Goal: Task Accomplishment & Management: Complete application form

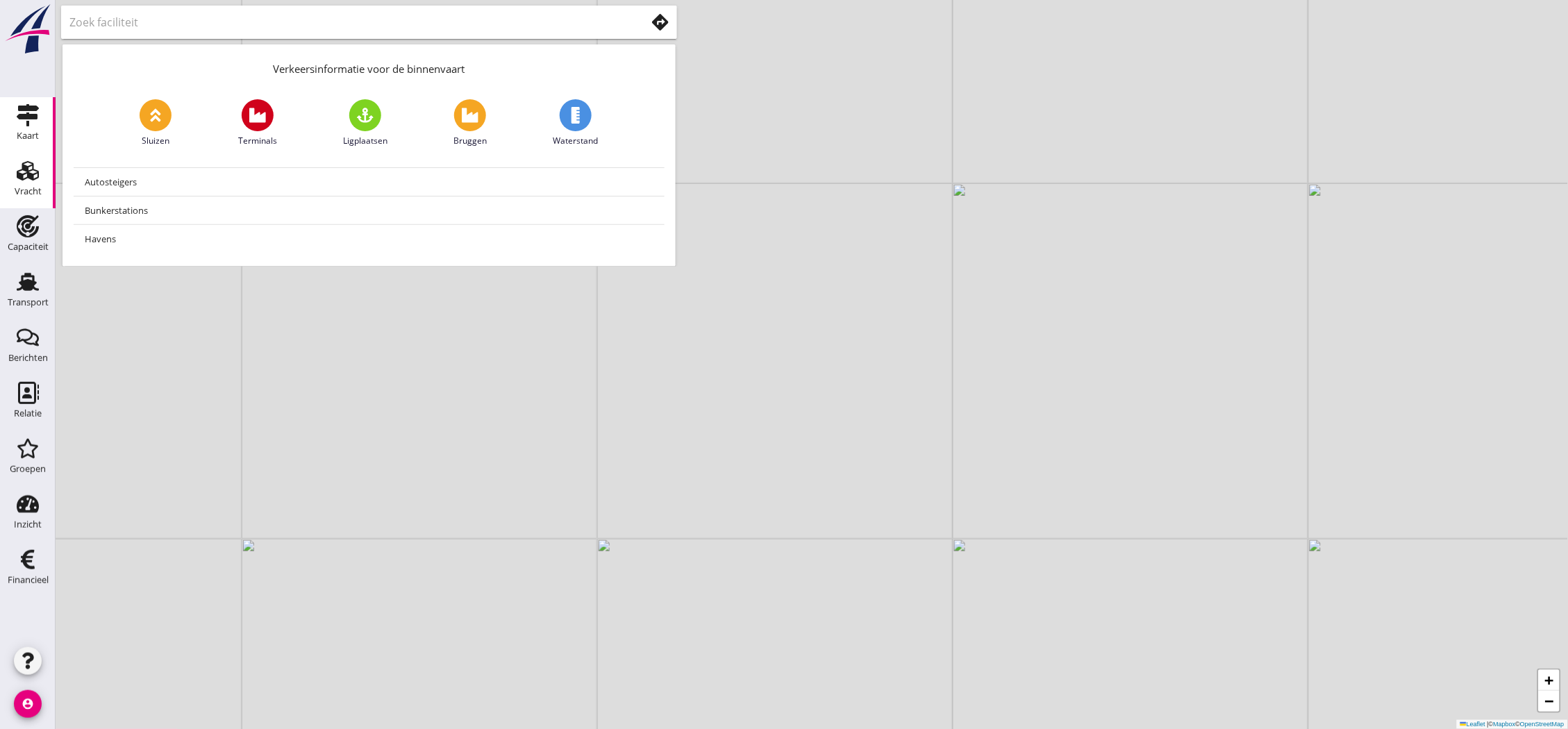
click at [40, 194] on div "Vracht" at bounding box center [28, 191] width 27 height 9
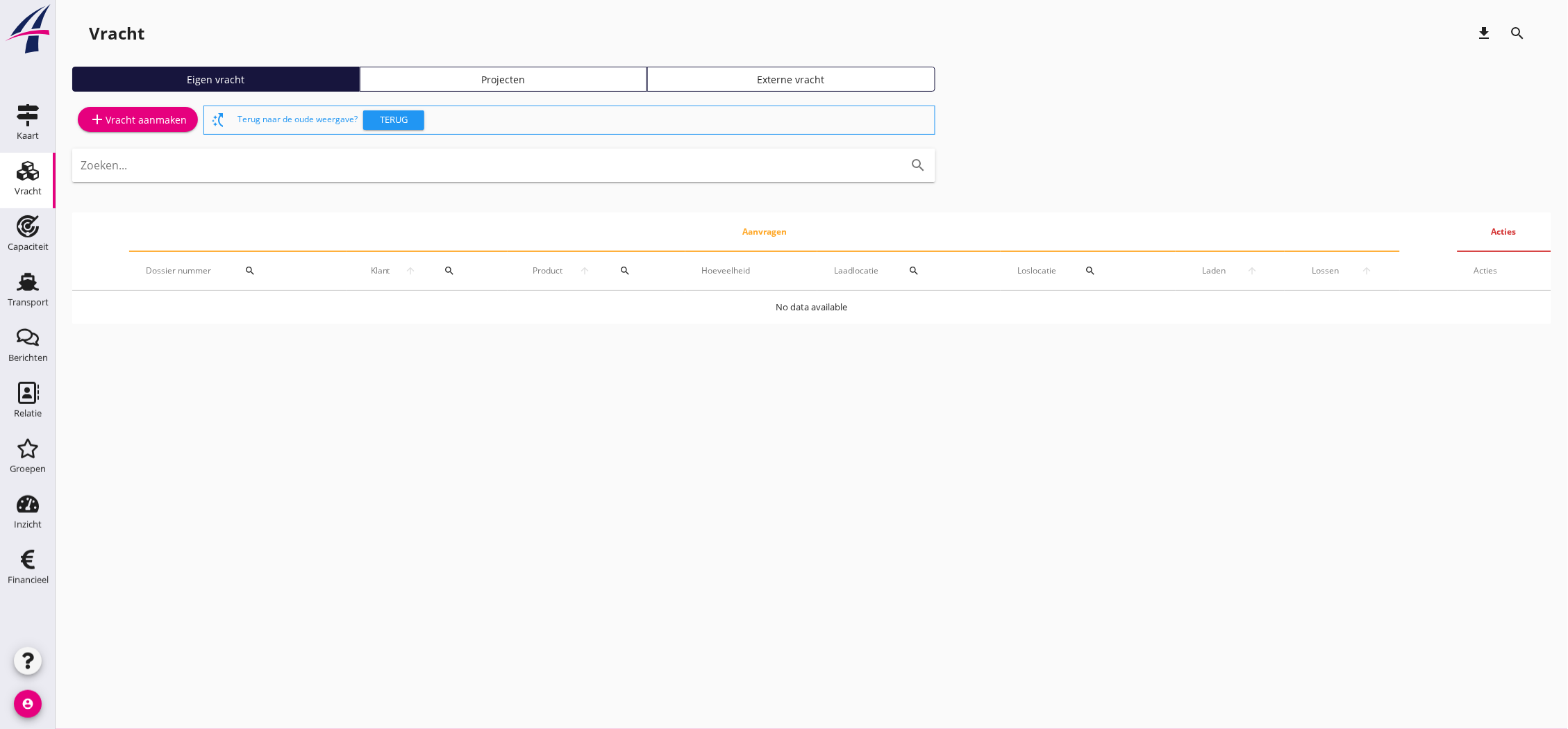
click at [143, 111] on div "add Vracht aanmaken" at bounding box center [138, 120] width 98 height 17
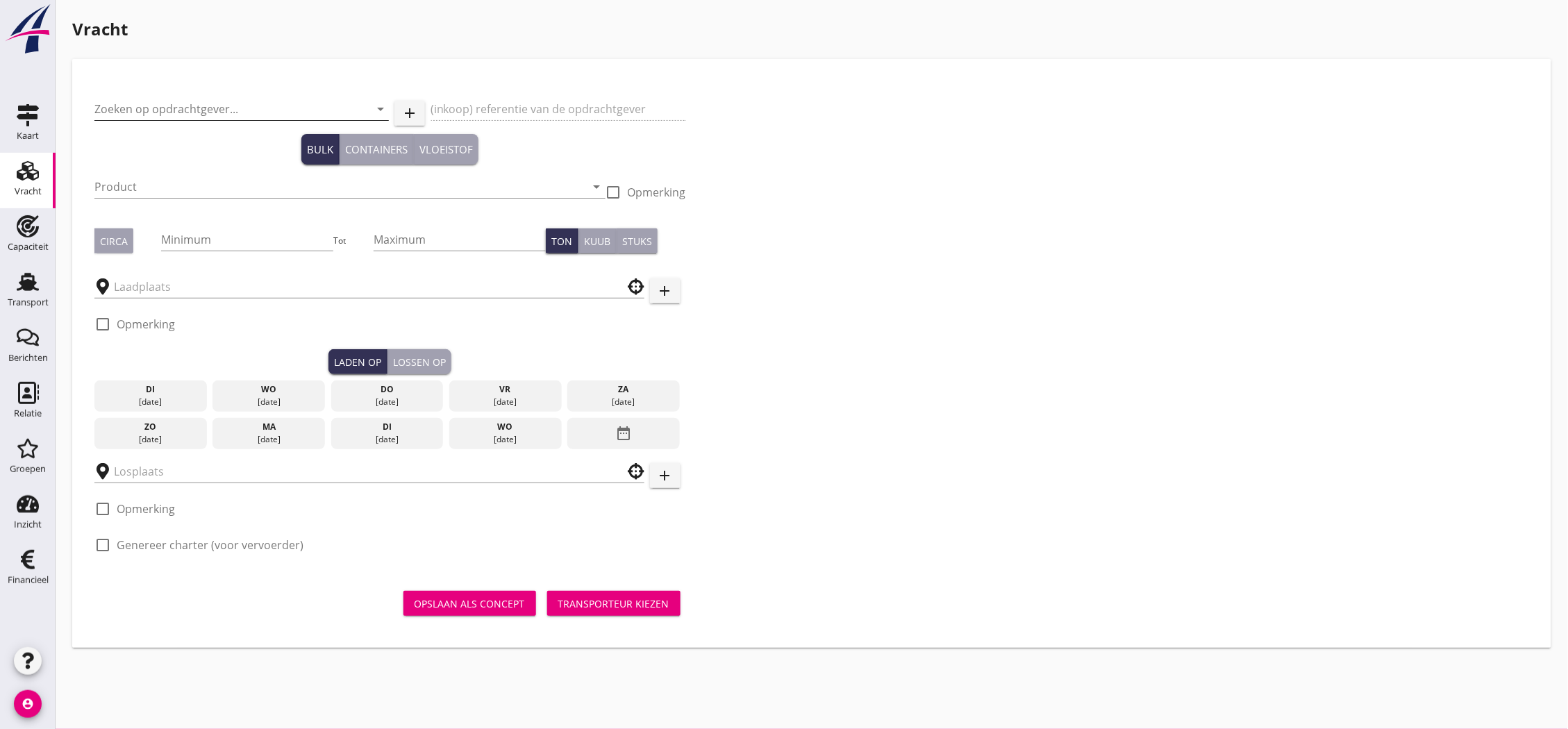
click at [230, 112] on input "Zoeken op opdrachtgever..." at bounding box center [222, 109] width 255 height 22
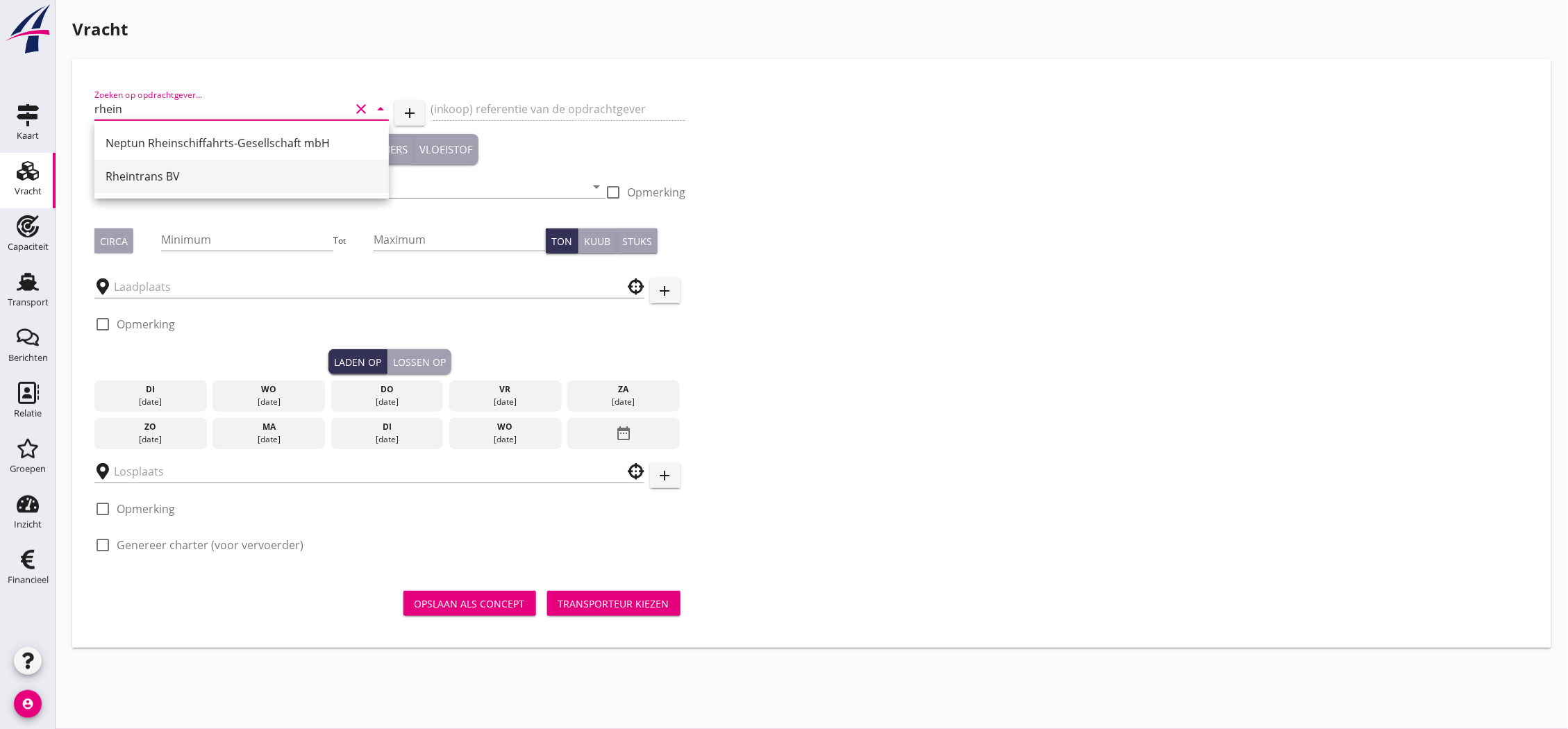
click at [233, 183] on div "Rheintrans BV" at bounding box center [241, 176] width 272 height 17
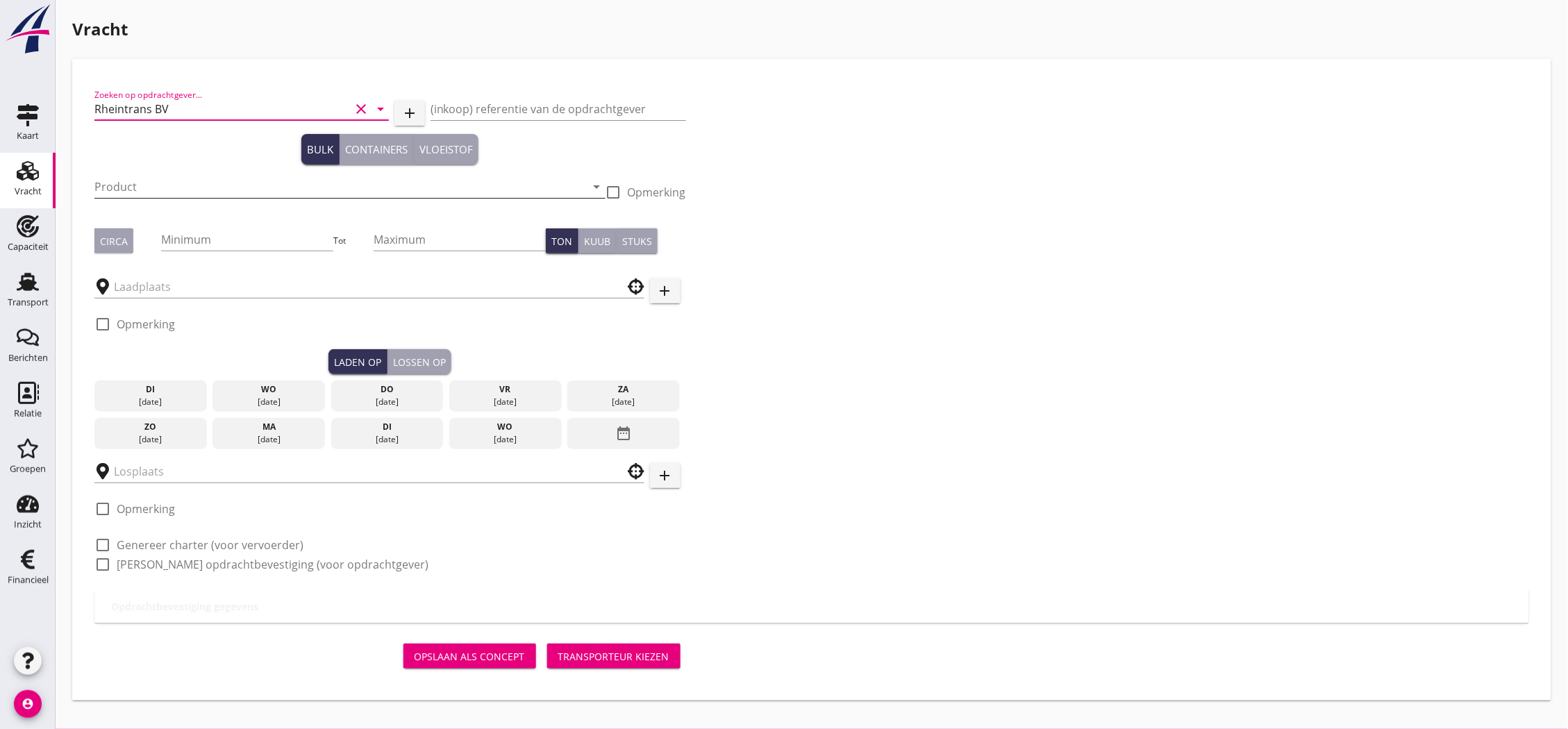
type input "Rheintrans BV"
click at [233, 178] on input "Product" at bounding box center [340, 187] width 492 height 22
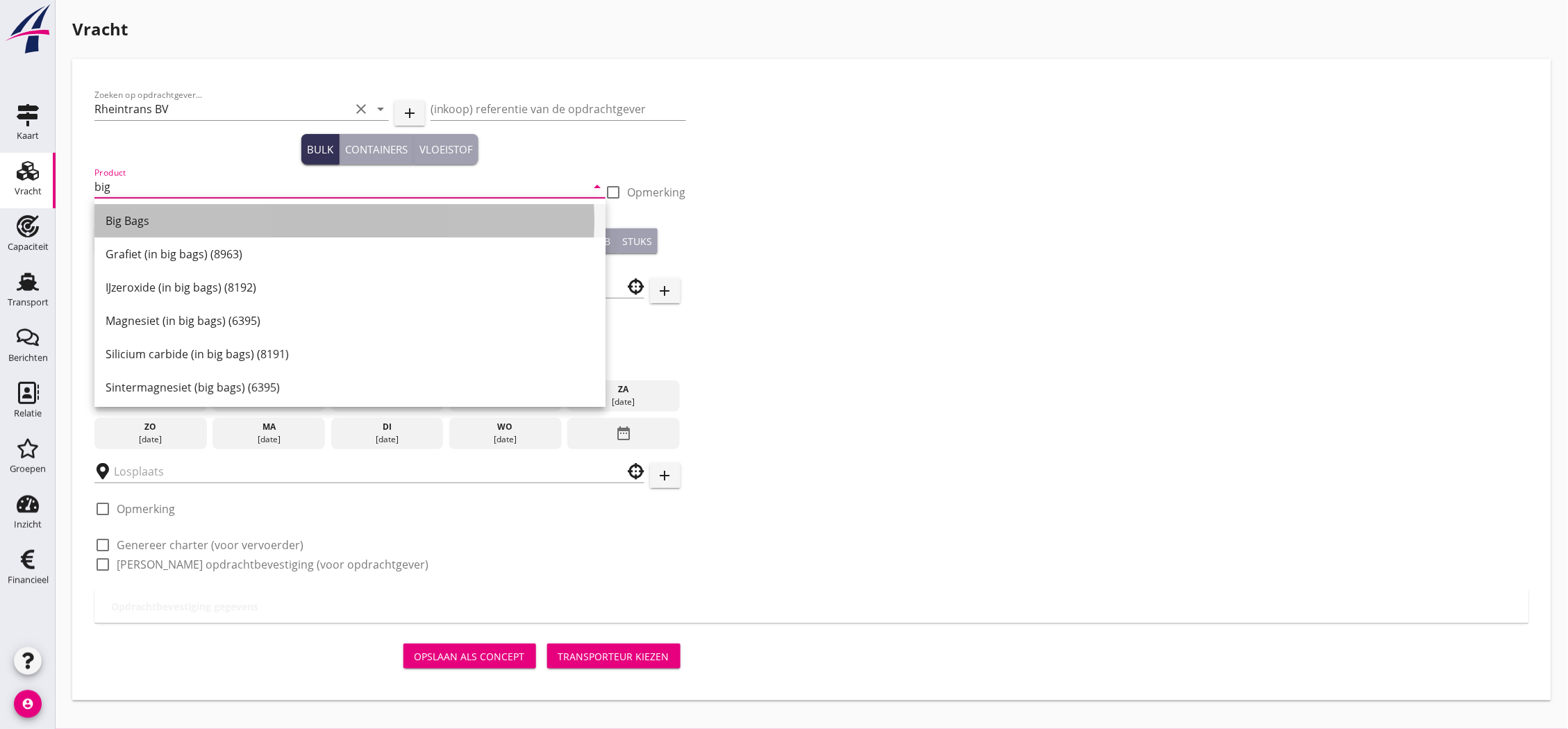
click at [225, 216] on div "Big Bags" at bounding box center [350, 221] width 489 height 17
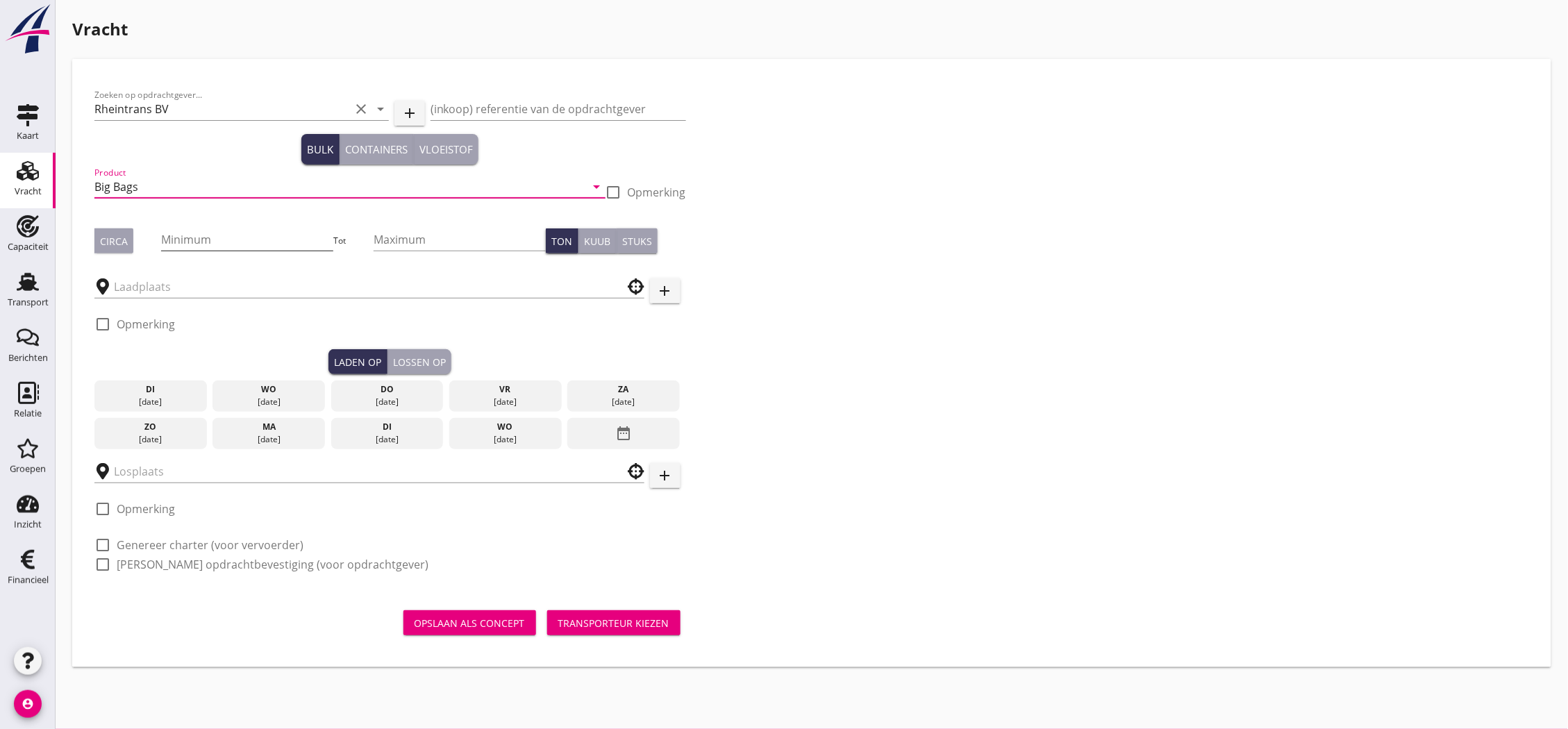
type input "Big Bags"
click at [218, 243] on input "Minimum" at bounding box center [247, 239] width 172 height 22
type input "501"
click at [124, 240] on div "Circa" at bounding box center [114, 241] width 28 height 15
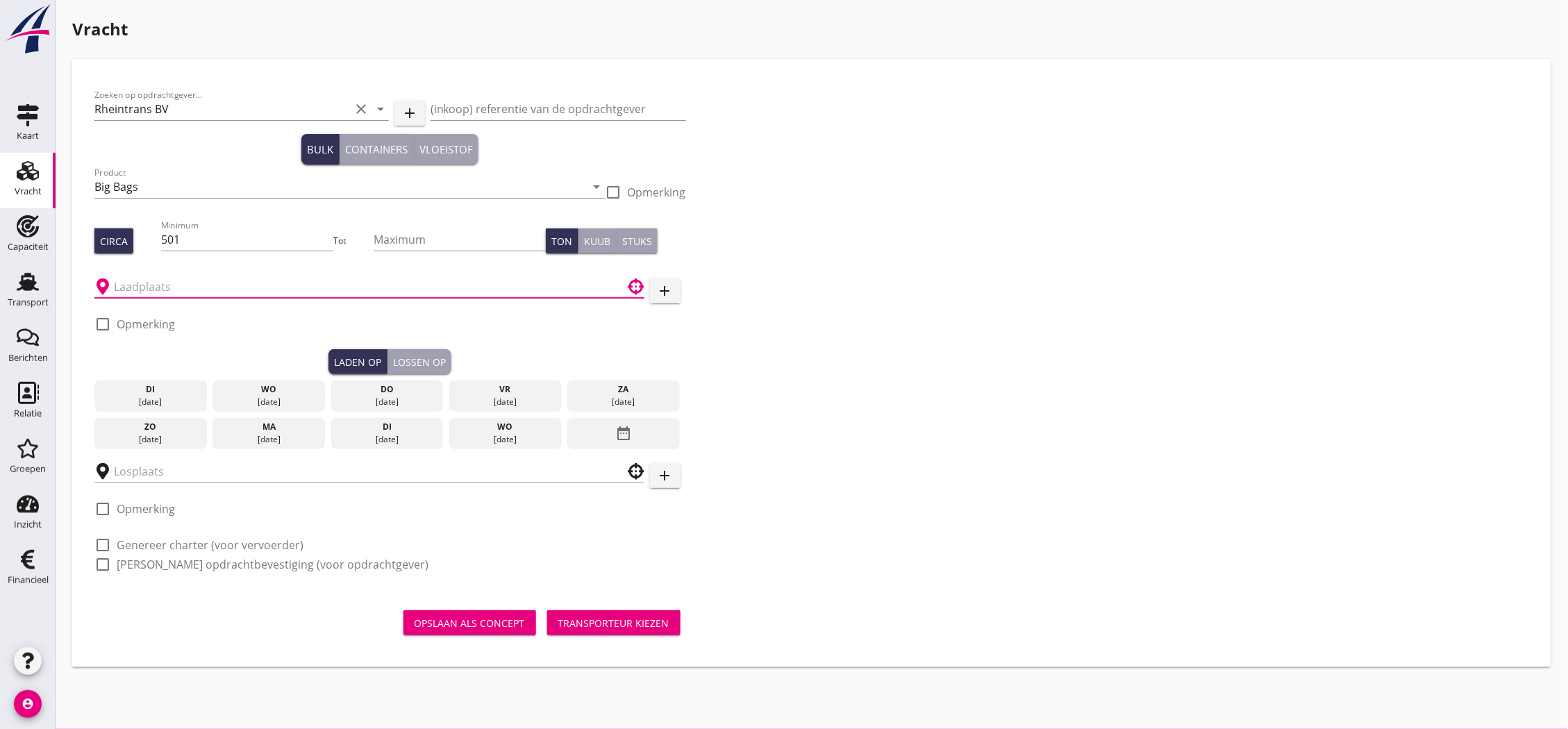
click at [162, 286] on input "text" at bounding box center [360, 287] width 492 height 22
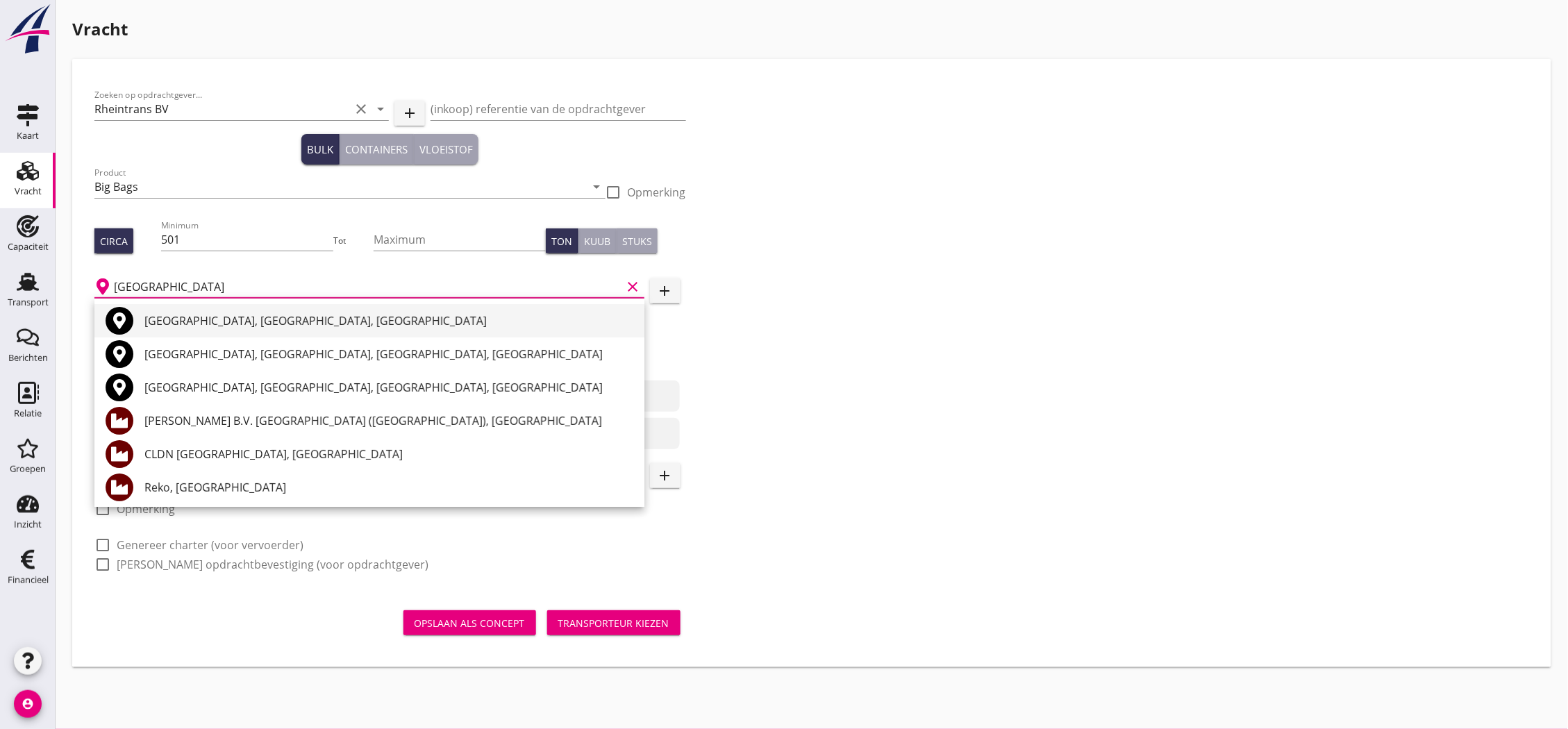
click at [177, 313] on div "[GEOGRAPHIC_DATA], [GEOGRAPHIC_DATA], [GEOGRAPHIC_DATA]" at bounding box center [388, 321] width 489 height 17
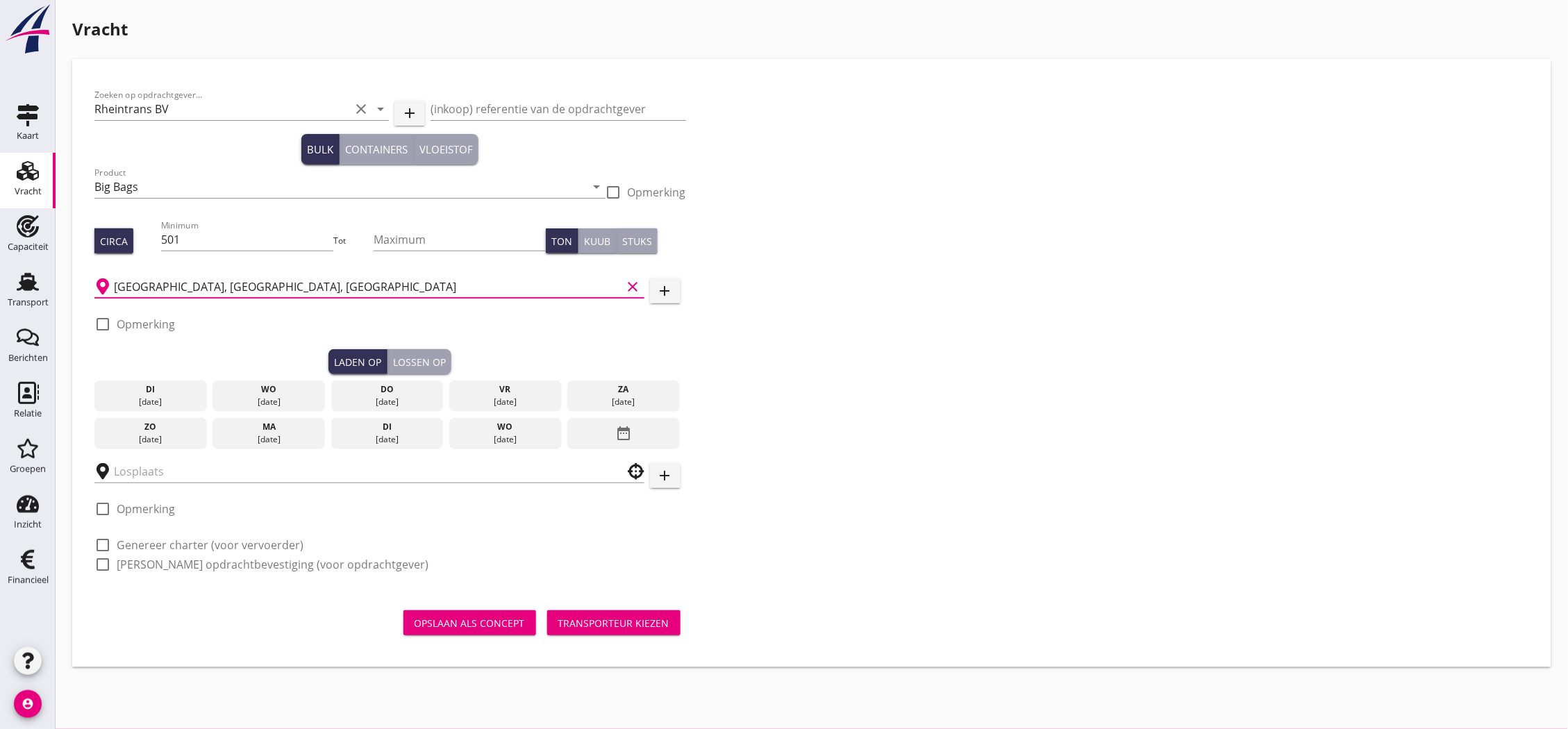
type input "[GEOGRAPHIC_DATA], [GEOGRAPHIC_DATA], [GEOGRAPHIC_DATA]"
click at [151, 323] on label "Opmerking" at bounding box center [146, 324] width 58 height 14
checkbox input "true"
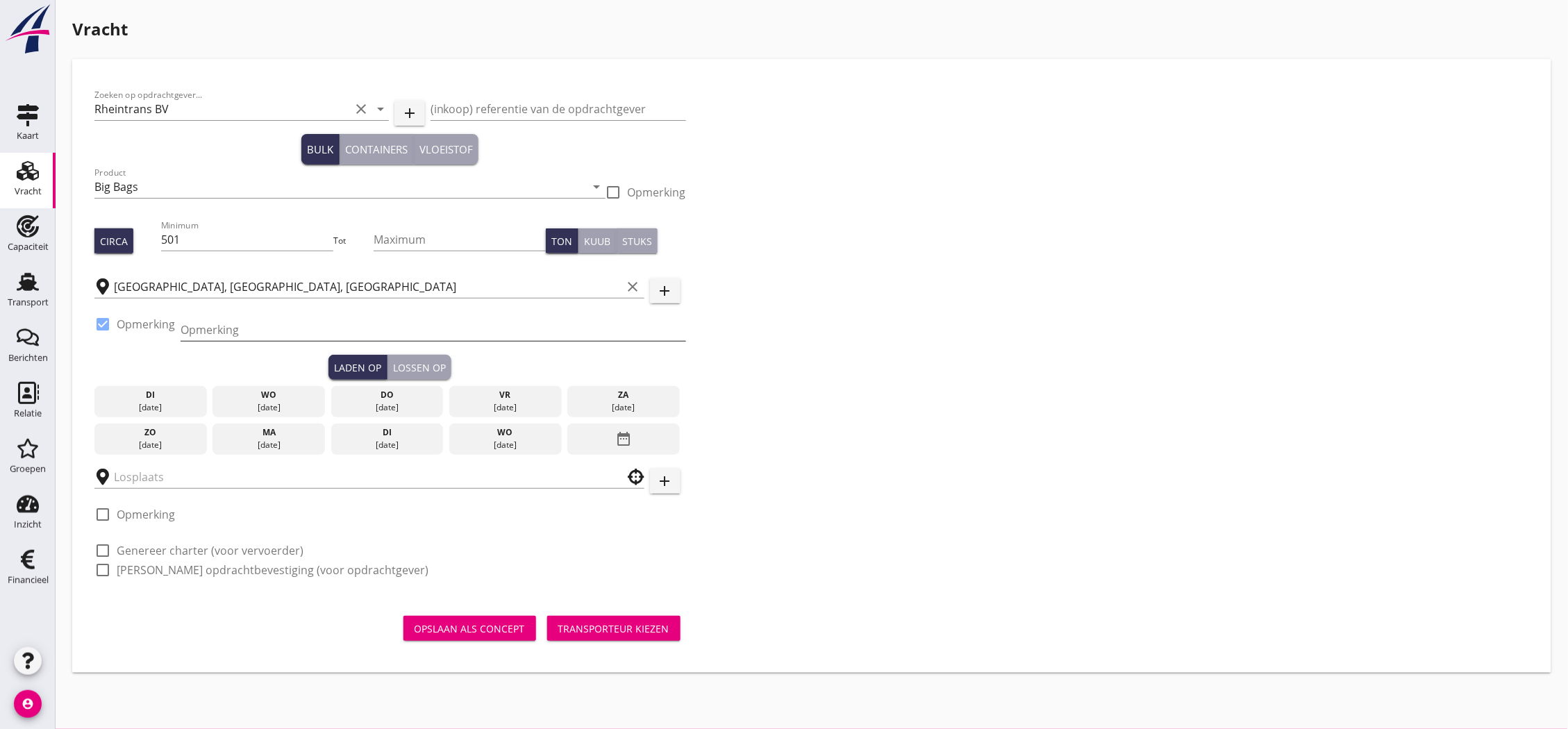
click at [266, 320] on input "Opmerking" at bounding box center [433, 330] width 505 height 22
type input "010 324 0010 Botlek Boei 62"
click at [162, 488] on input "text" at bounding box center [360, 477] width 492 height 22
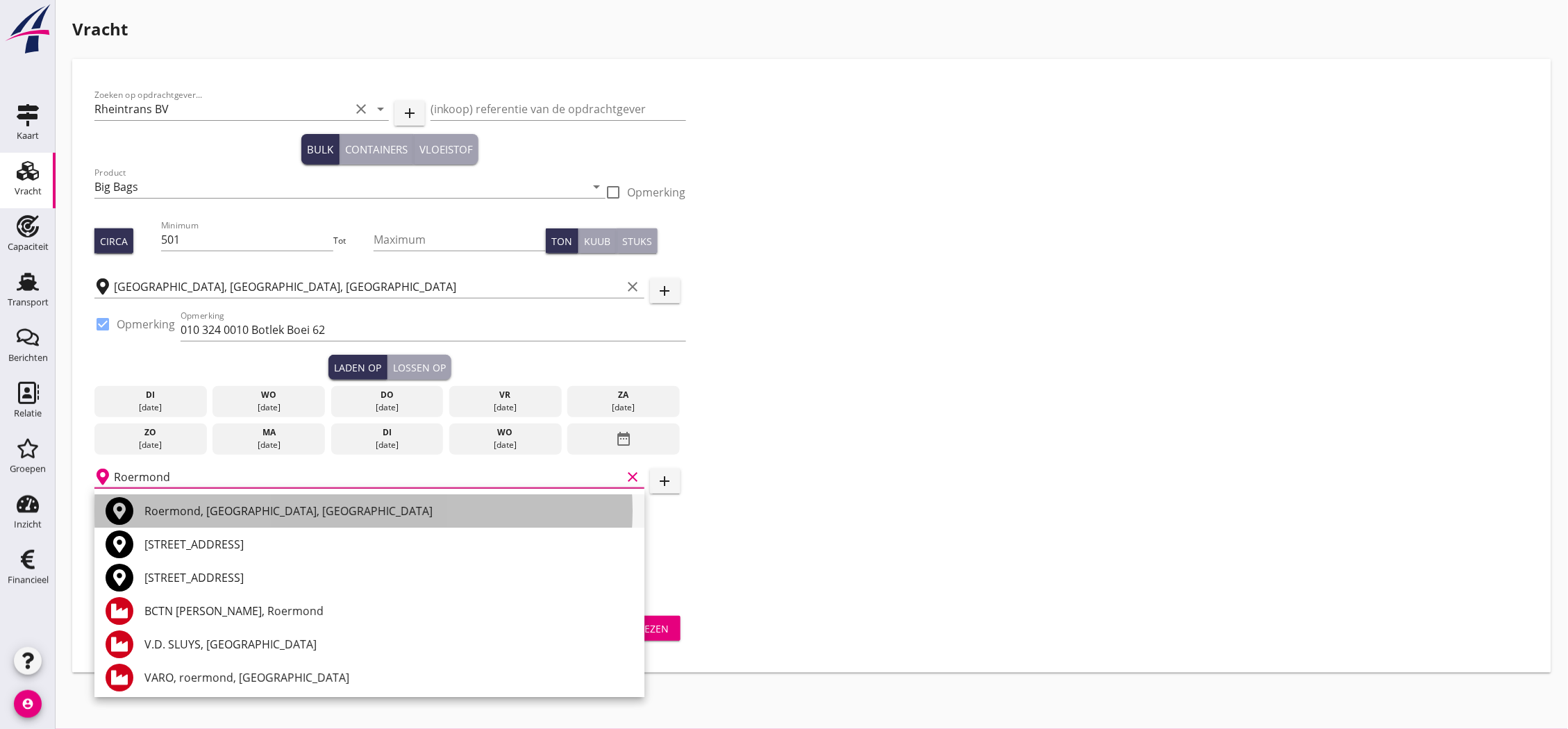
click at [181, 510] on div "Roermond, [GEOGRAPHIC_DATA], [GEOGRAPHIC_DATA]" at bounding box center [388, 511] width 489 height 17
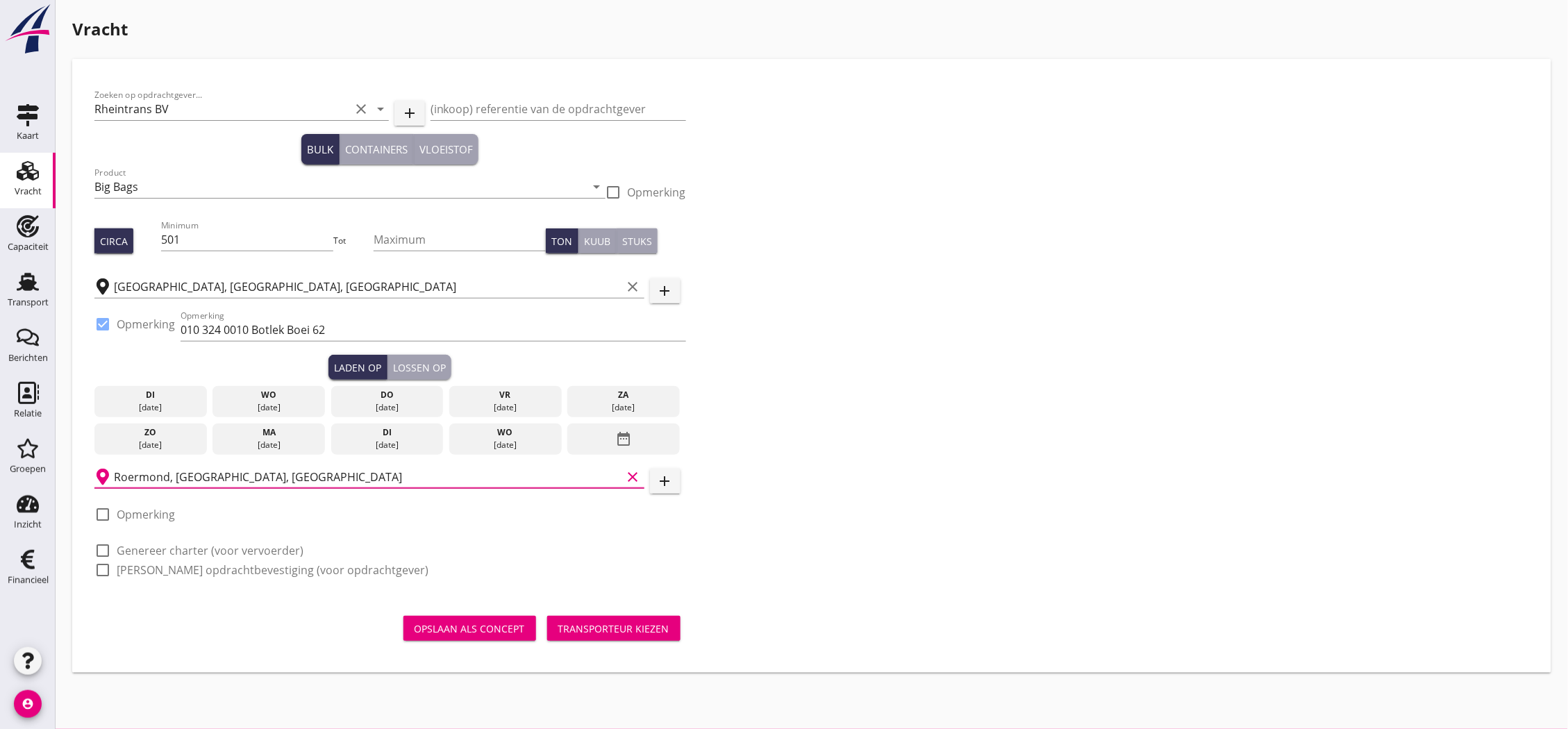
type input "Roermond, [GEOGRAPHIC_DATA], [GEOGRAPHIC_DATA]"
click at [165, 517] on label "Opmerking" at bounding box center [146, 514] width 58 height 14
checkbox input "true"
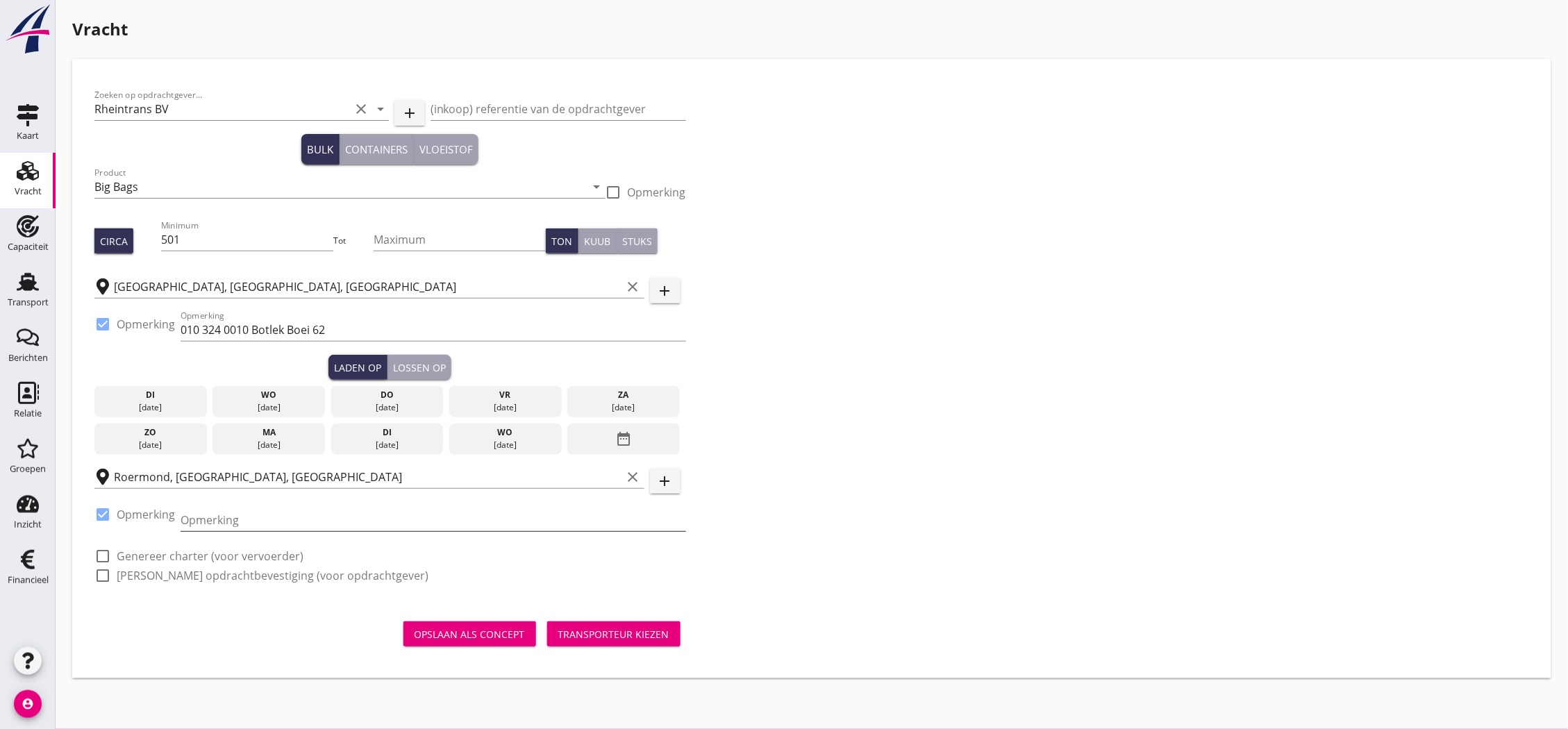
click at [218, 519] on input "Opmerking" at bounding box center [433, 520] width 505 height 22
type input "0475 384142"
click at [290, 553] on label "Genereer charter (voor vervoerder)" at bounding box center [210, 556] width 187 height 14
checkbox input "true"
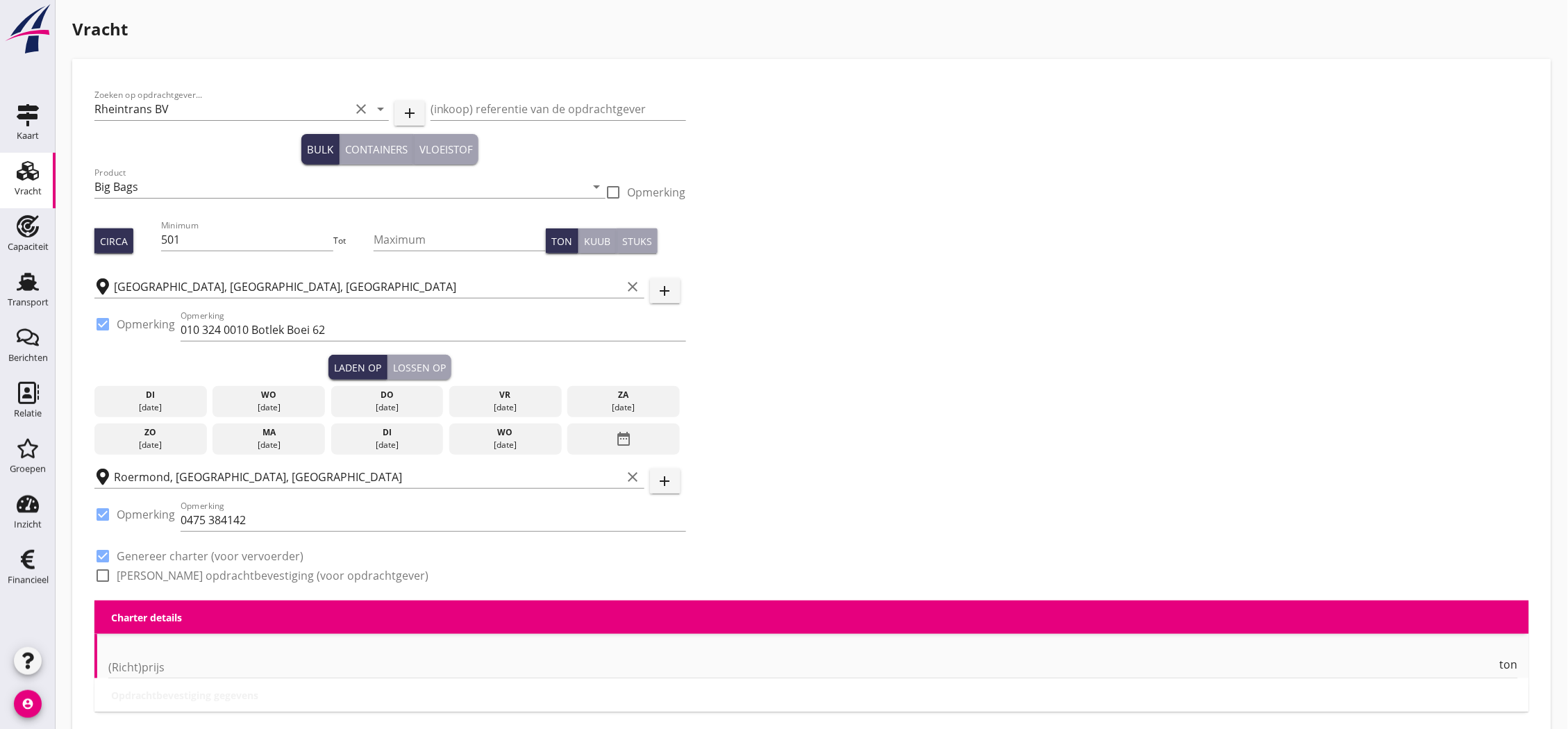
click at [299, 578] on label "[PERSON_NAME] opdrachtbevestiging (voor opdrachtgever)" at bounding box center [273, 576] width 312 height 14
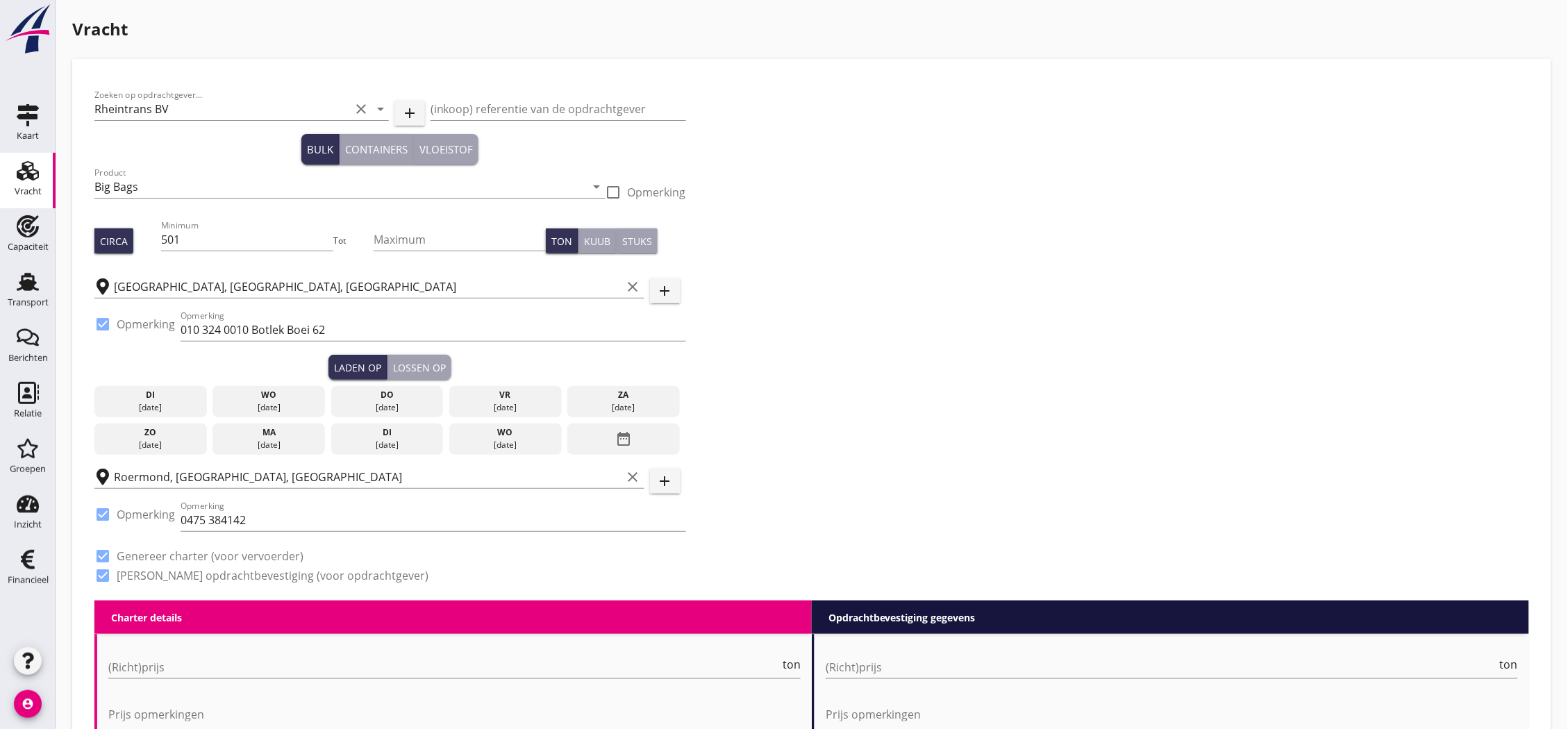
checkbox input "true"
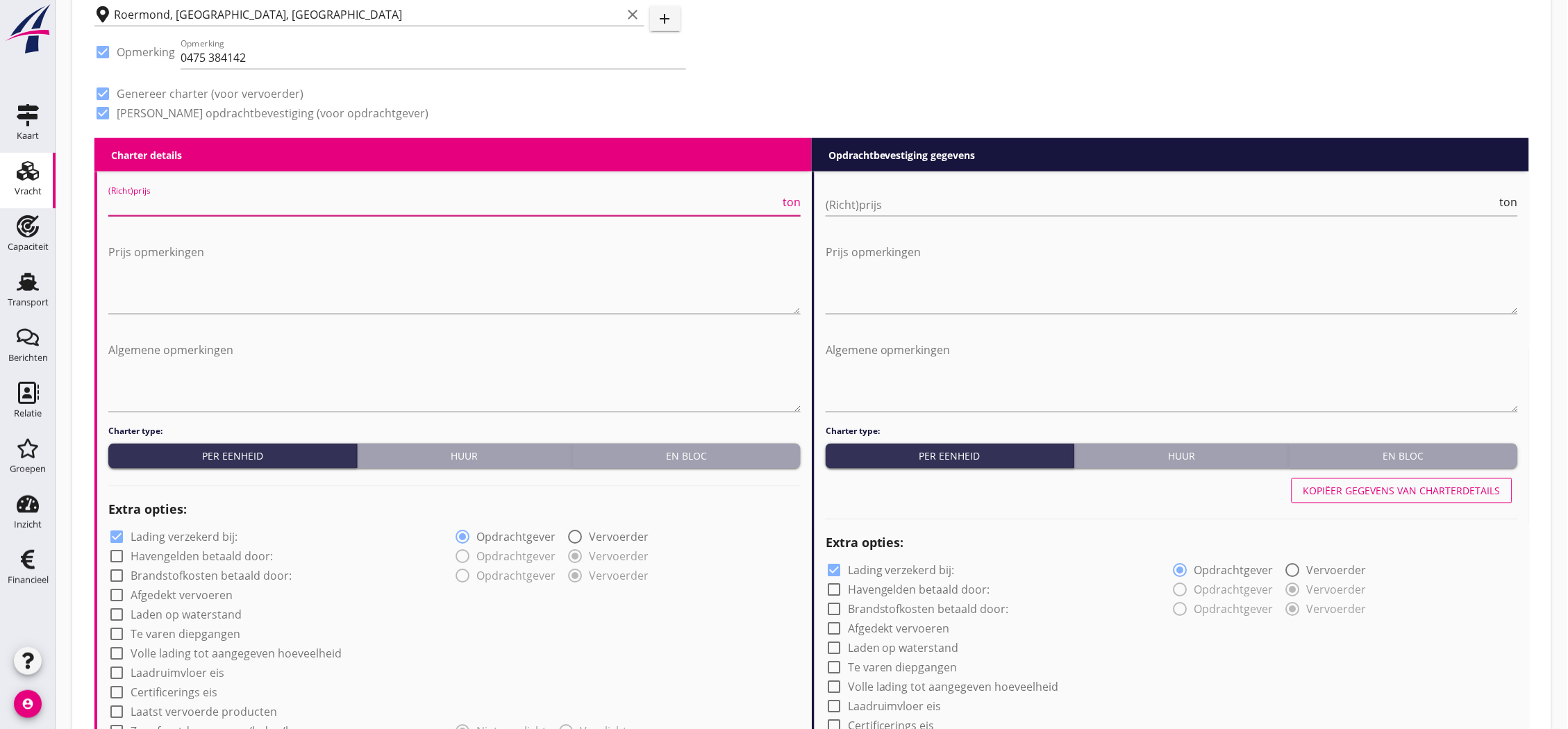
click at [293, 203] on input "(Richt)prijs" at bounding box center [444, 205] width 672 height 22
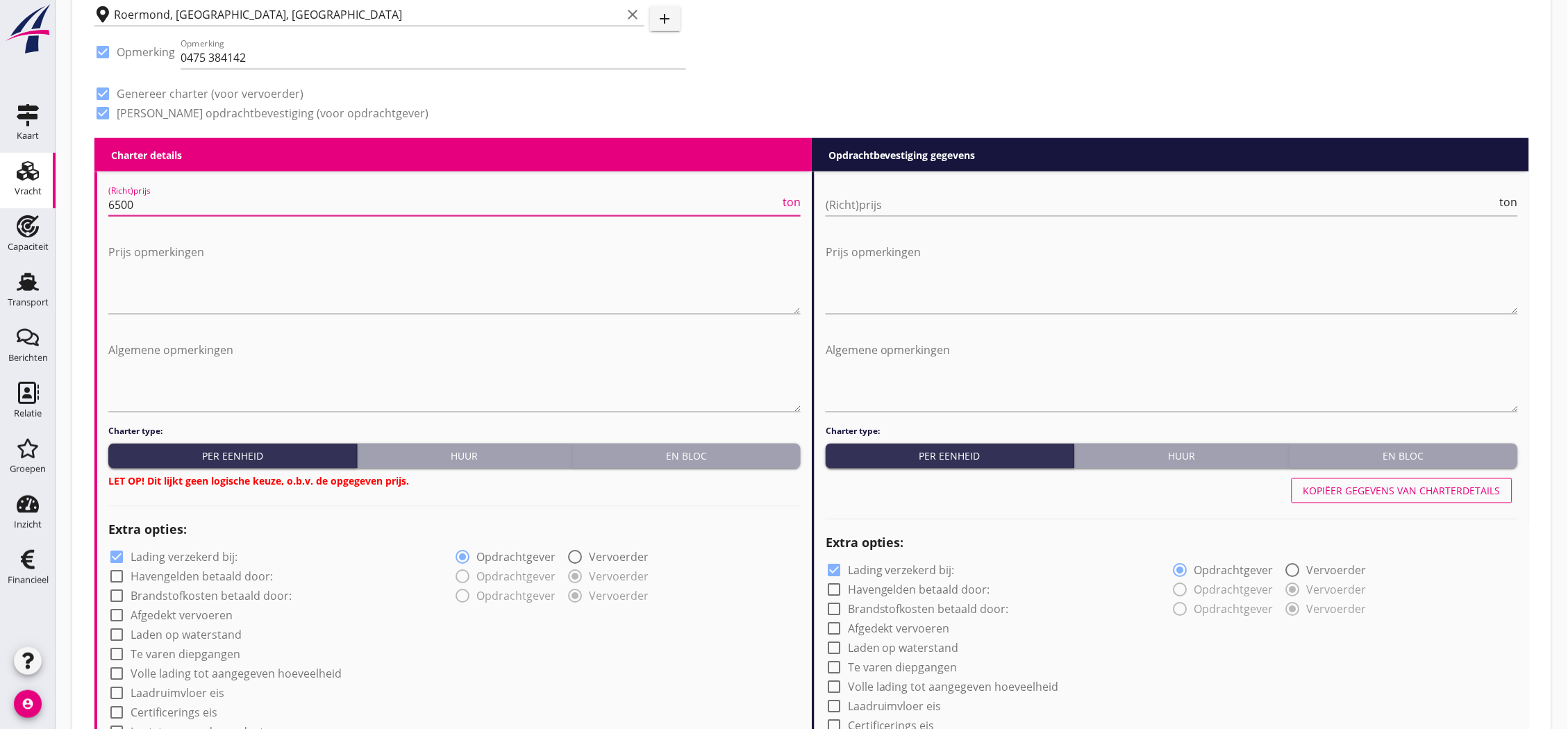
type input "6500"
click at [663, 457] on div "En bloc" at bounding box center [686, 456] width 218 height 15
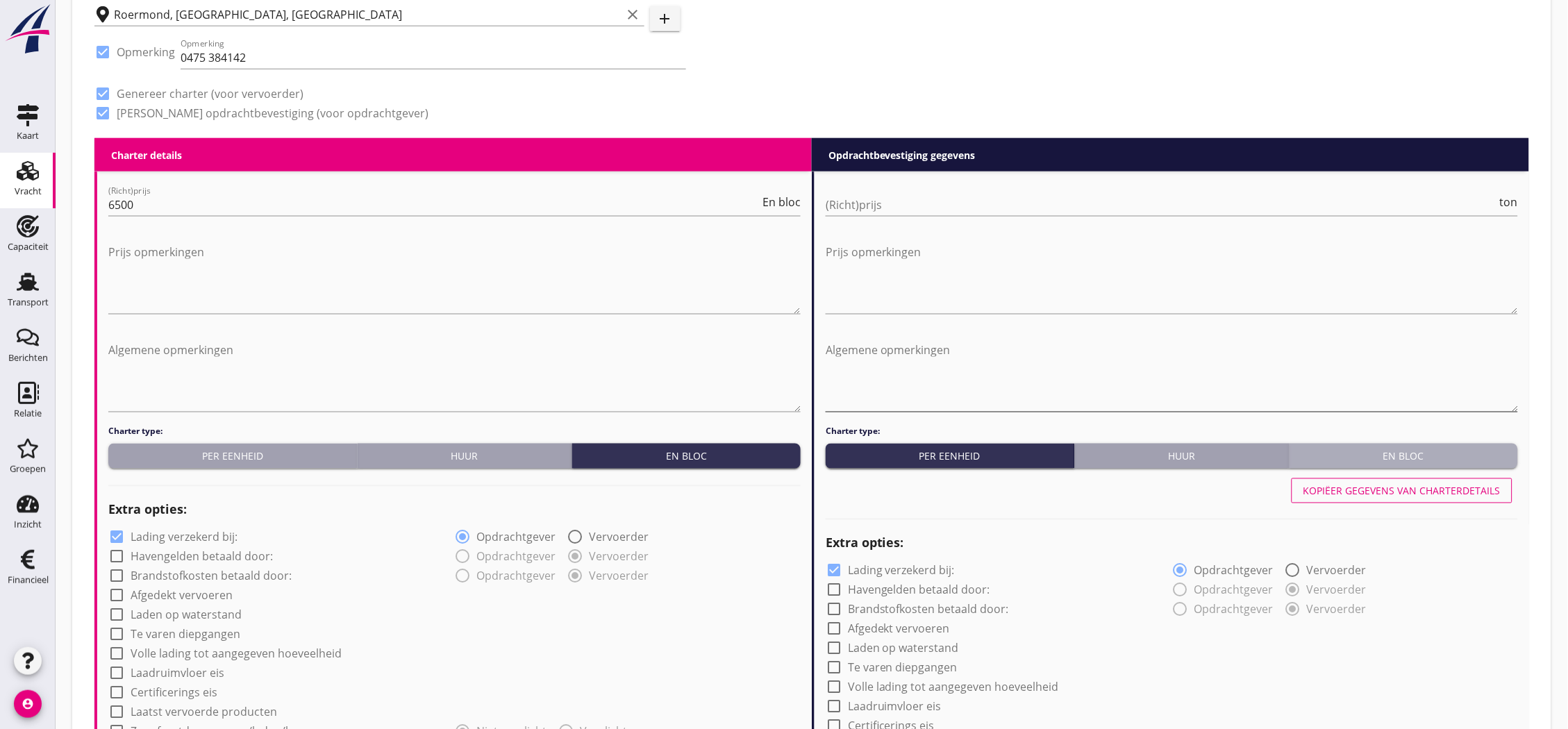
click at [1476, 454] on div "En bloc" at bounding box center [1404, 456] width 218 height 15
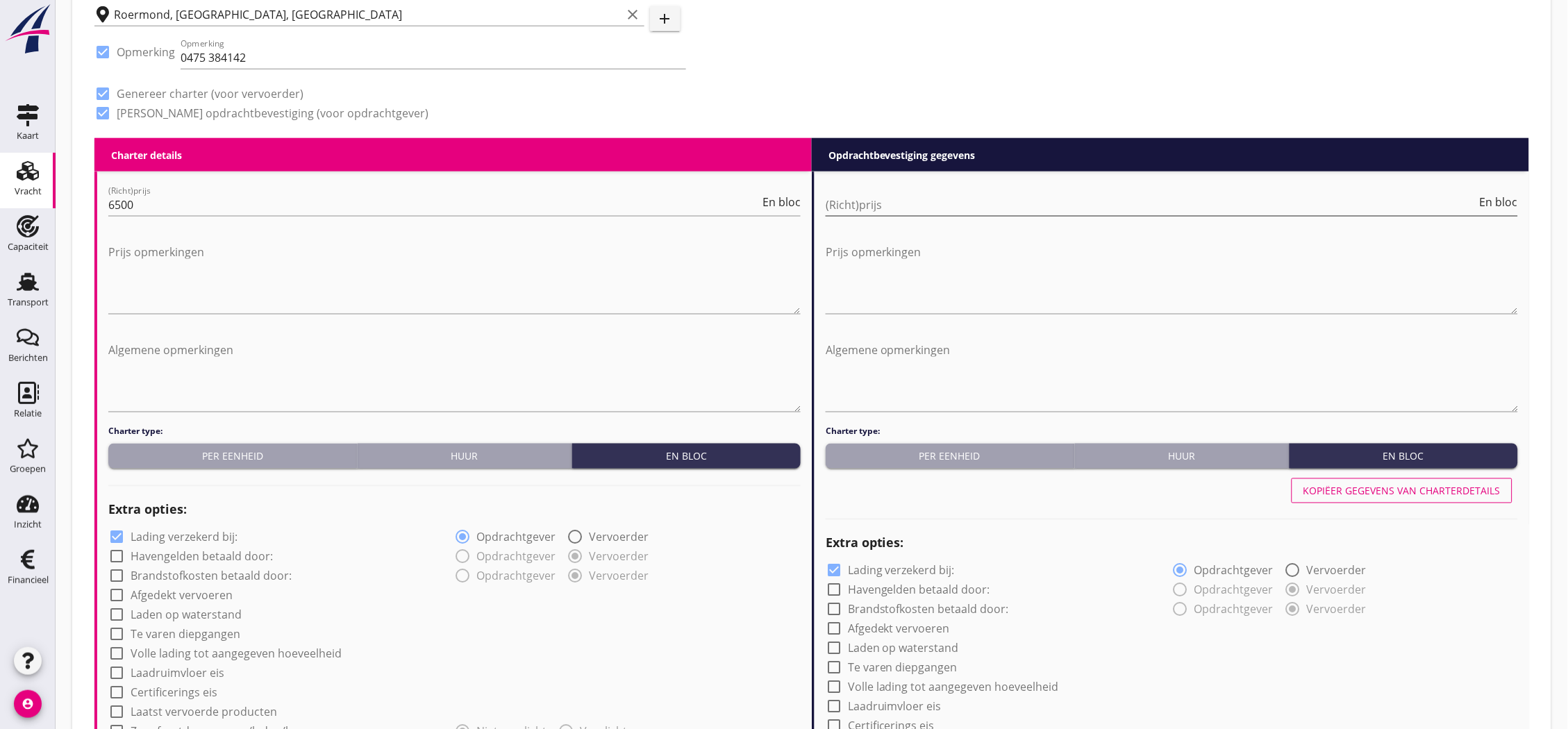
click at [1268, 199] on input "(Richt)prijs" at bounding box center [1151, 205] width 651 height 22
type input "6500"
click at [362, 386] on textarea "Algemene opmerkingen" at bounding box center [454, 375] width 692 height 73
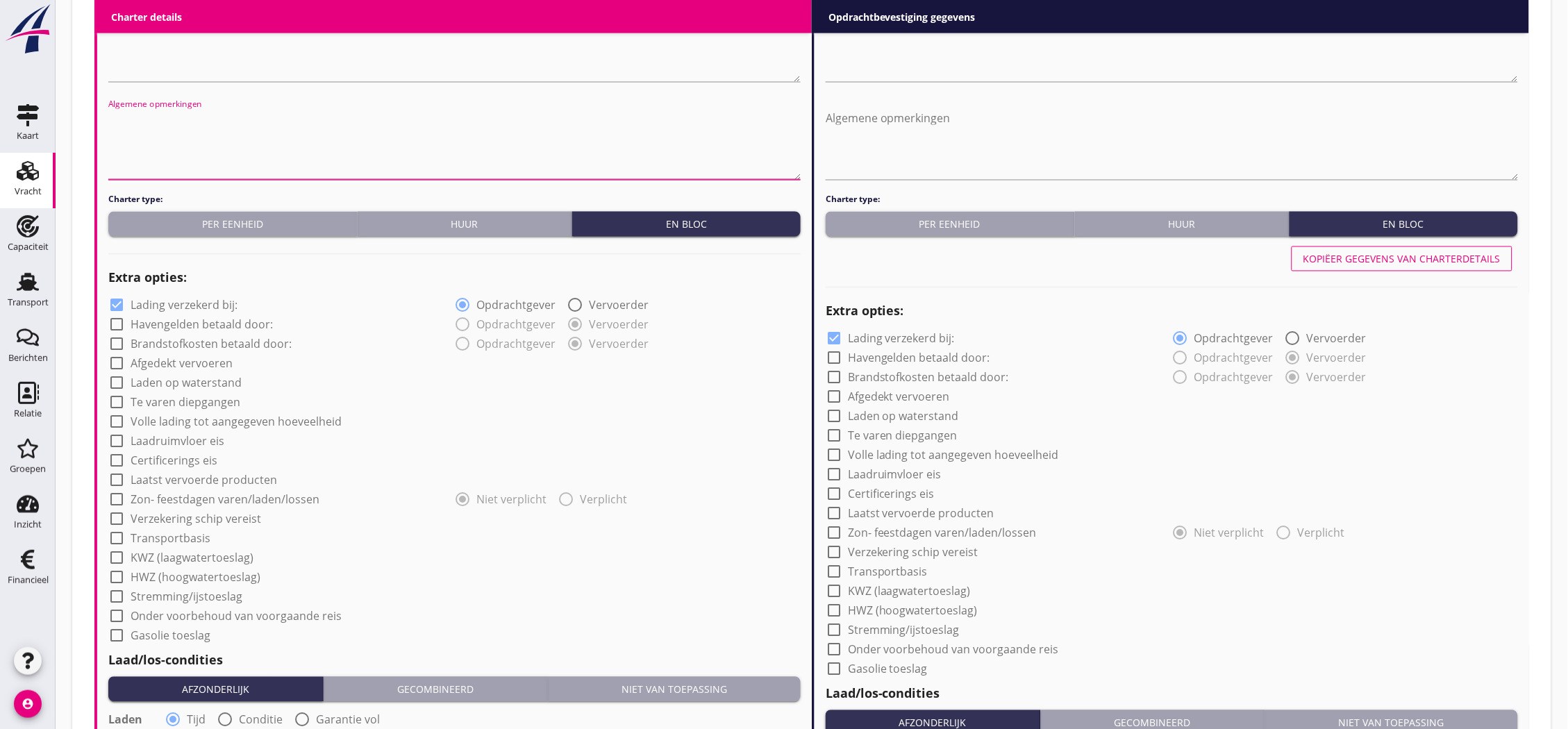
scroll to position [771, 0]
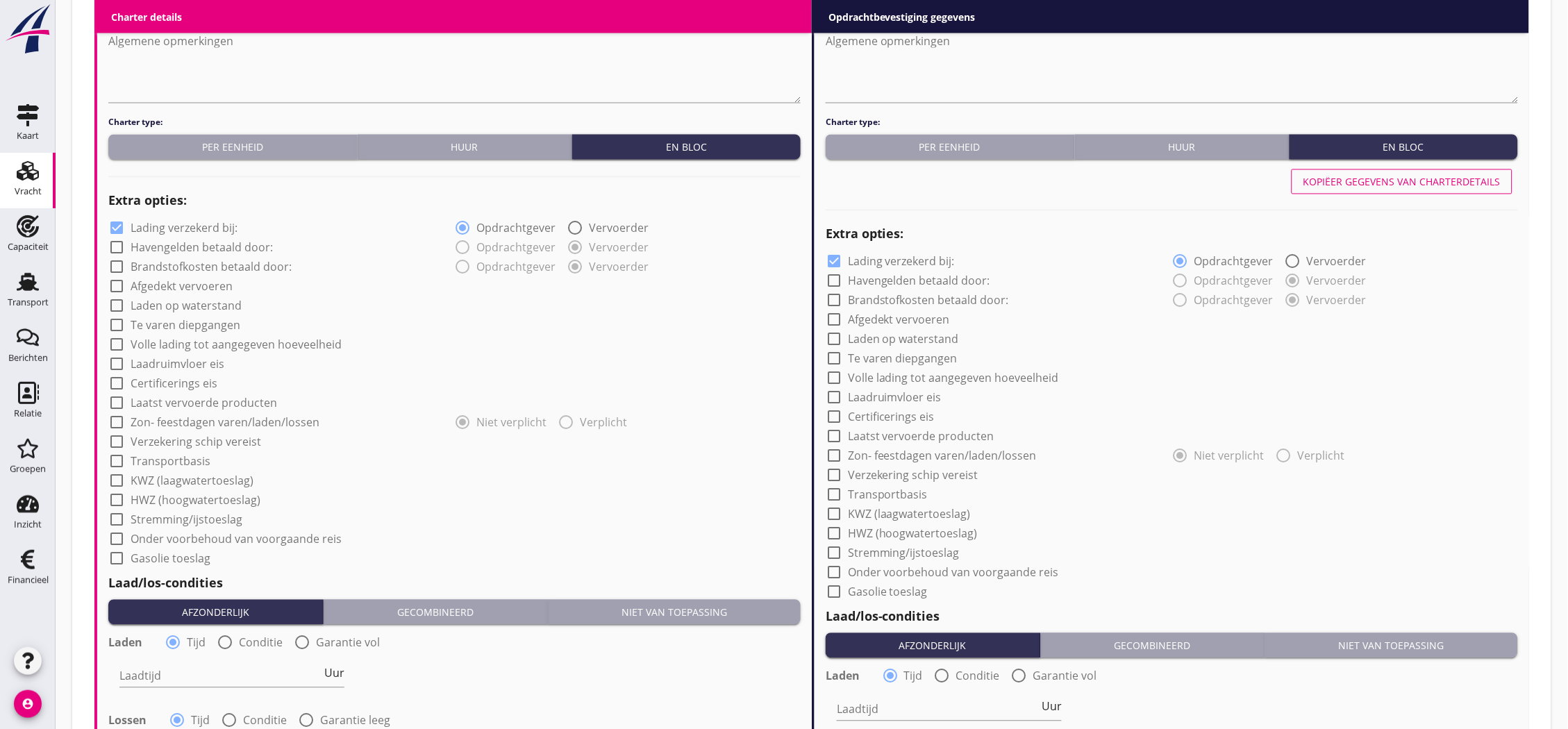
click at [190, 225] on label "Lading verzekerd bij:" at bounding box center [184, 229] width 107 height 14
checkbox input "false"
click at [177, 459] on label "Transportbasis" at bounding box center [171, 462] width 80 height 14
checkbox input "true"
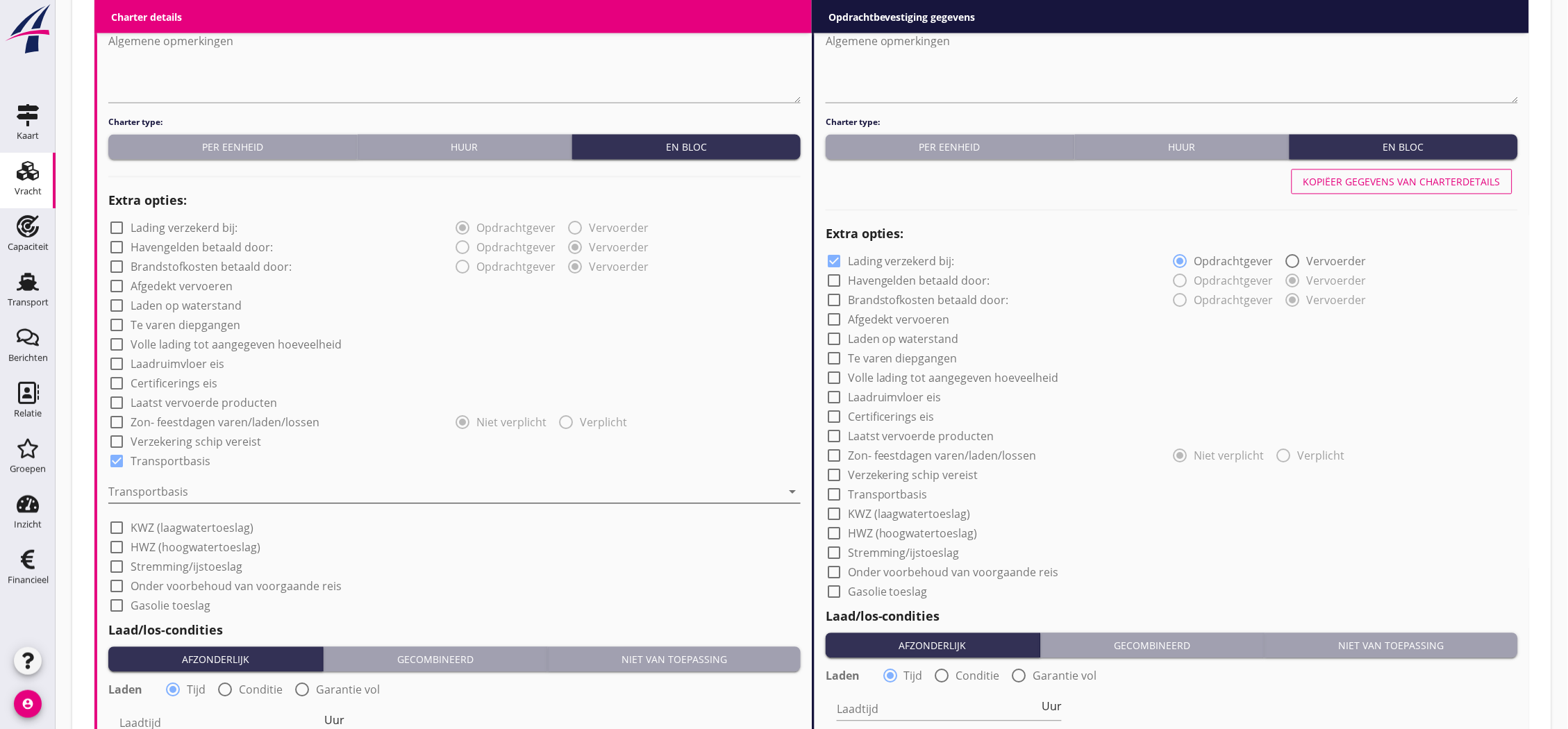
click at [206, 489] on div at bounding box center [445, 493] width 673 height 22
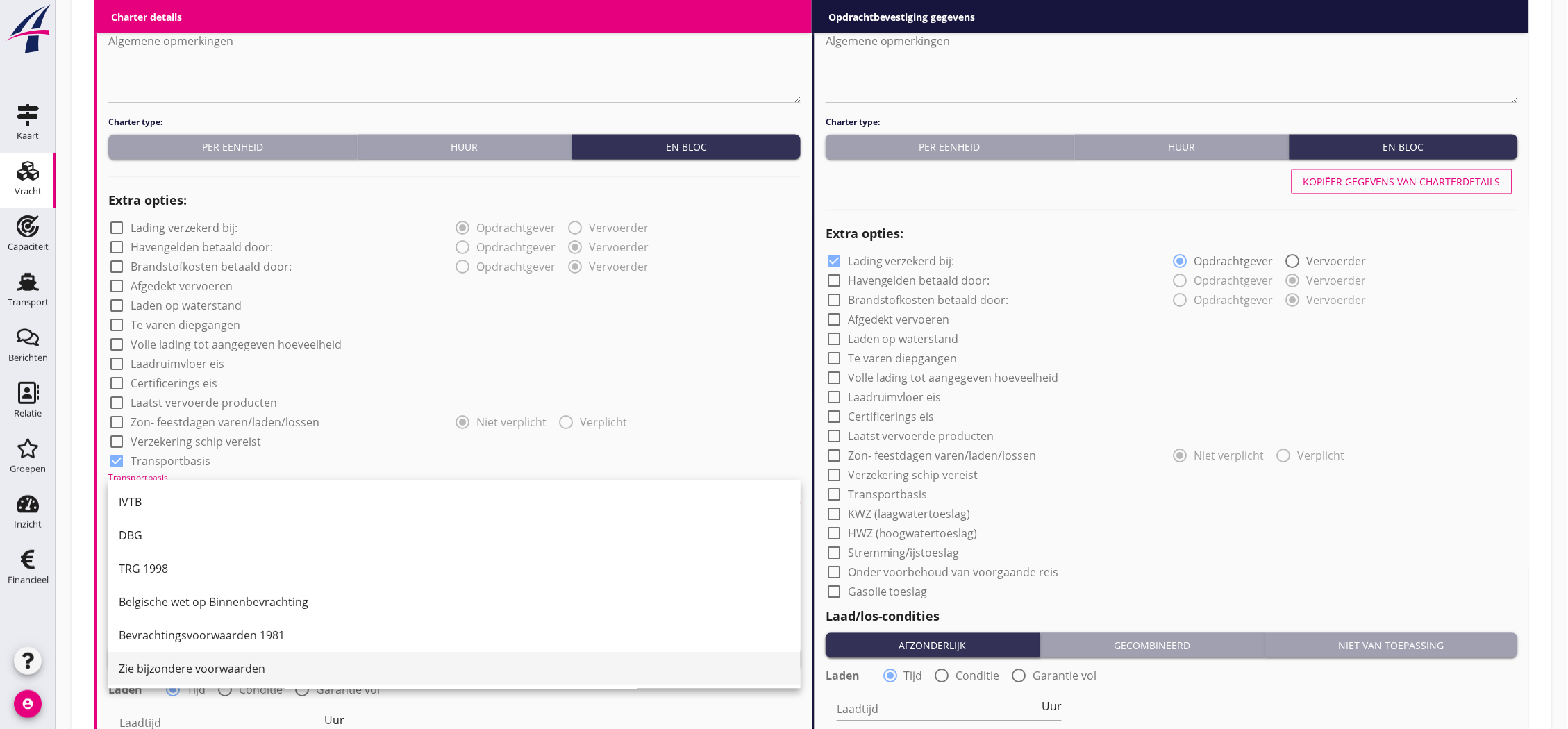
scroll to position [36, 0]
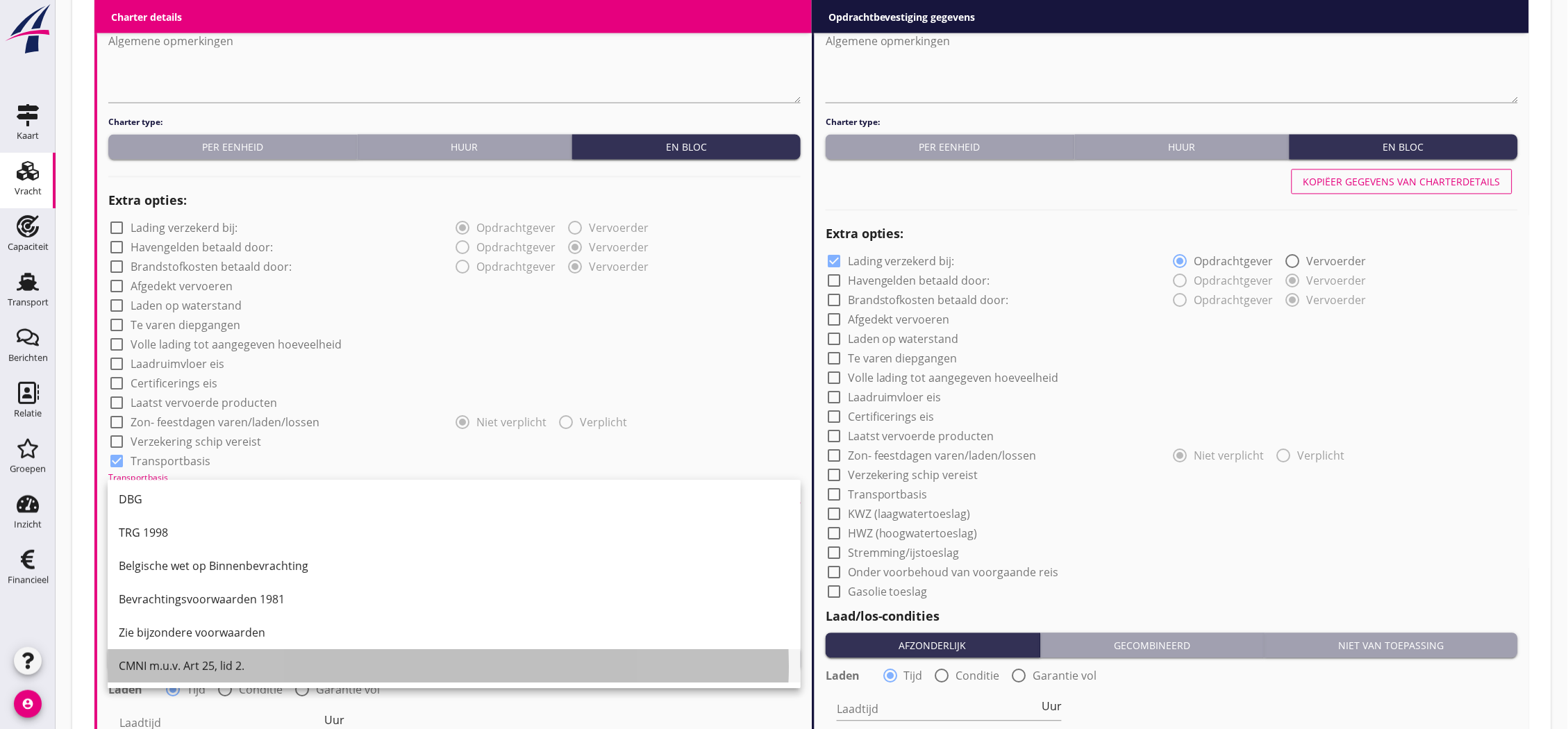
click at [224, 657] on div "CMNI m.u.v. Art 25, lid 2." at bounding box center [454, 667] width 671 height 34
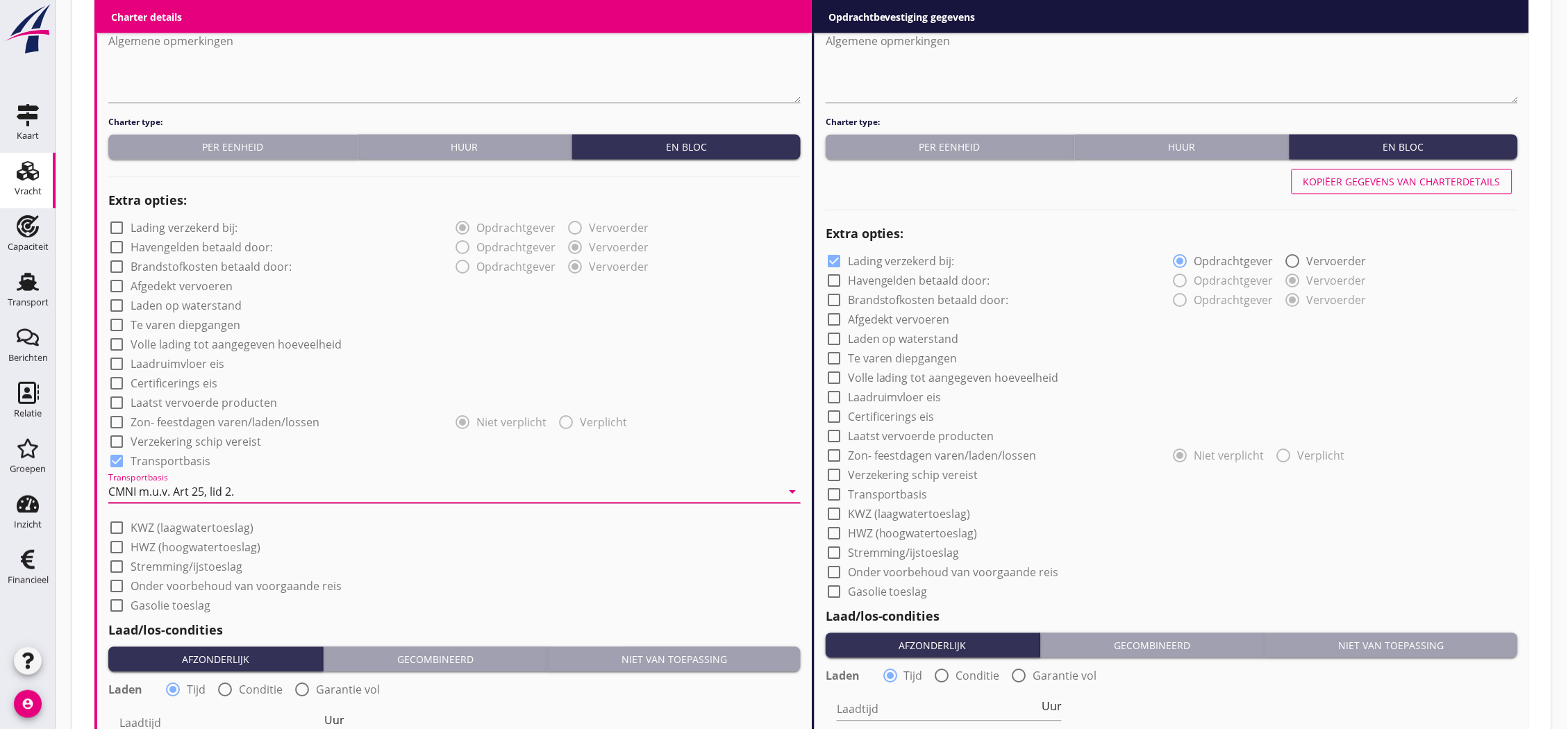
scroll to position [1080, 0]
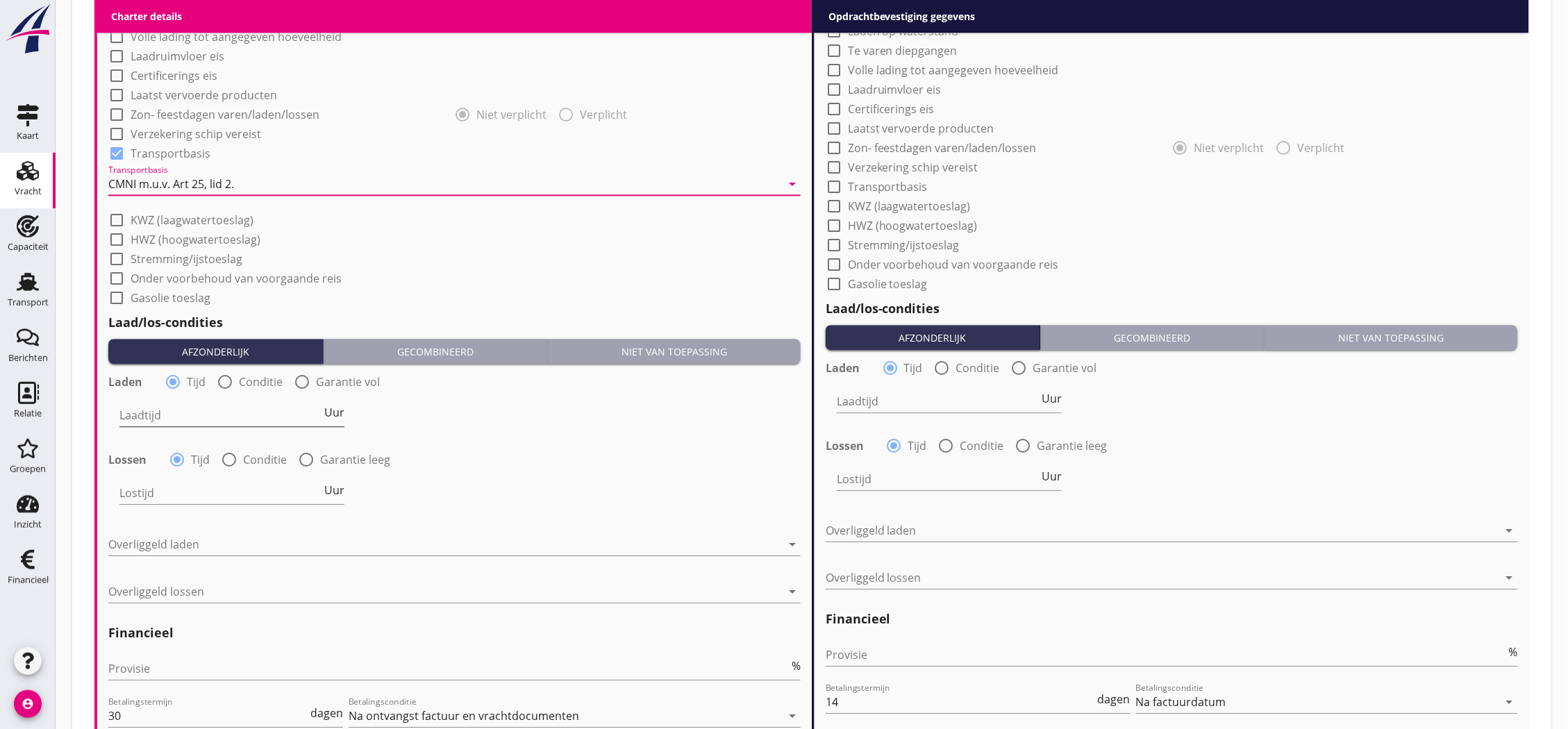
click at [250, 416] on input "Laadtijd" at bounding box center [220, 416] width 202 height 22
click at [276, 380] on label "Conditie" at bounding box center [260, 382] width 44 height 14
radio input "false"
radio input "true"
click at [262, 461] on label "Conditie" at bounding box center [264, 460] width 44 height 14
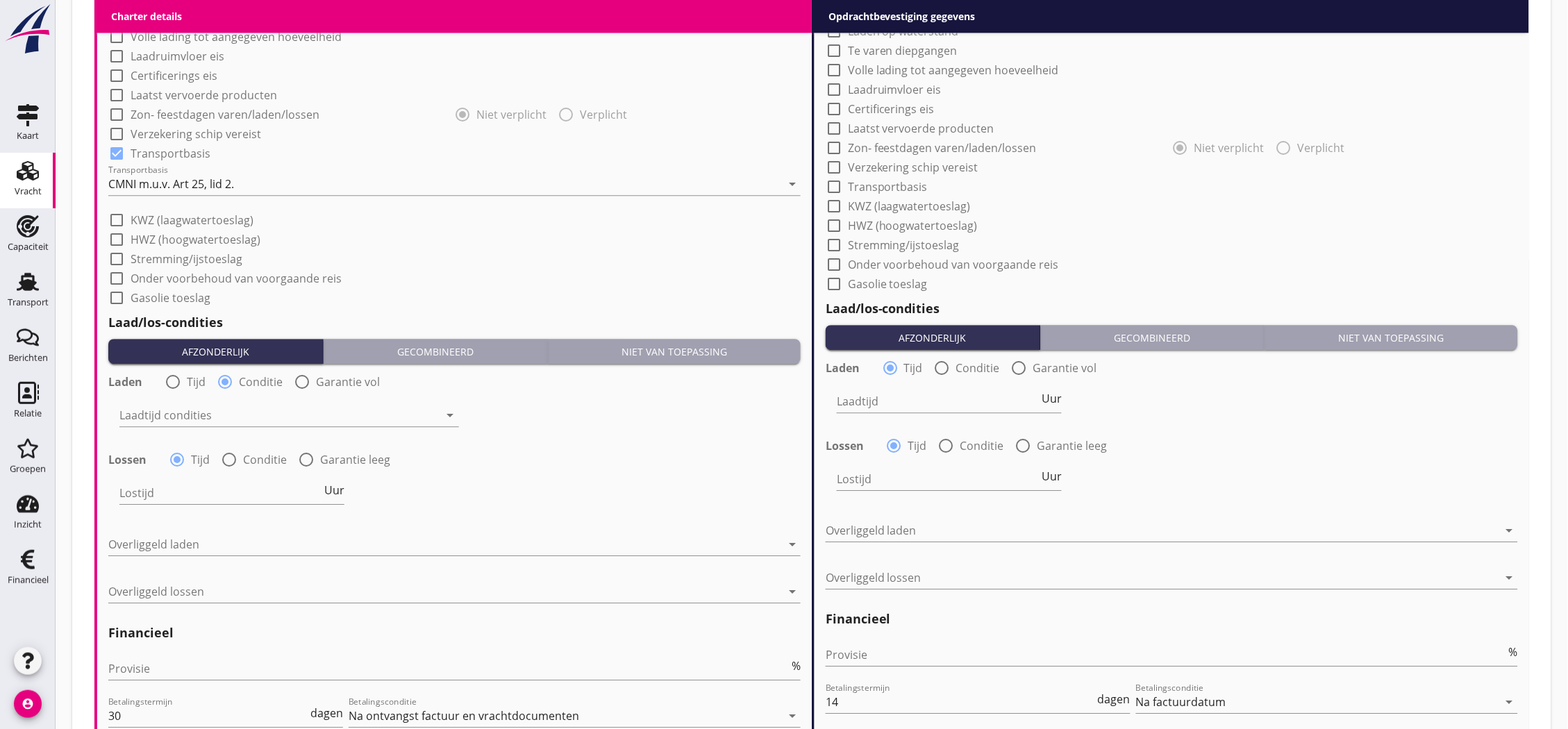
radio input "false"
radio input "true"
click at [274, 408] on div at bounding box center [279, 416] width 320 height 22
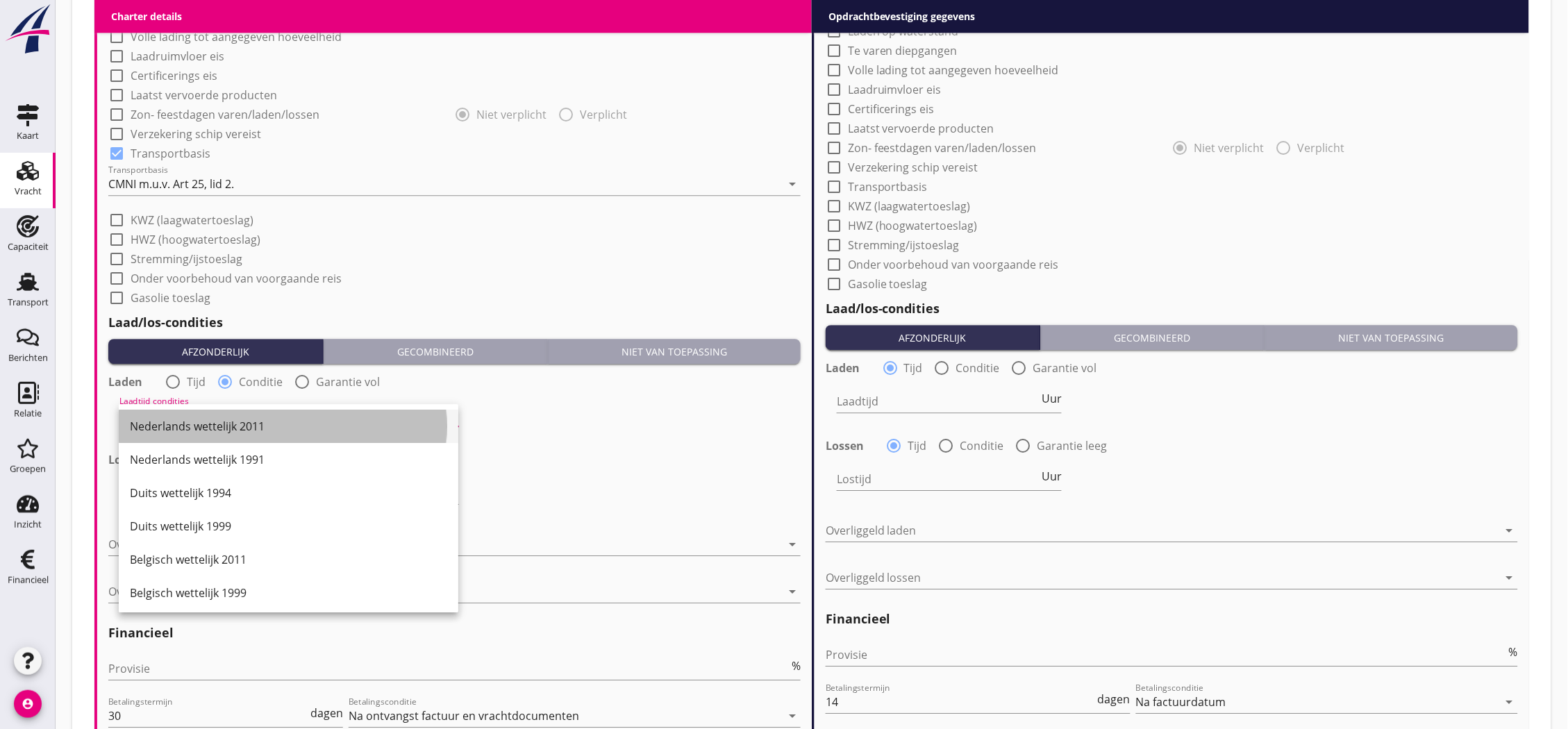
click at [275, 428] on div "Nederlands wettelijk 2011" at bounding box center [288, 426] width 317 height 17
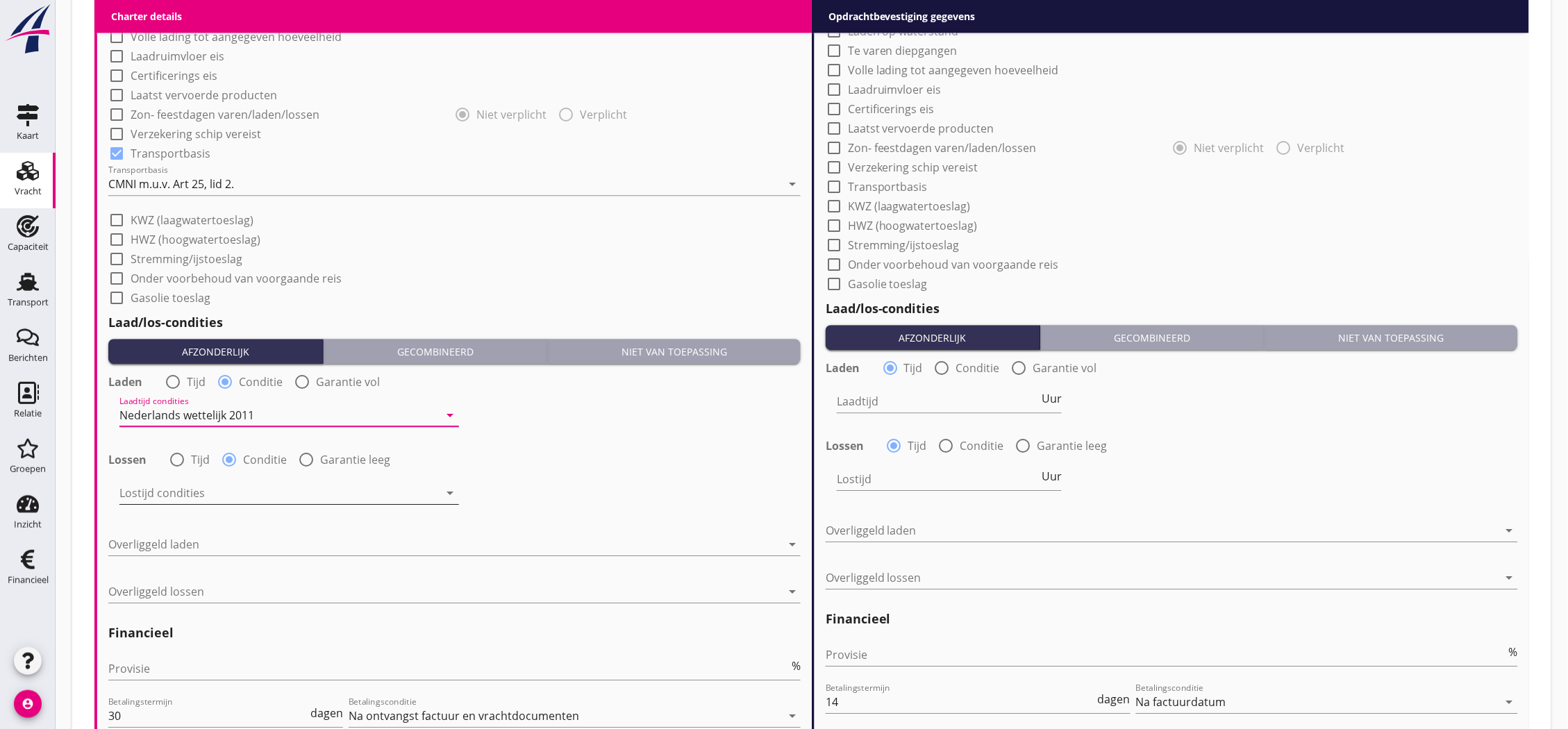
click at [271, 485] on div at bounding box center [279, 493] width 320 height 22
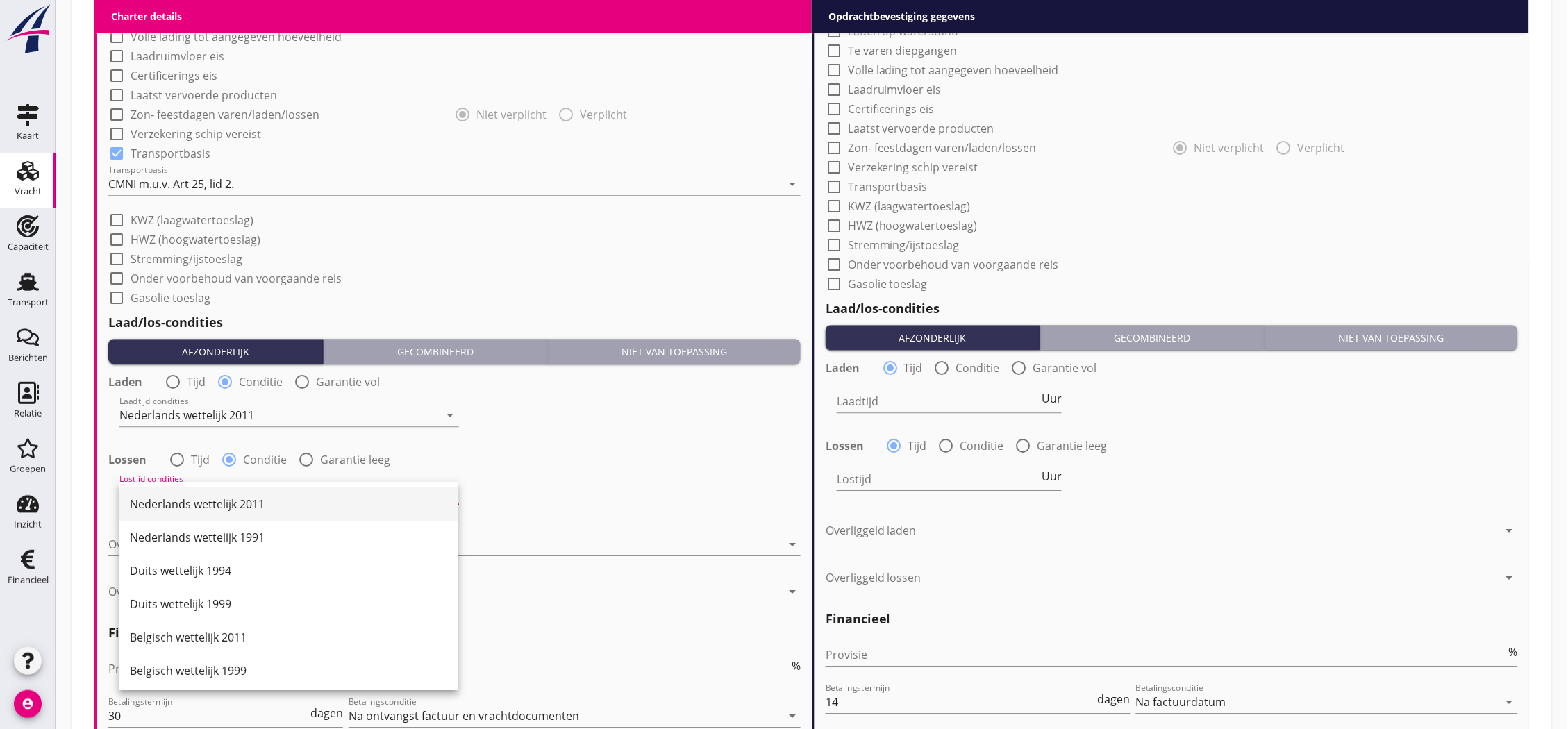
click at [267, 508] on div "Nederlands wettelijk 2011" at bounding box center [288, 504] width 317 height 17
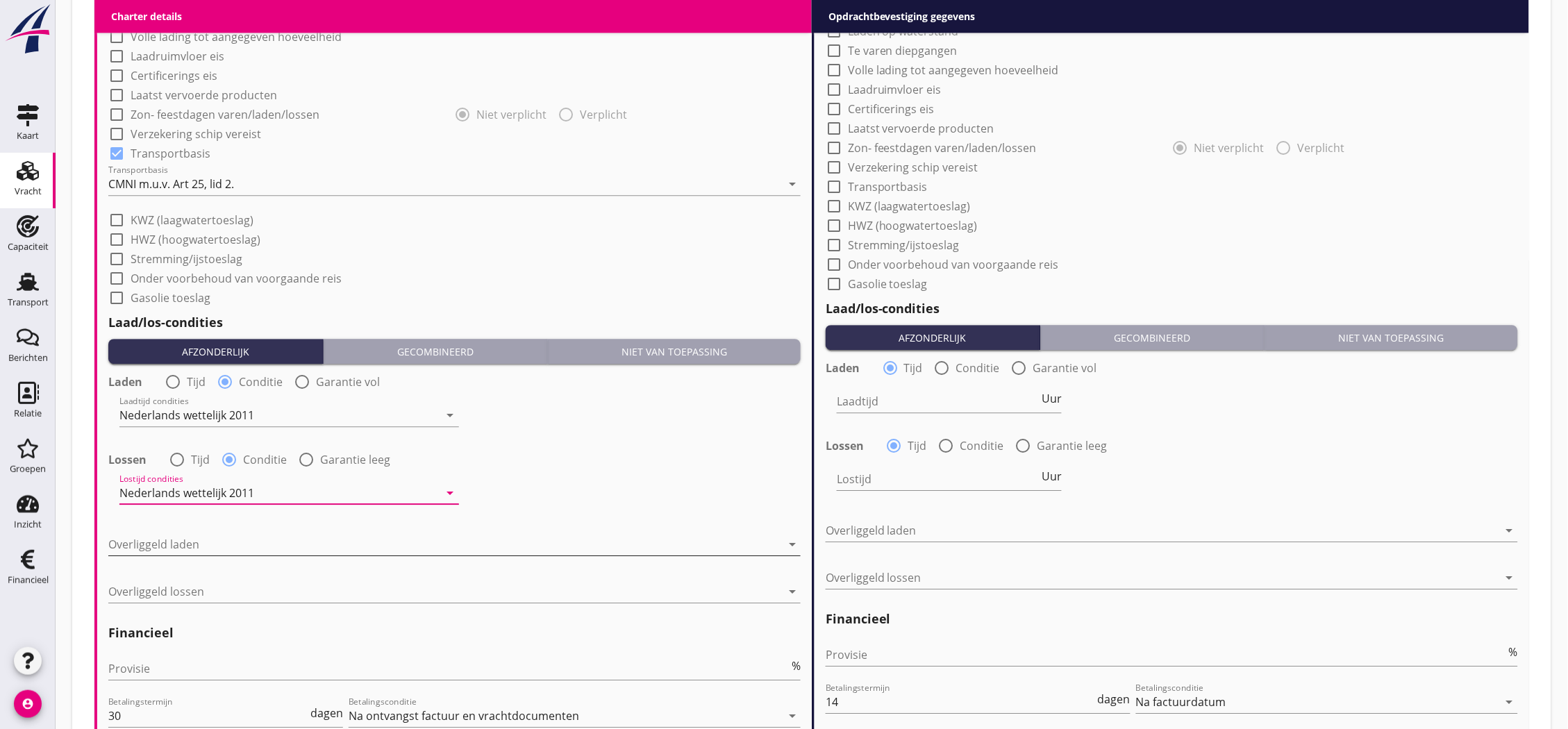
click at [261, 546] on div at bounding box center [445, 544] width 673 height 22
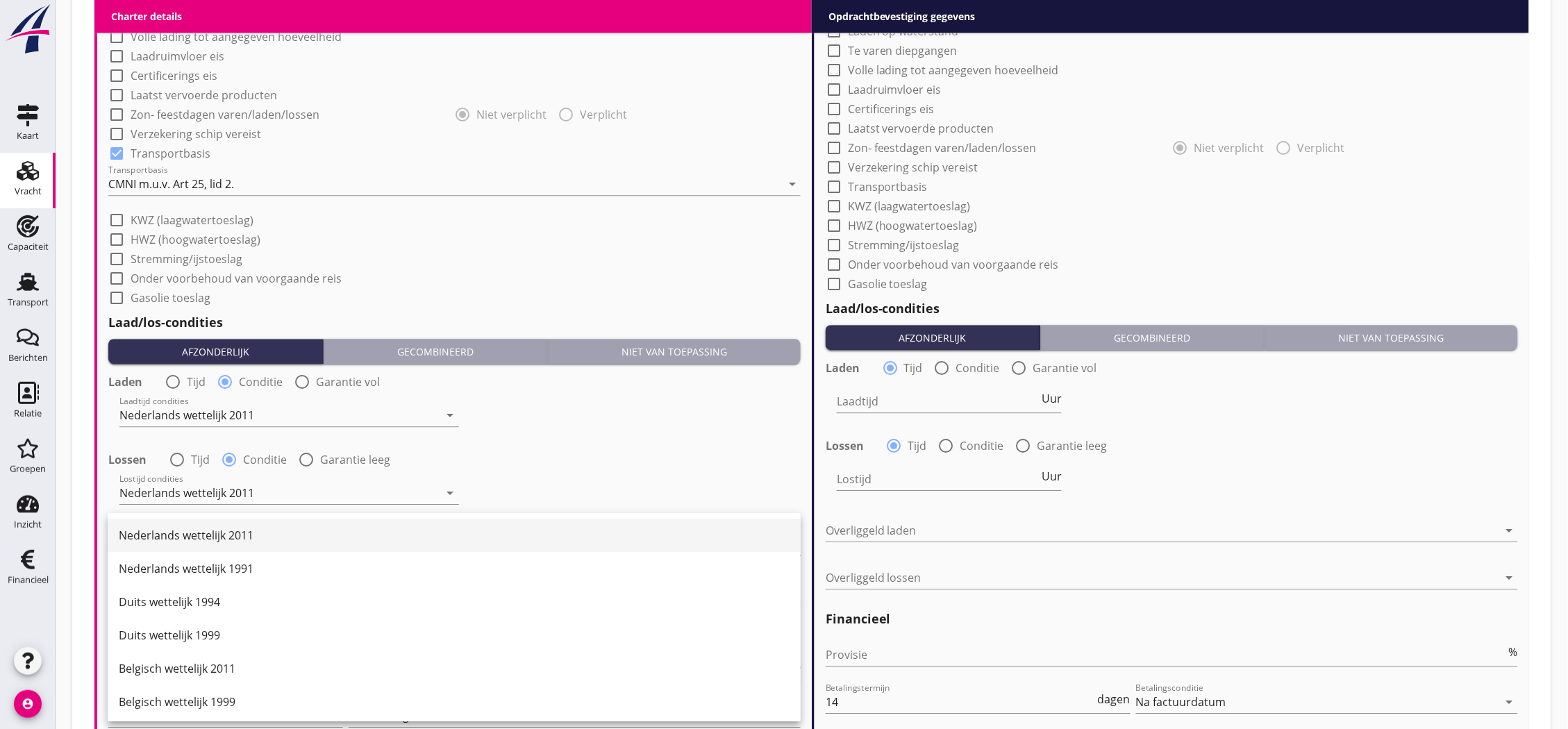
click at [261, 546] on div "Nederlands wettelijk 2011" at bounding box center [454, 535] width 671 height 34
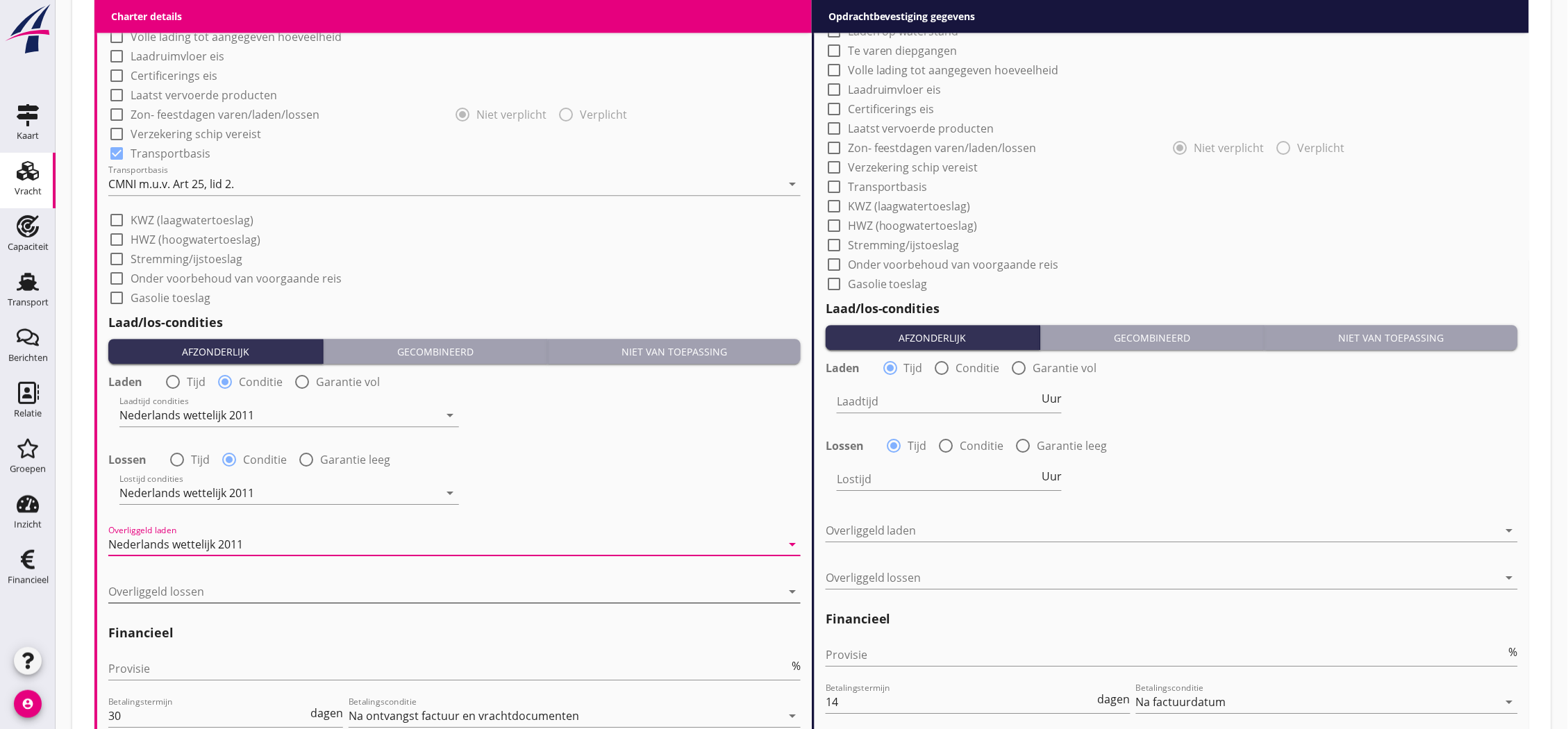
click at [255, 584] on div at bounding box center [445, 592] width 673 height 22
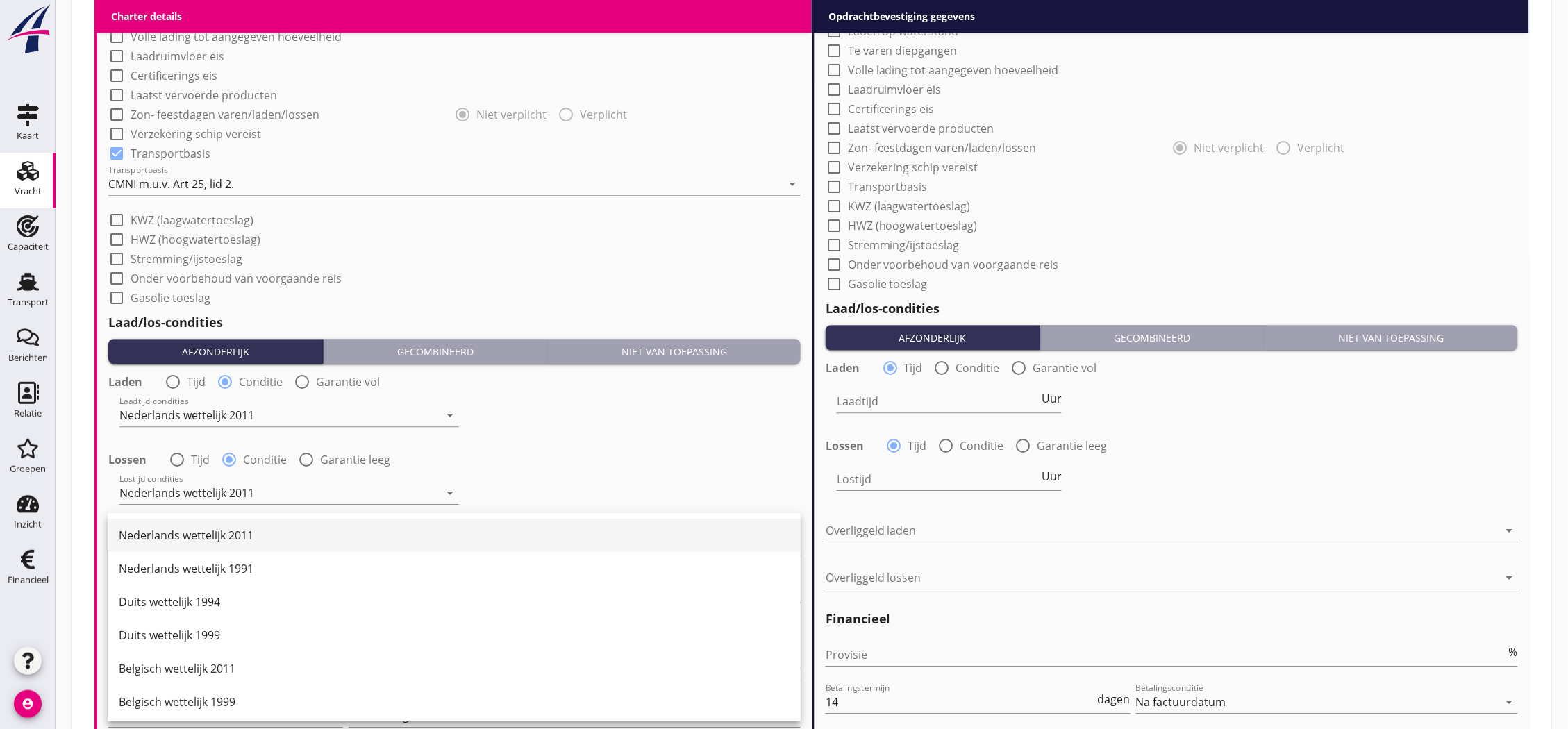
click at [253, 537] on div "Nederlands wettelijk 2011" at bounding box center [454, 535] width 671 height 17
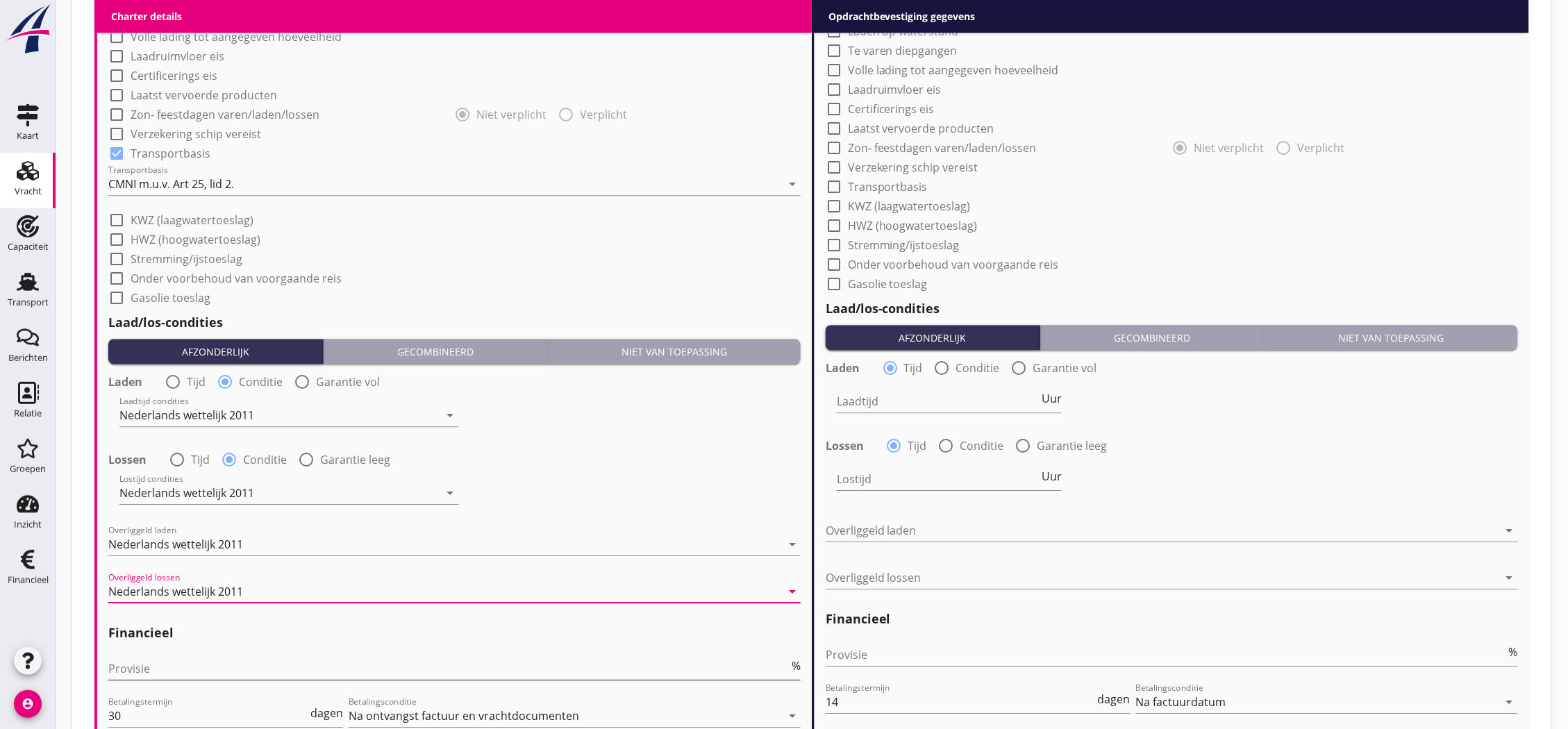
click at [250, 663] on input "Provisie" at bounding box center [448, 669] width 680 height 22
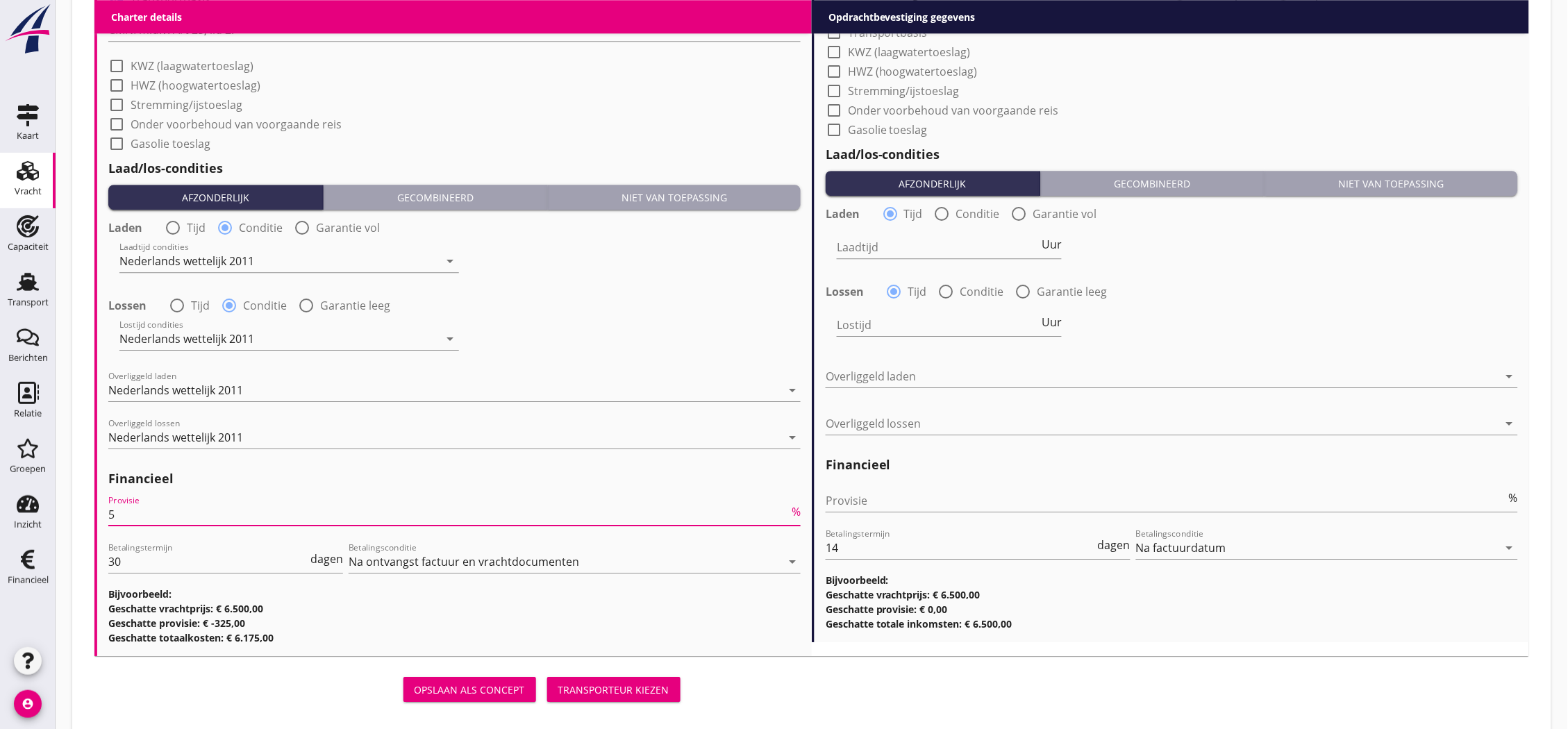
scroll to position [849, 0]
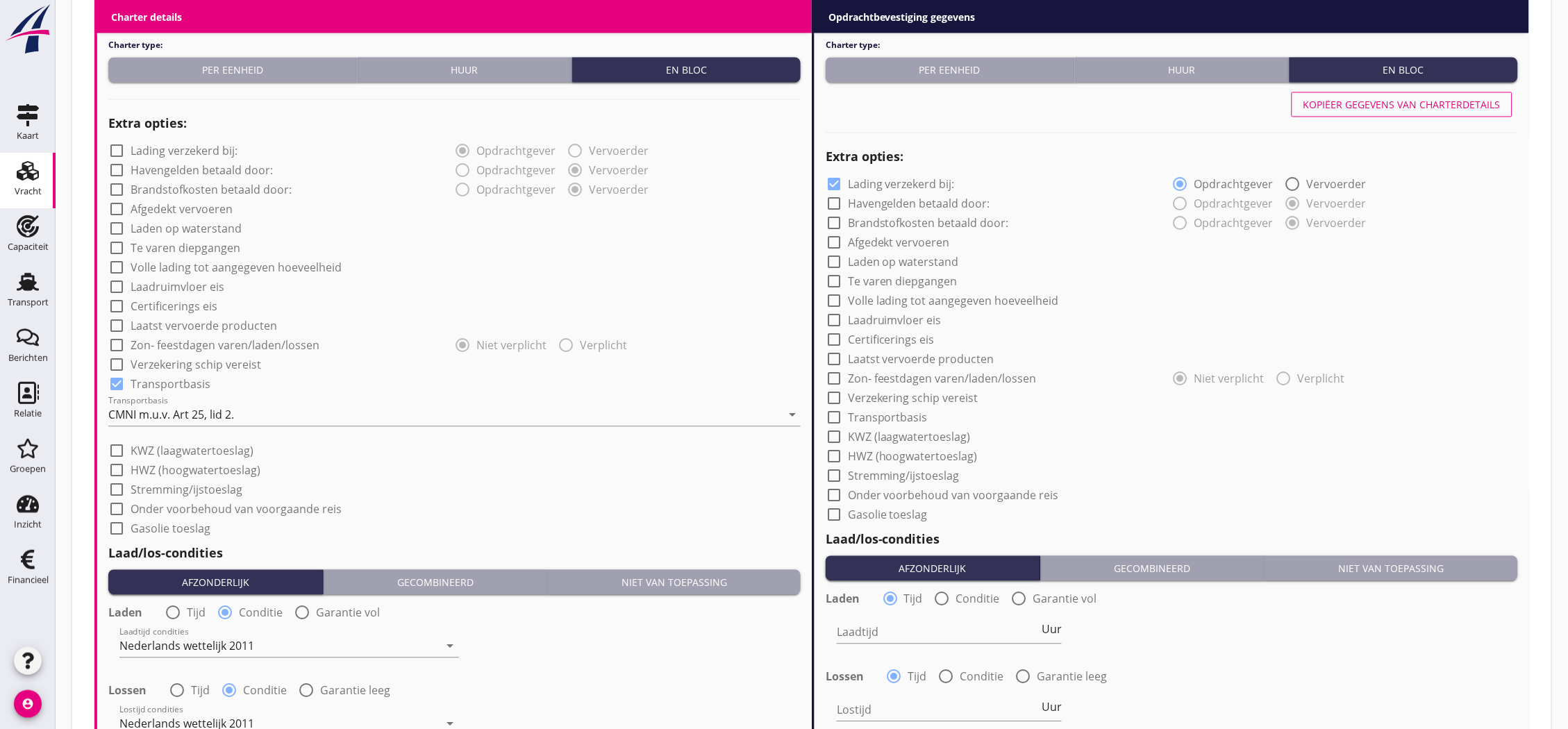
type input "5"
click at [1309, 112] on button "Kopiëer gegevens van charterdetails" at bounding box center [1402, 105] width 221 height 25
checkbox input "false"
checkbox input "true"
radio input "false"
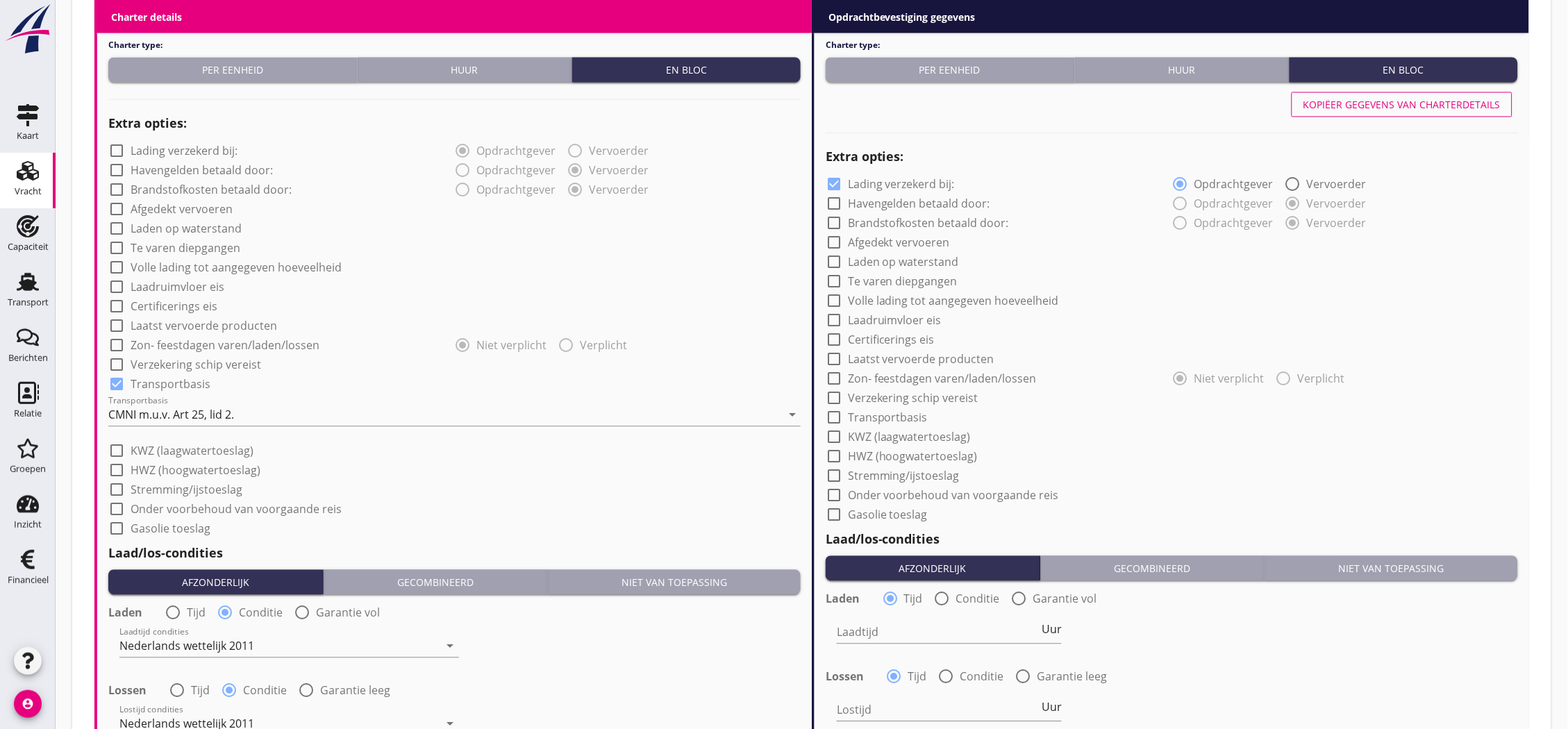
radio input "true"
radio input "false"
radio input "true"
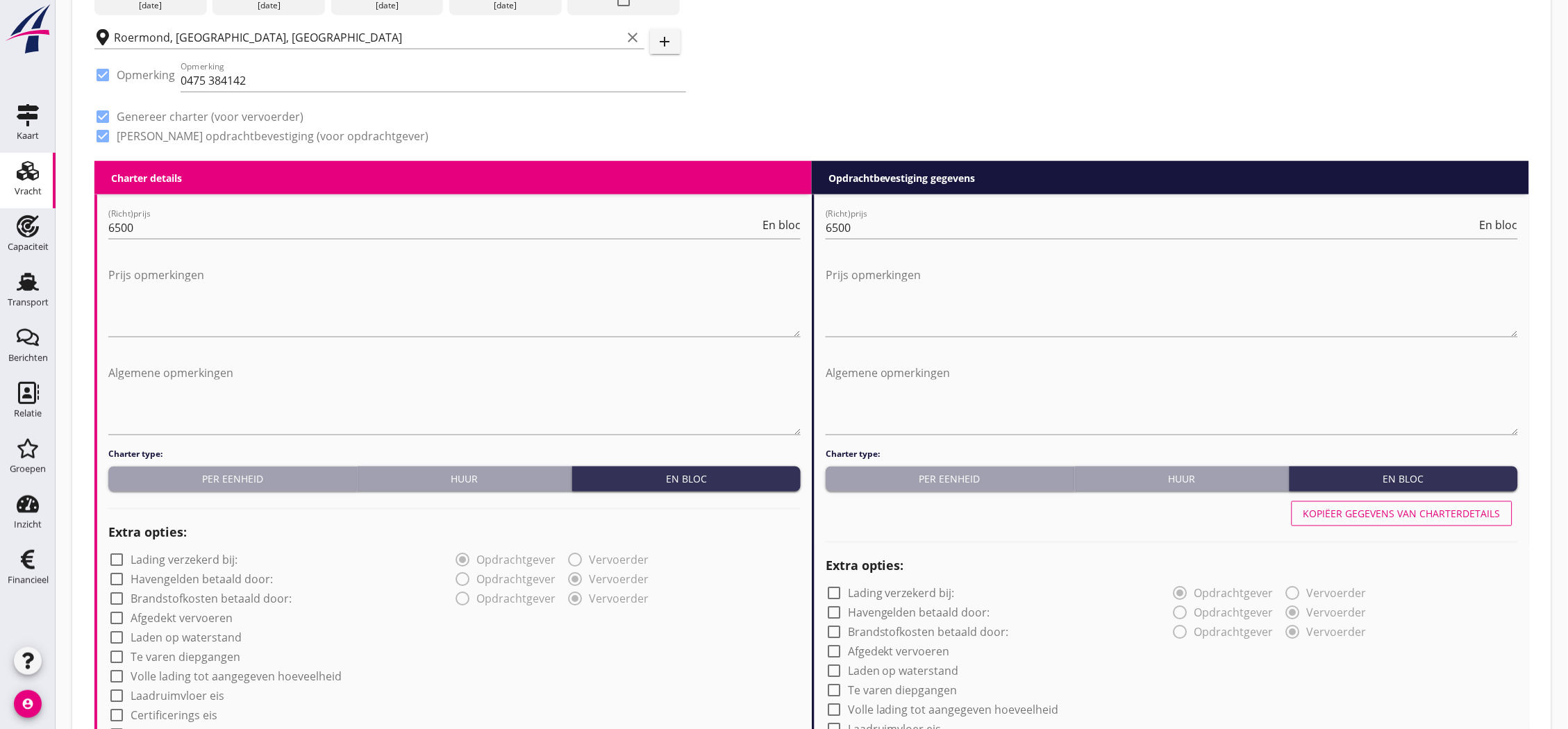
scroll to position [131, 0]
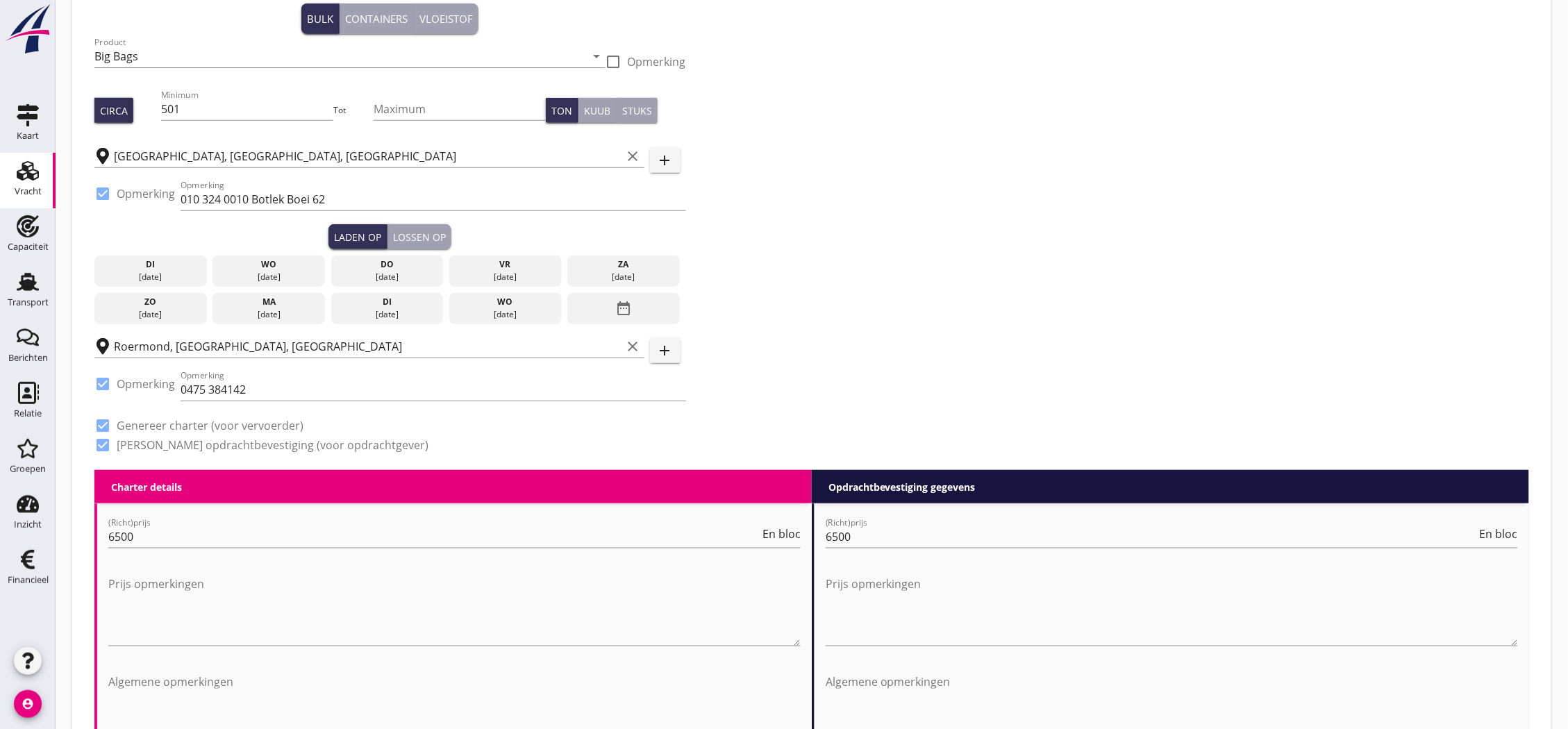
click at [608, 267] on div "za" at bounding box center [623, 264] width 106 height 13
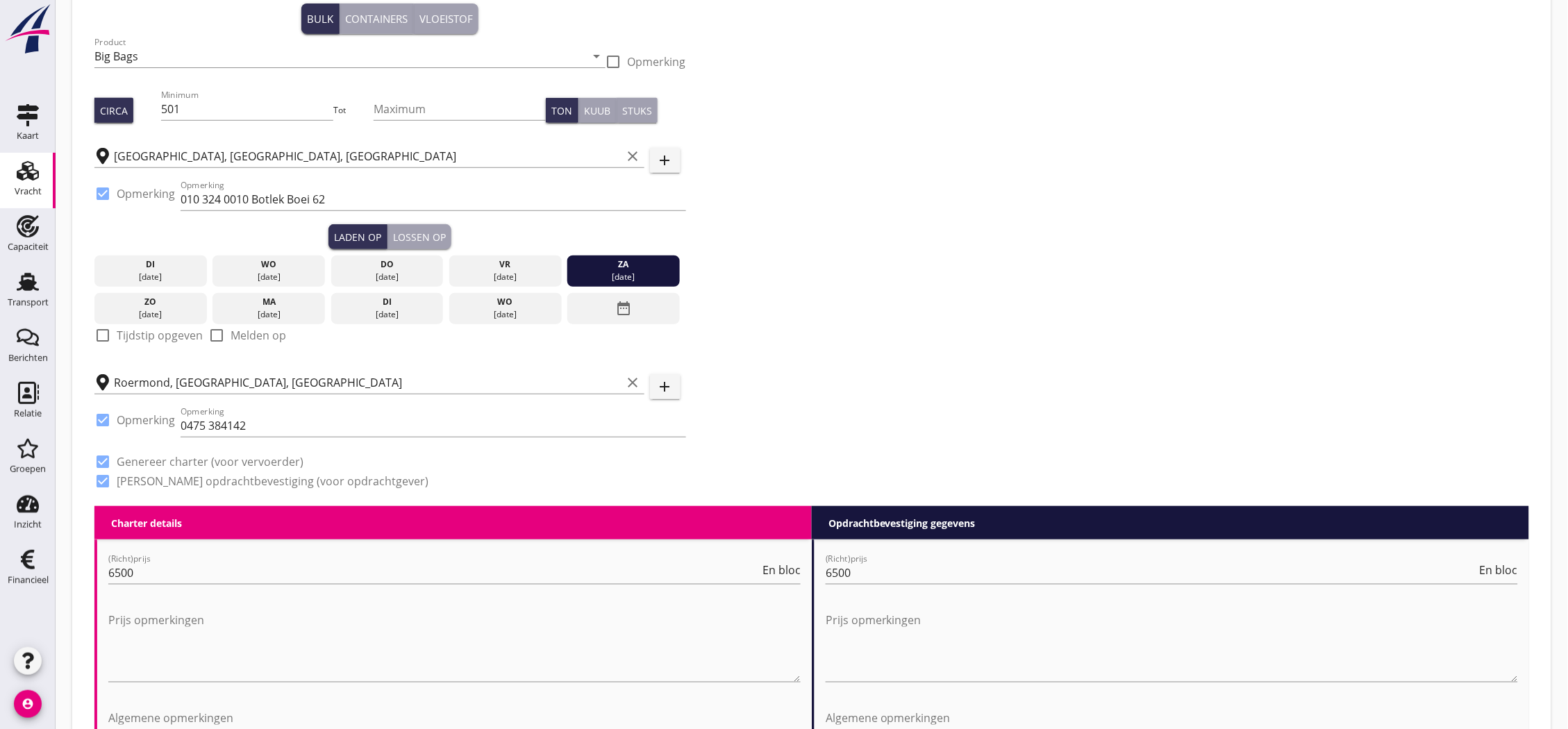
click at [162, 339] on label "Tijdstip opgeven" at bounding box center [160, 335] width 86 height 14
checkbox input "true"
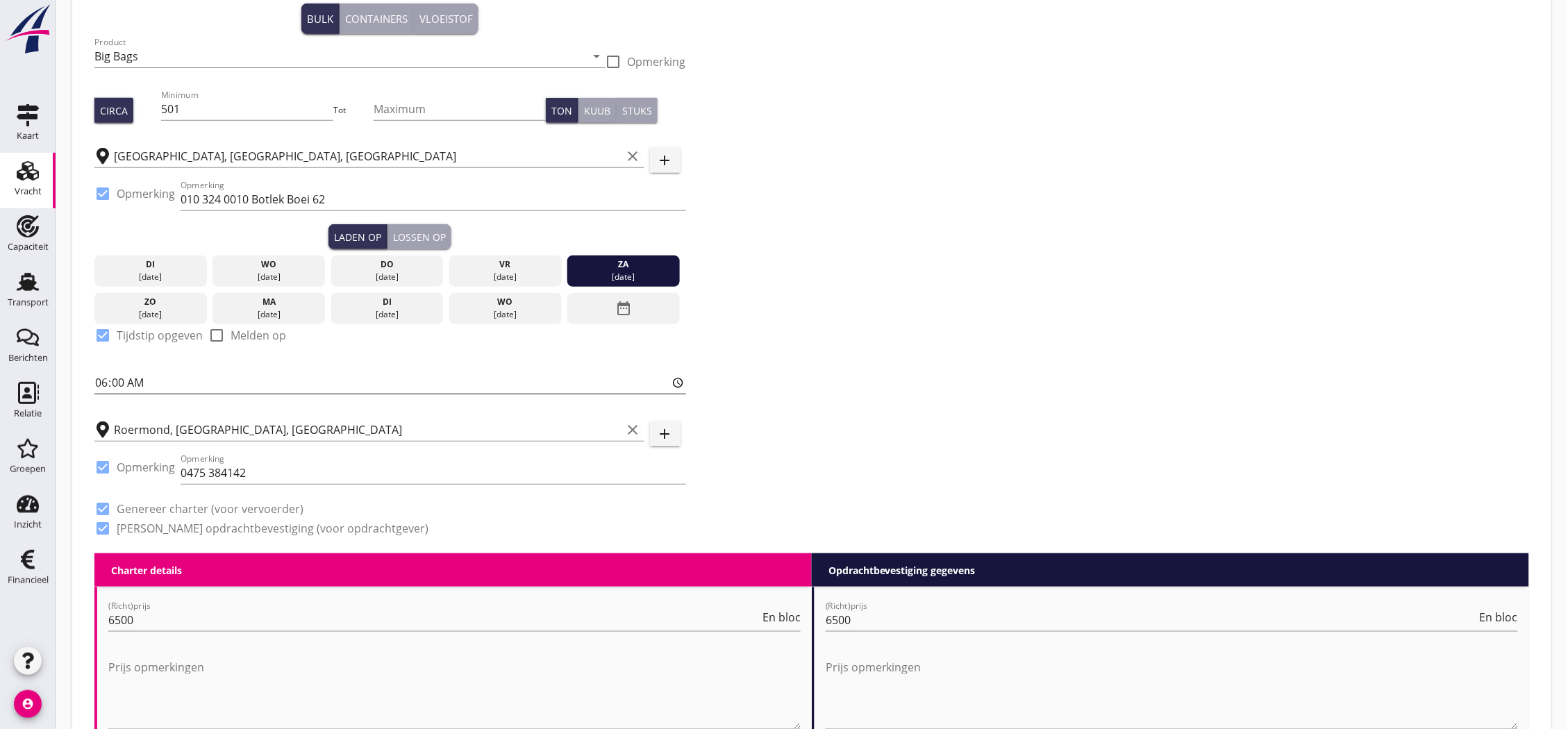
click at [130, 376] on input "06:00" at bounding box center [390, 383] width 591 height 22
click at [136, 382] on input "06:00" at bounding box center [390, 383] width 591 height 22
click at [122, 380] on input "06:00" at bounding box center [390, 383] width 591 height 22
type input "06:01"
click at [401, 236] on div "Lossen op" at bounding box center [419, 236] width 52 height 15
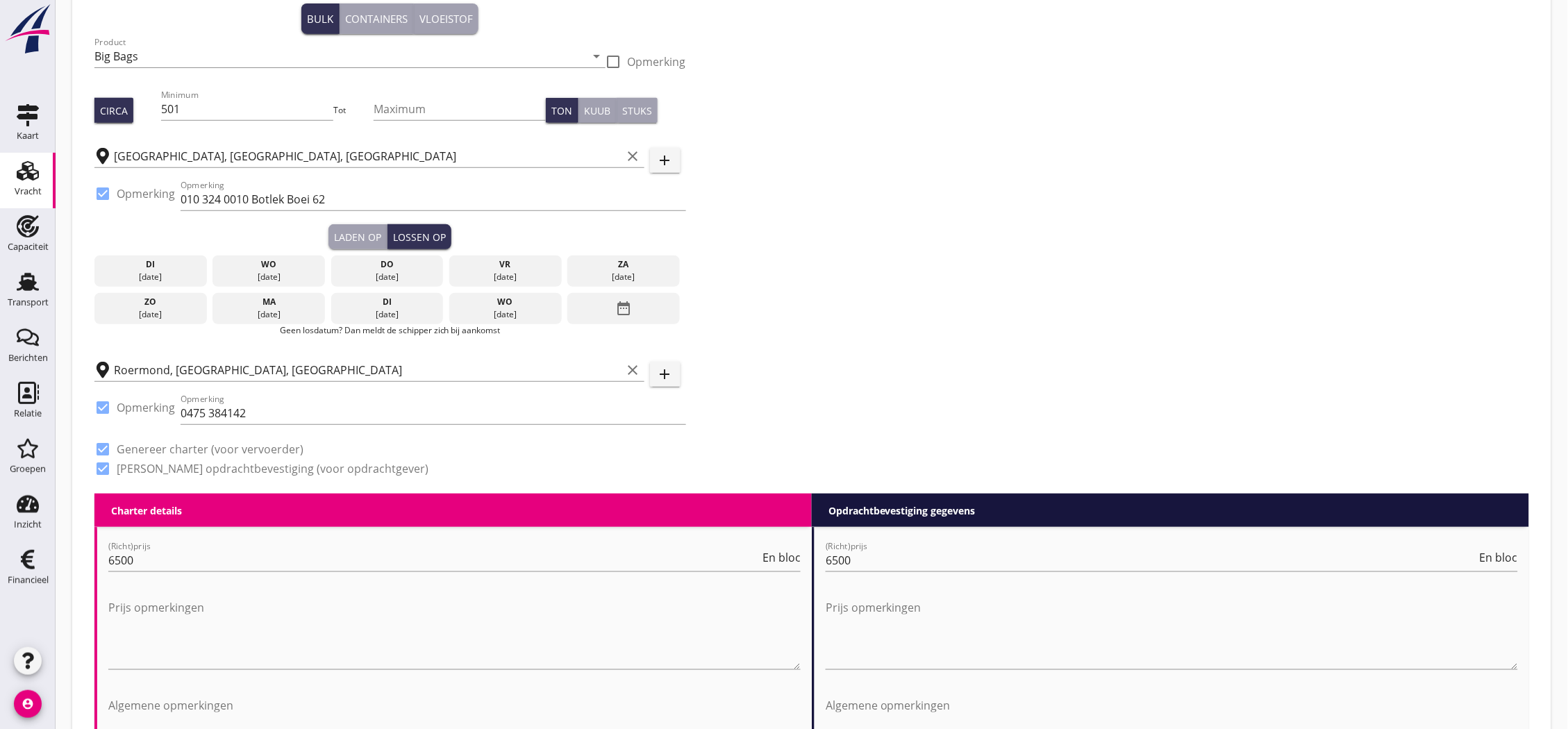
click at [474, 304] on div "wo" at bounding box center [505, 302] width 106 height 13
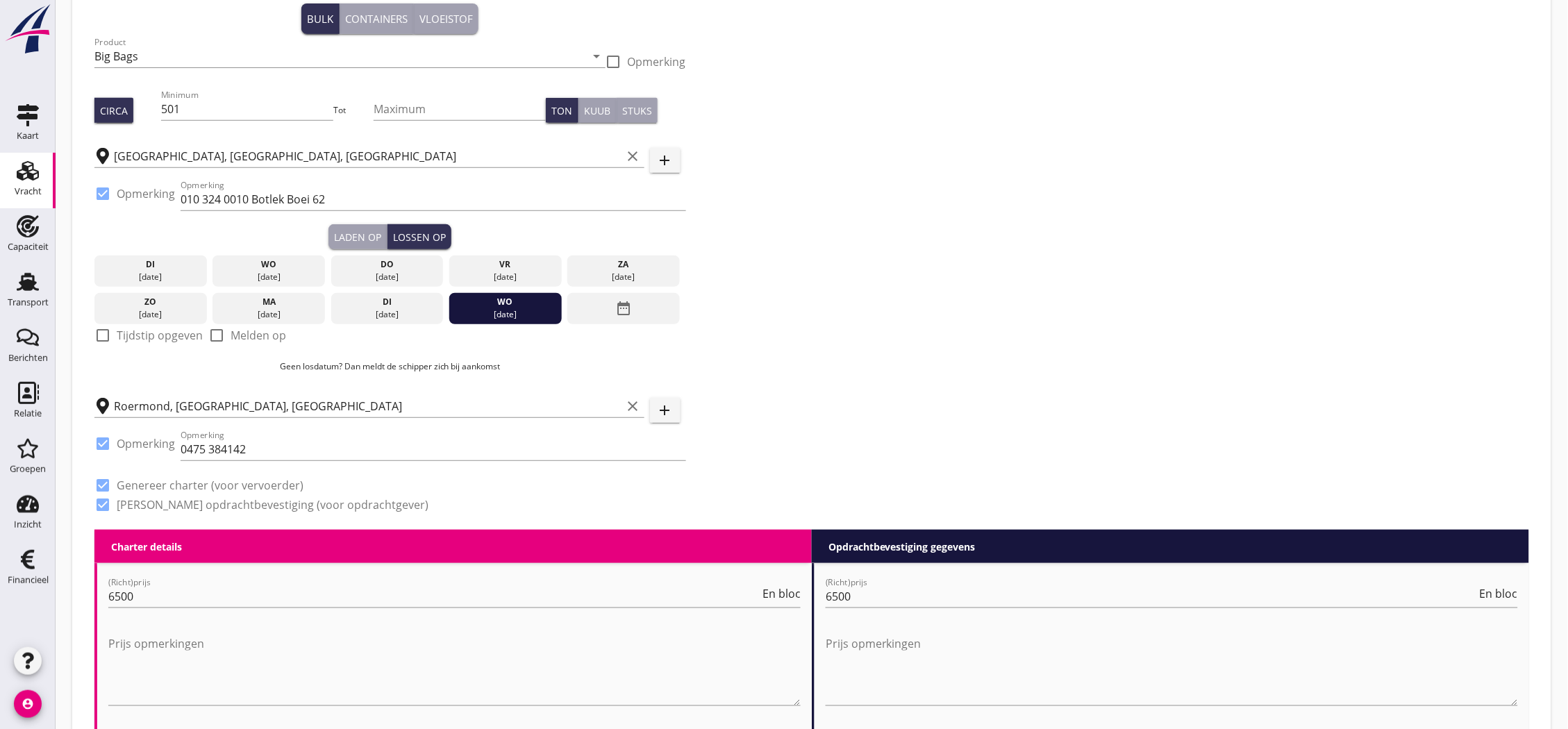
click at [143, 341] on div "check_box_outline_blank Tijdstip opgeven" at bounding box center [148, 335] width 108 height 17
click at [141, 337] on label "Tijdstip opgeven" at bounding box center [160, 335] width 86 height 14
checkbox input "true"
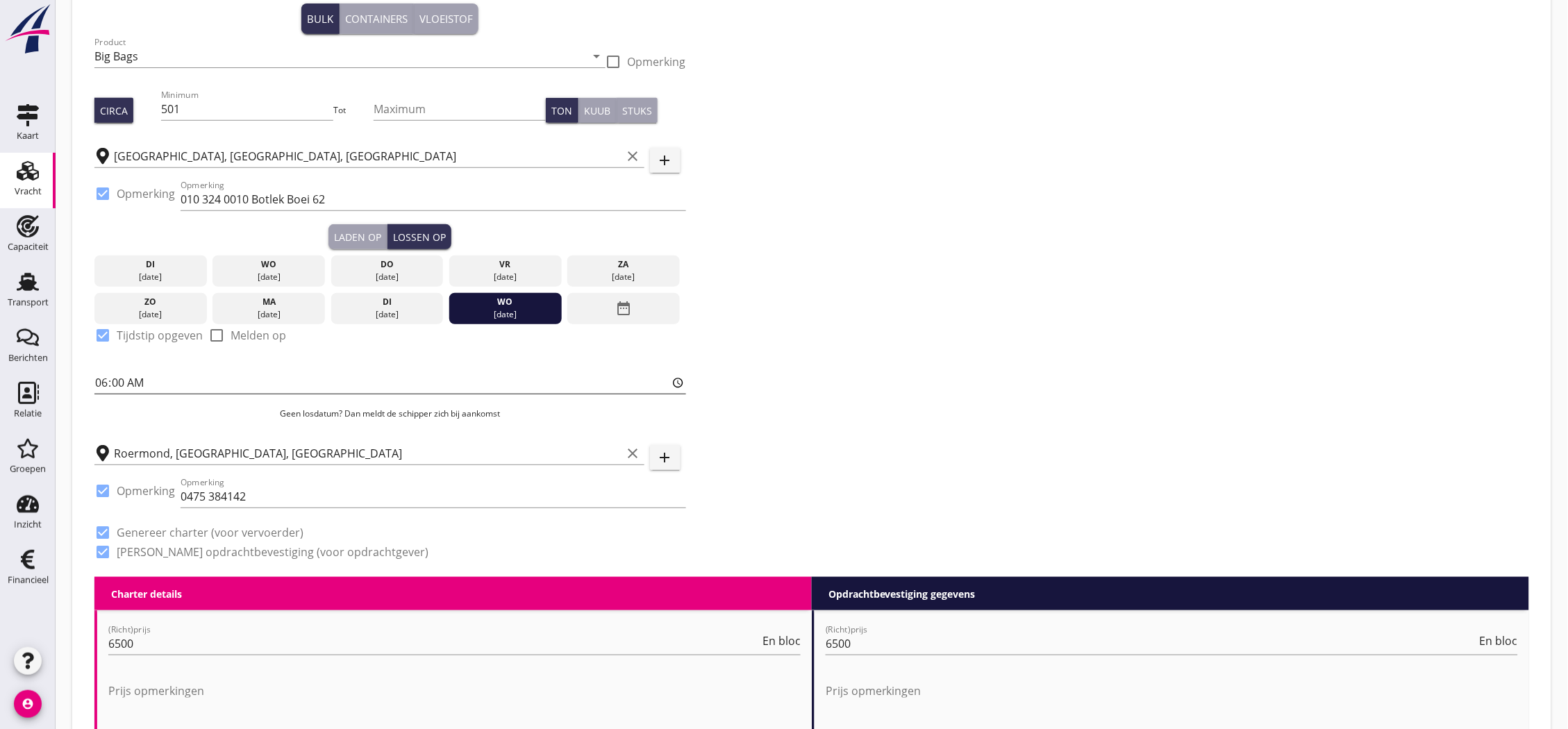
click at [113, 383] on input "06:00" at bounding box center [390, 383] width 591 height 22
type input "06:01"
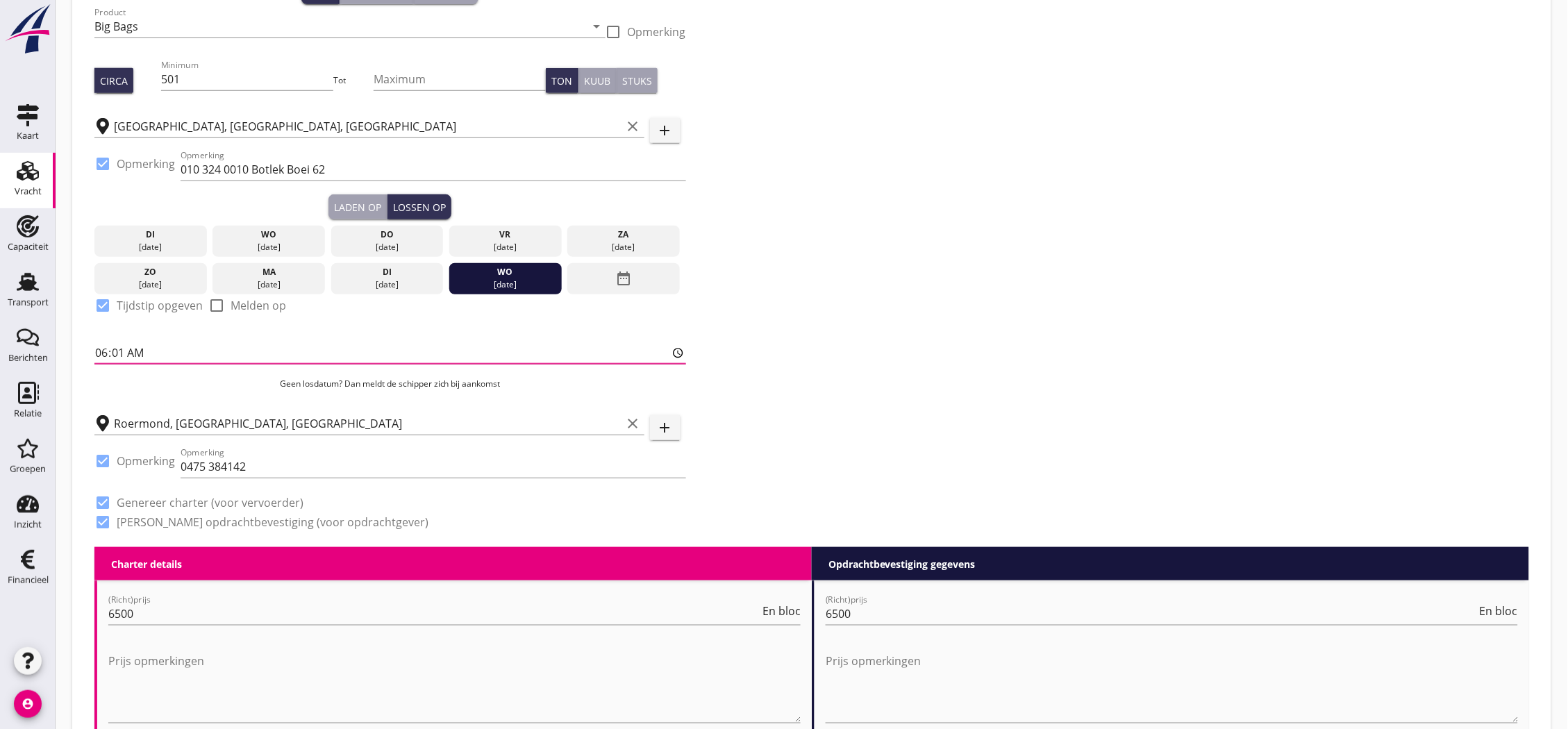
scroll to position [0, 0]
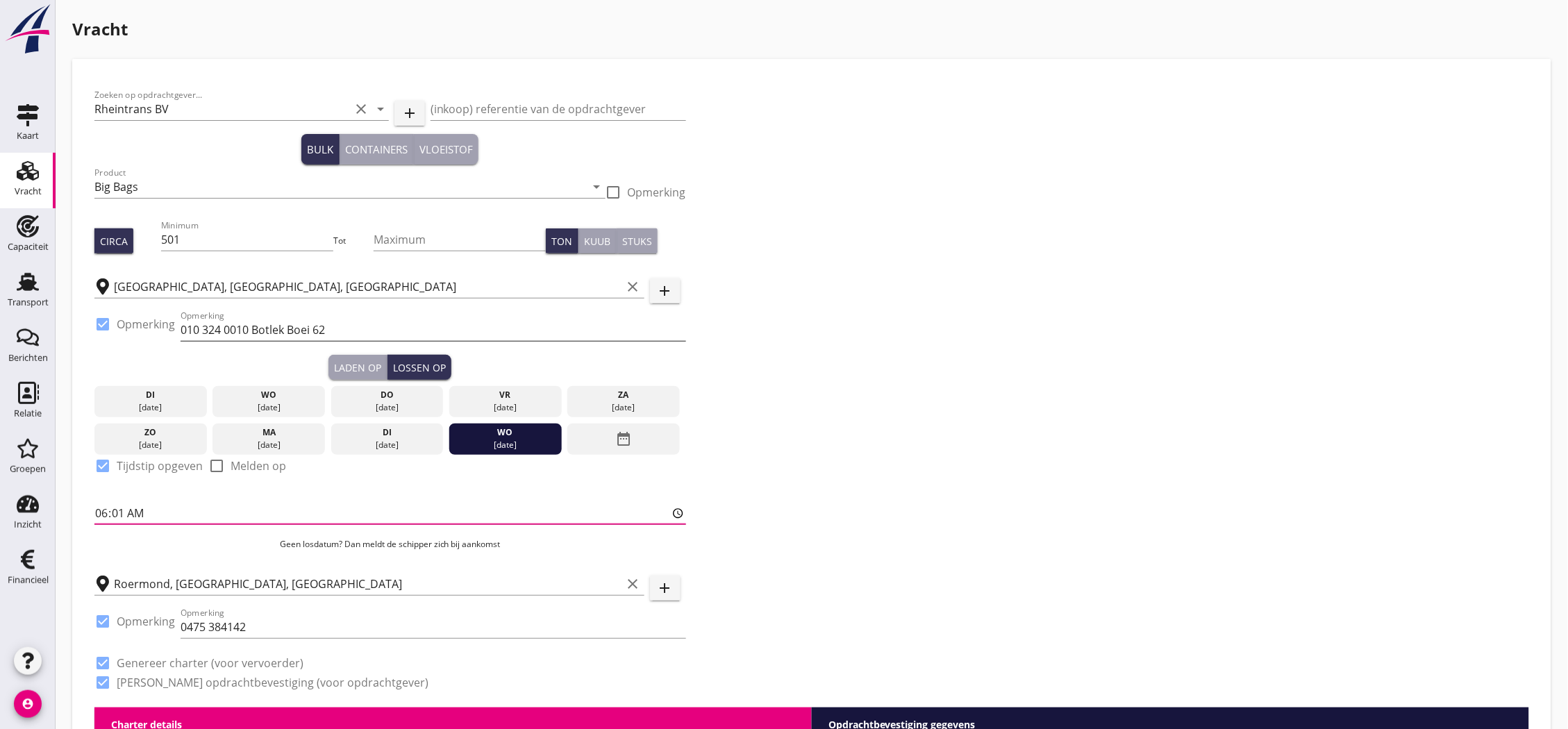
click at [374, 330] on input "010 324 0010 Botlek Boei 62" at bounding box center [433, 330] width 505 height 22
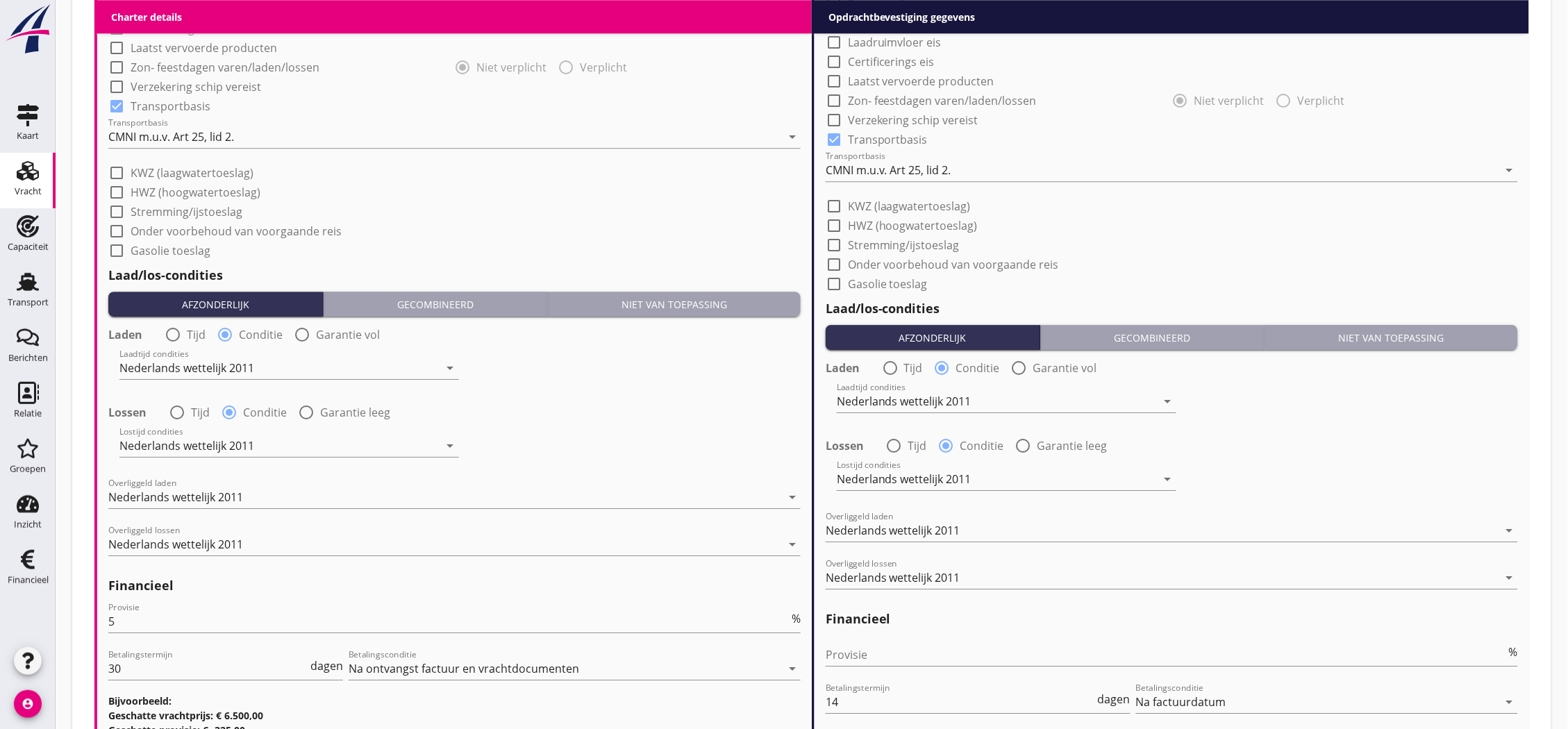
scroll to position [1394, 0]
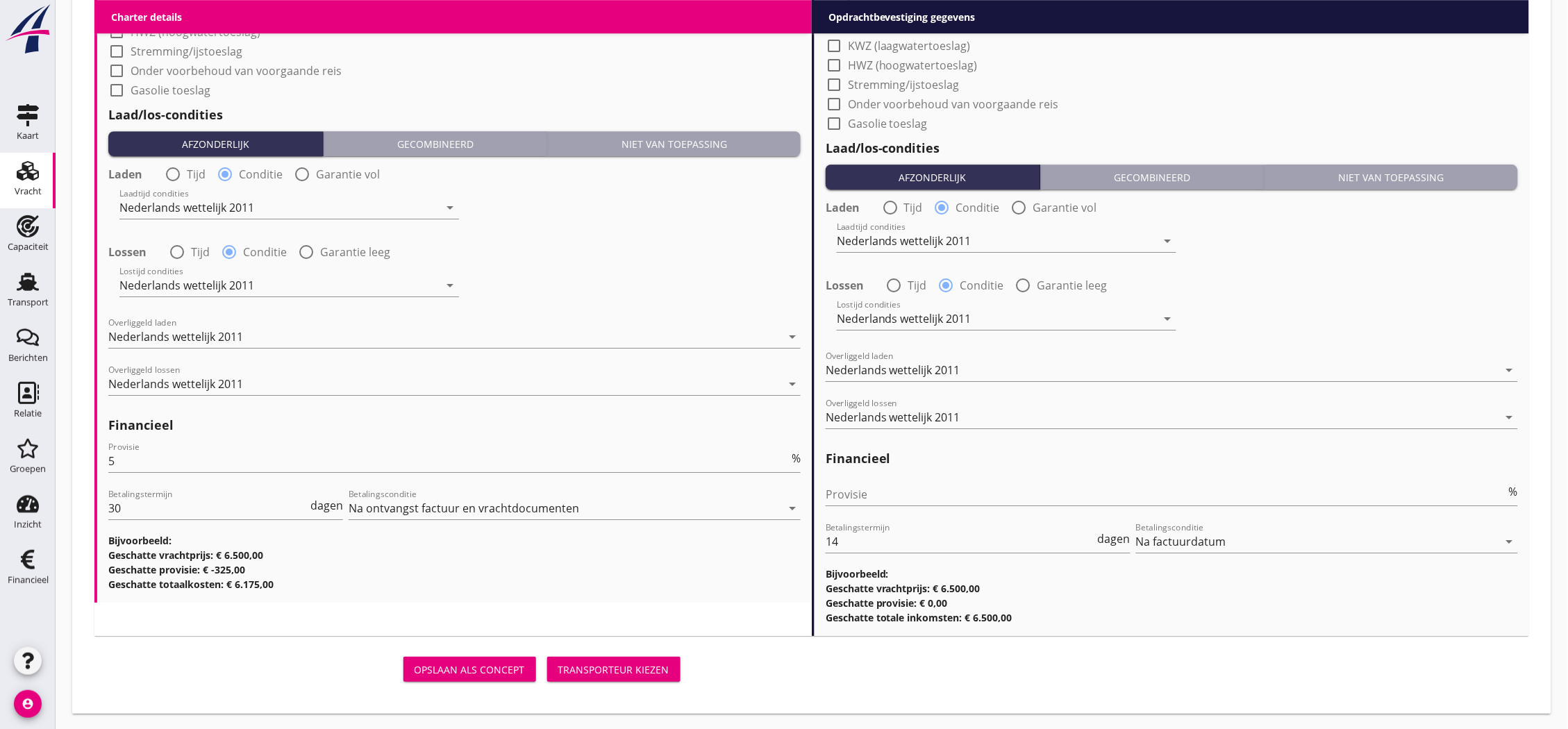
type input "010 324 0010 Als hij bijt ga plat op de grond liggen en roep om hulp. Botlek Bo…"
click at [613, 664] on div "Transporteur kiezen" at bounding box center [614, 670] width 111 height 15
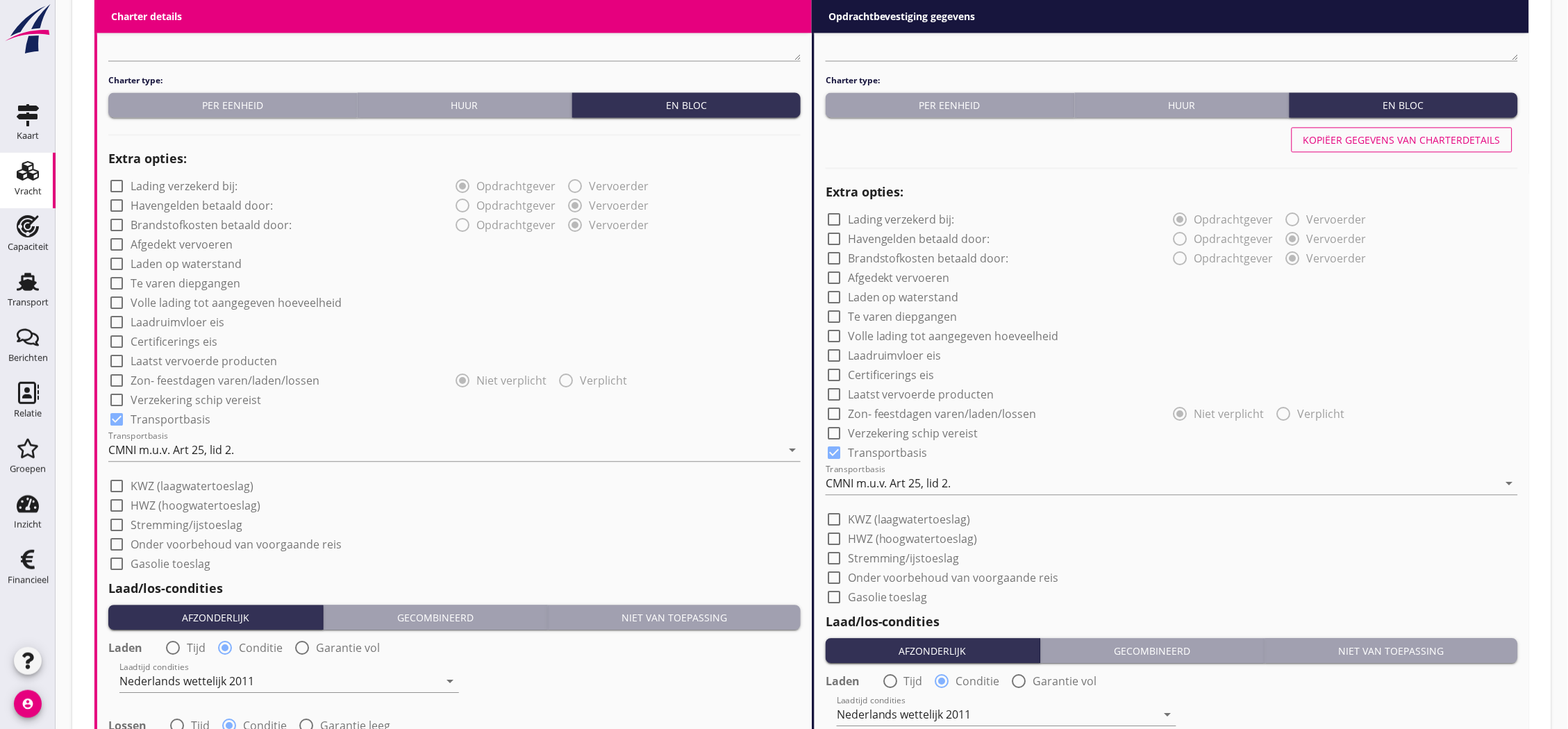
scroll to position [844, 0]
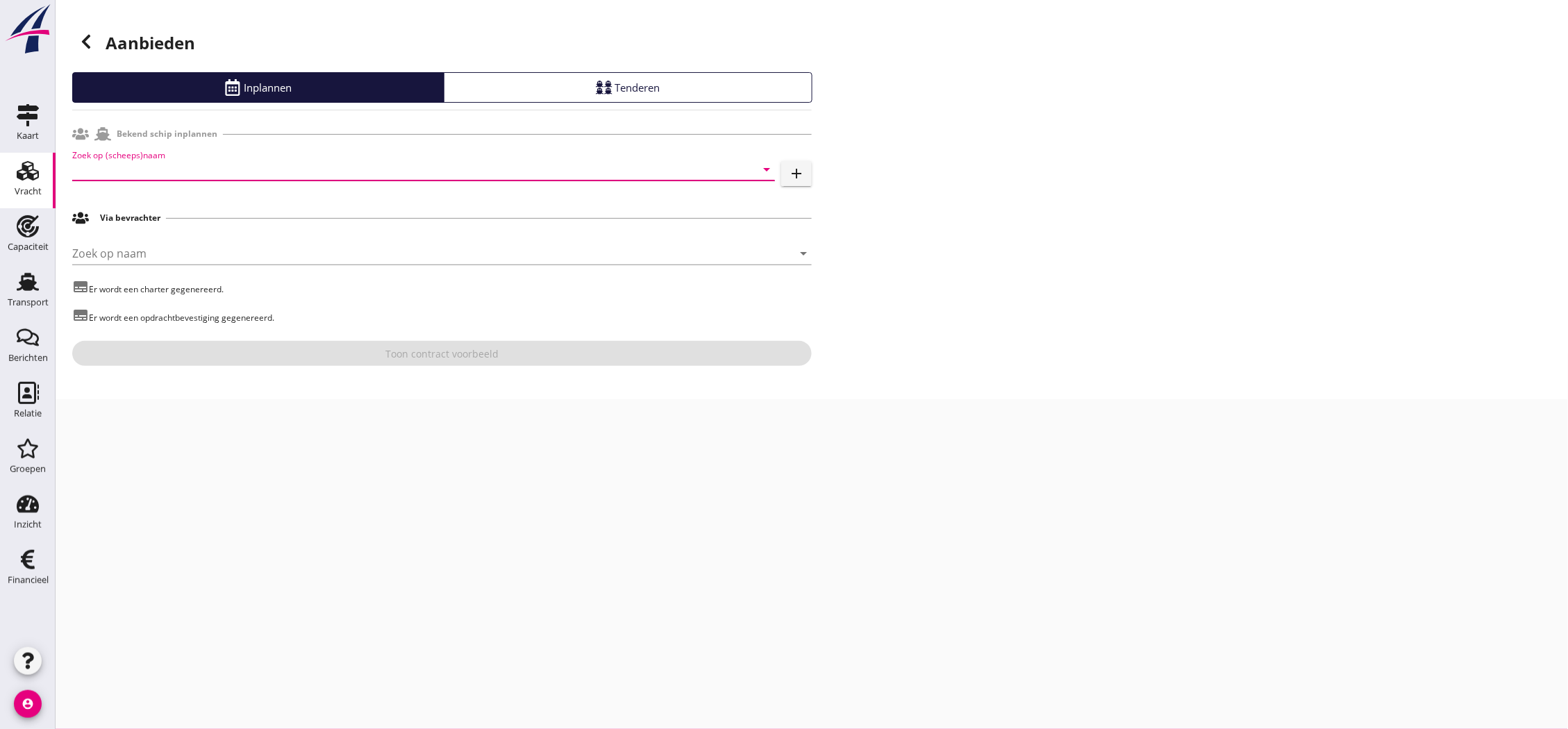
click at [255, 169] on input "Zoek op (scheeps)naam" at bounding box center [404, 169] width 664 height 22
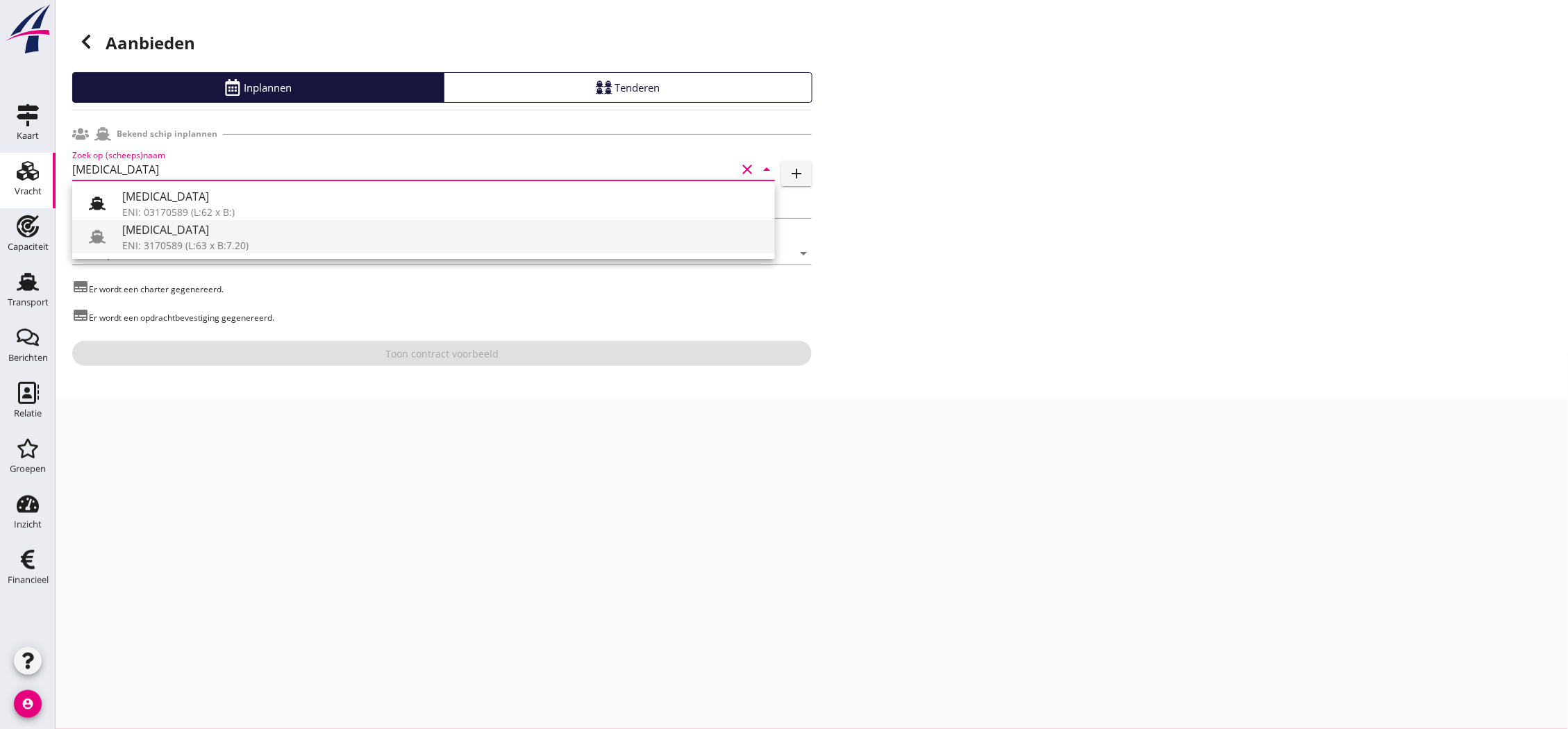
click at [250, 236] on div "[MEDICAL_DATA]" at bounding box center [443, 230] width 642 height 17
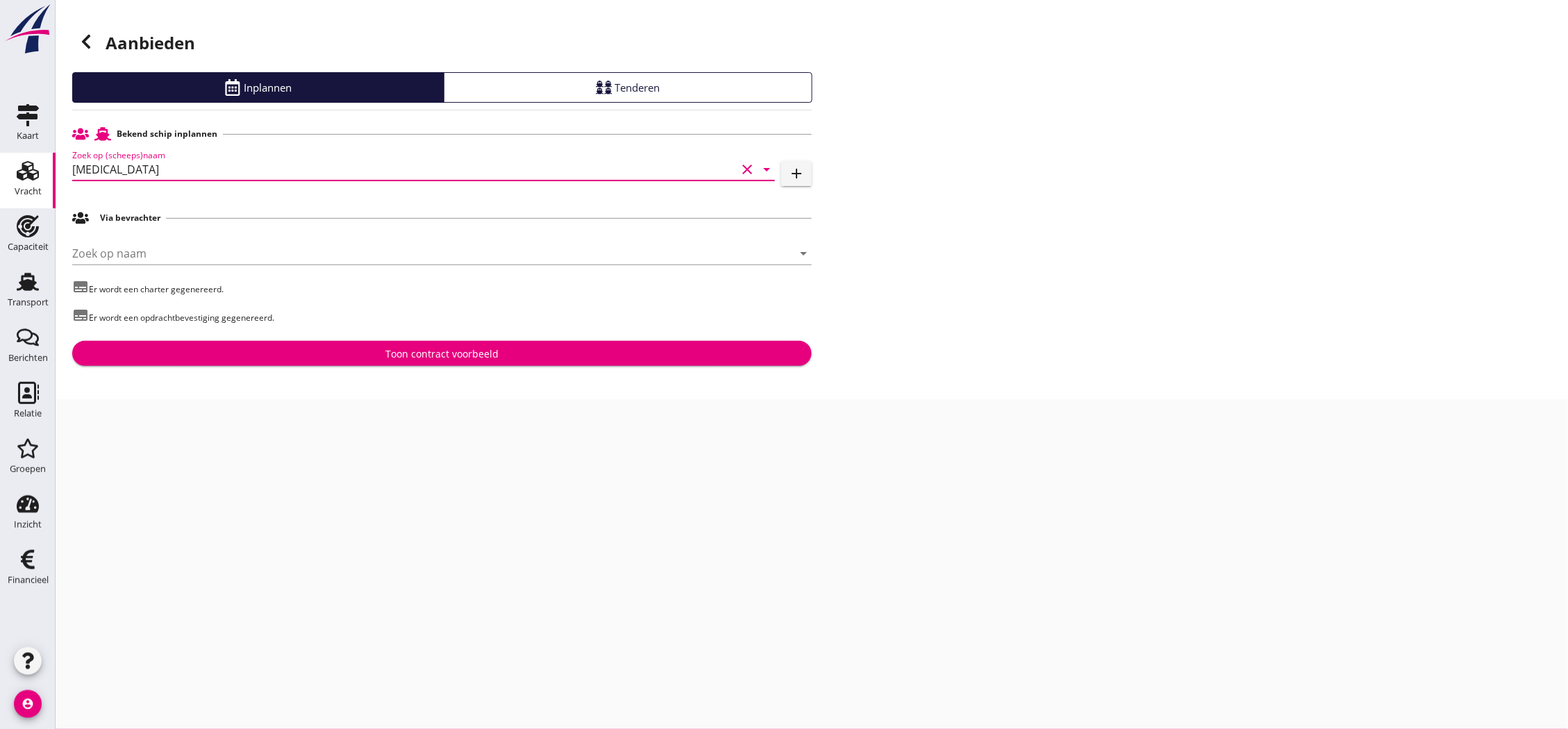
type input "[MEDICAL_DATA]"
click at [401, 352] on div "Toon contract voorbeeld" at bounding box center [442, 353] width 113 height 15
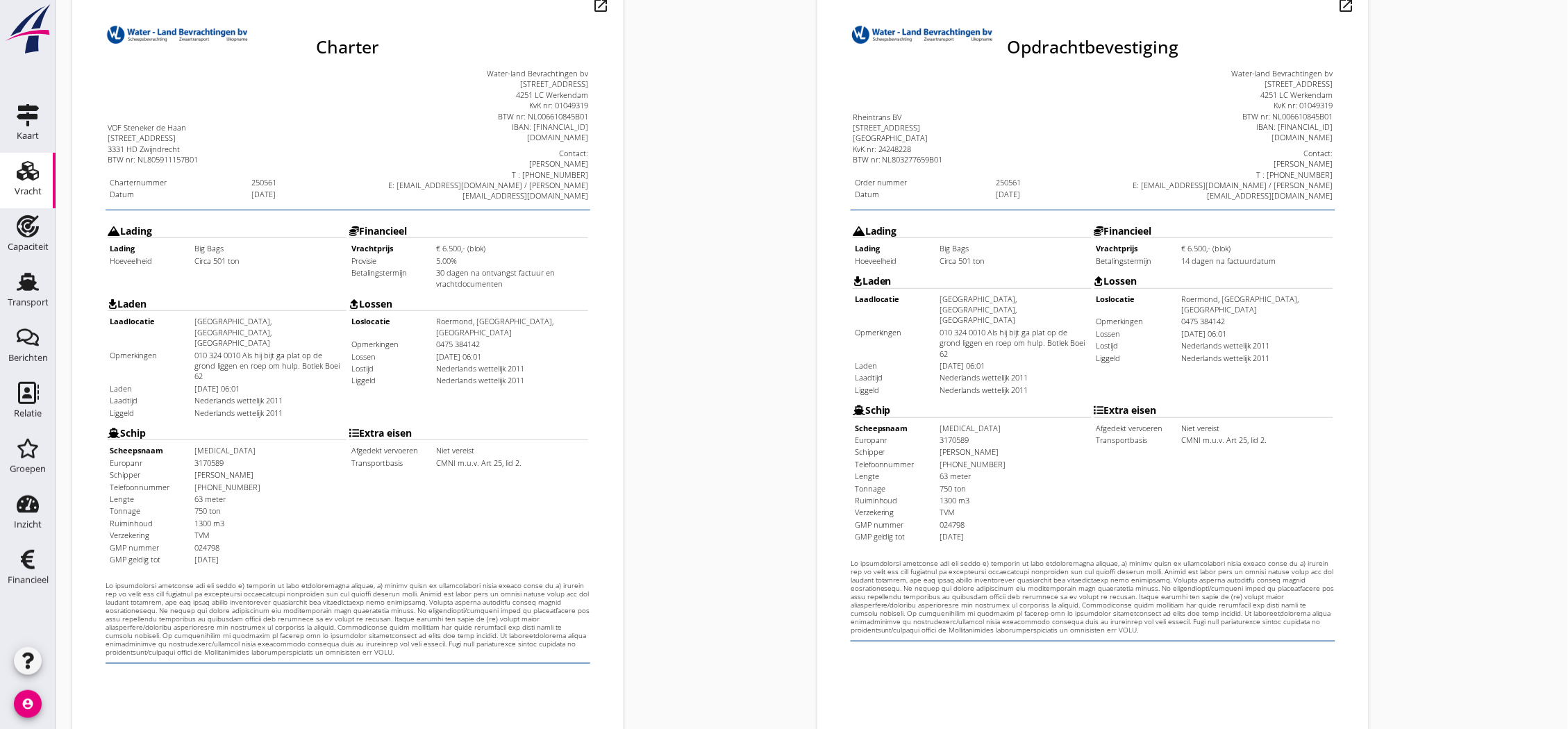
scroll to position [299, 0]
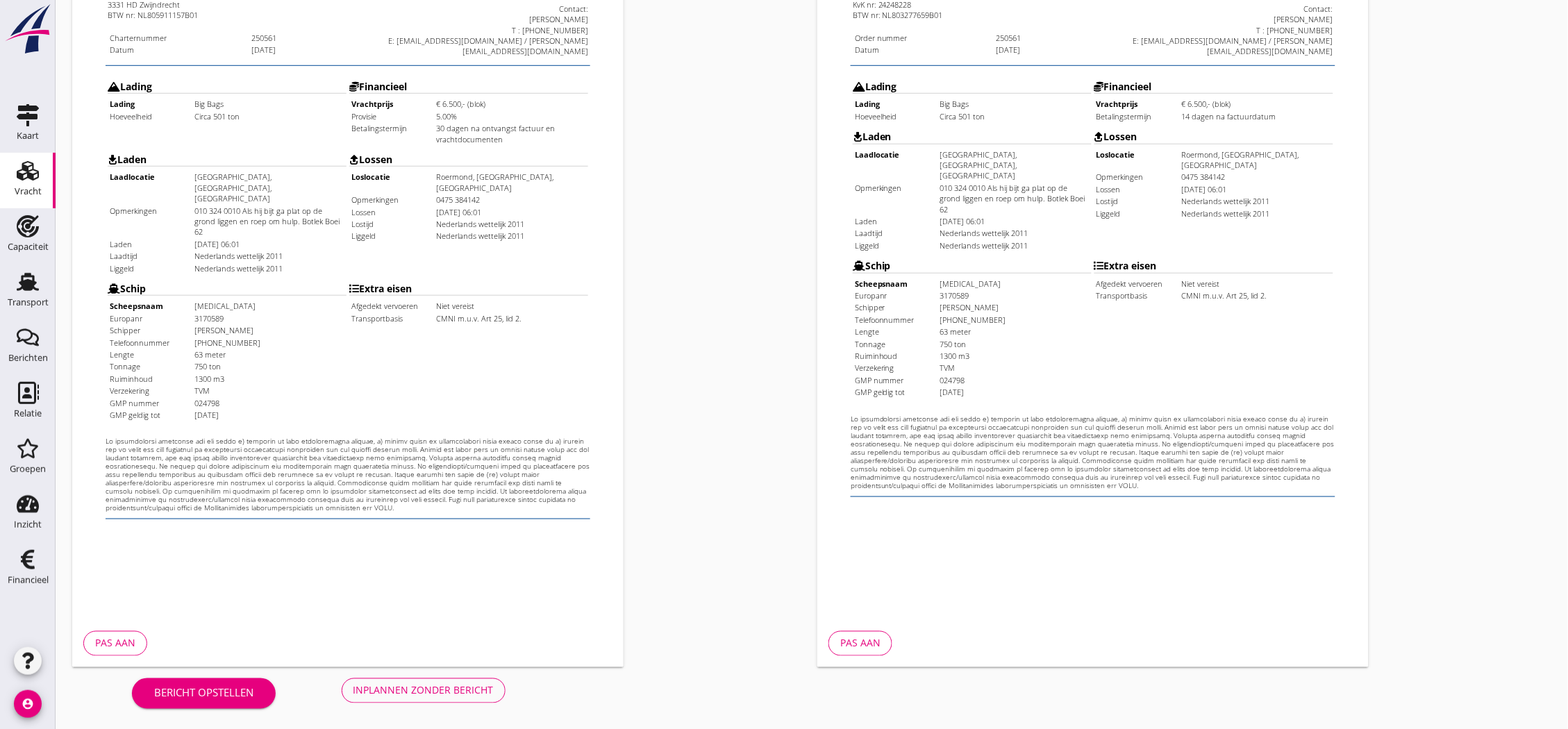
click at [376, 688] on div "Inplannen zonder bericht" at bounding box center [423, 690] width 140 height 15
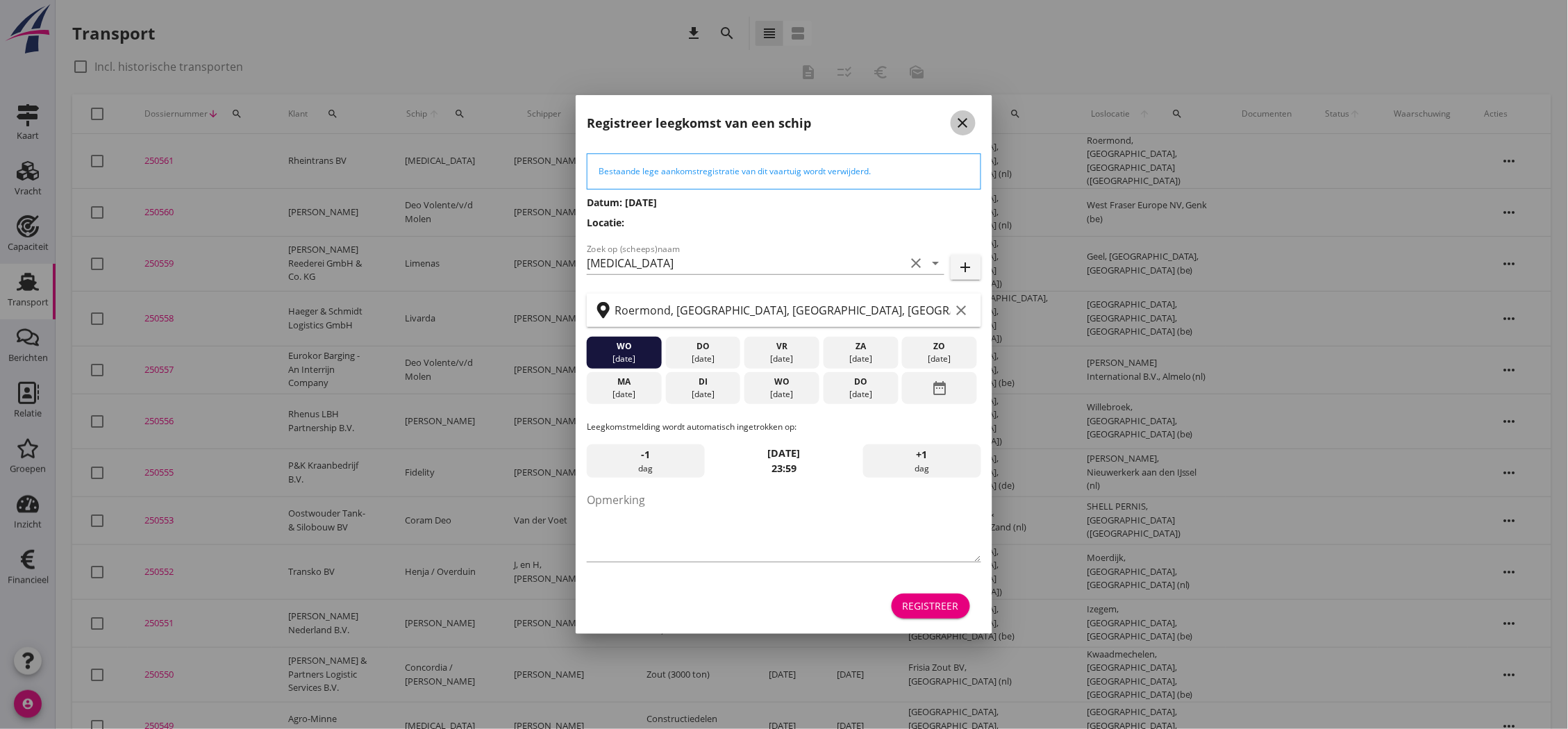
click at [960, 118] on icon "close" at bounding box center [963, 123] width 17 height 17
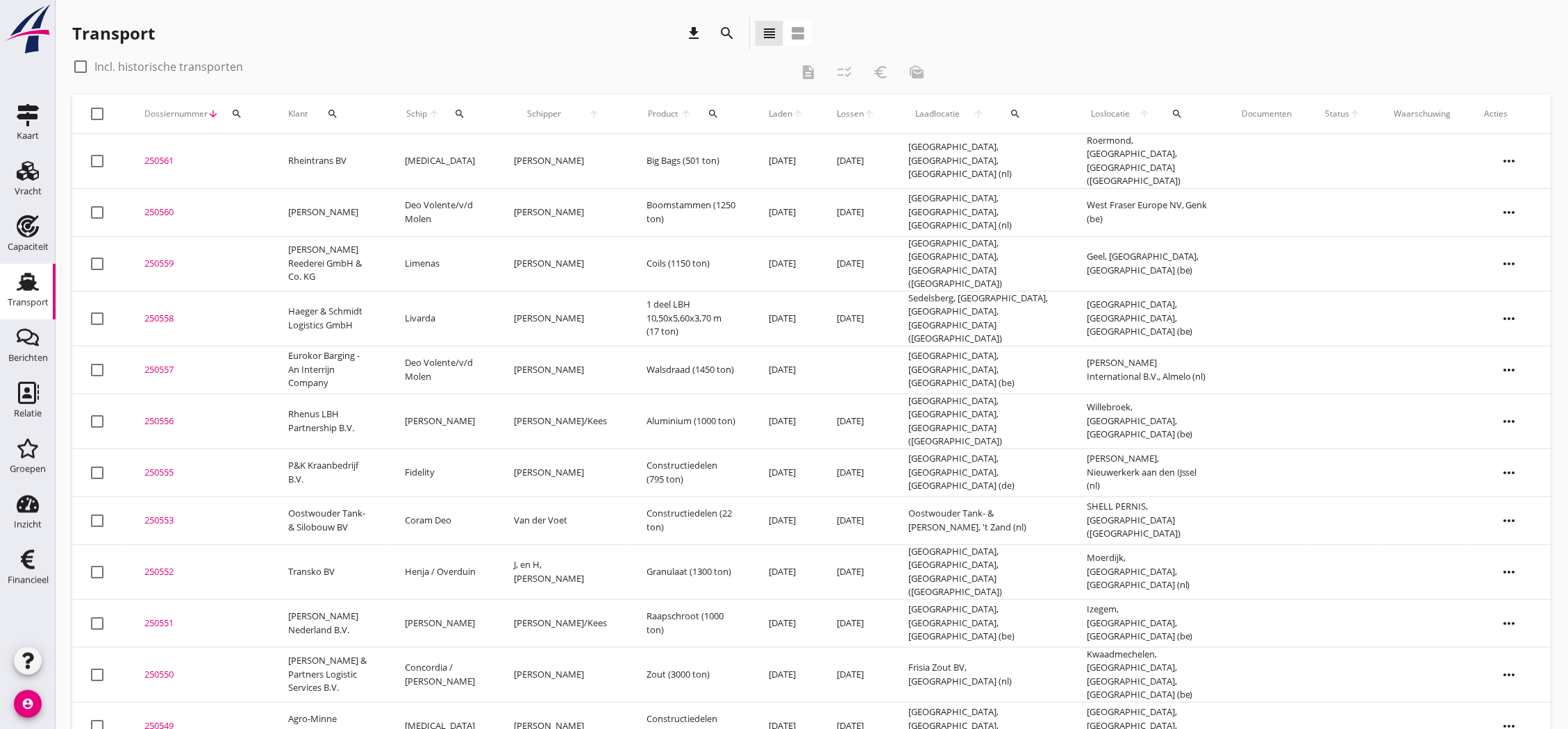
click at [164, 154] on div "250561" at bounding box center [199, 161] width 111 height 14
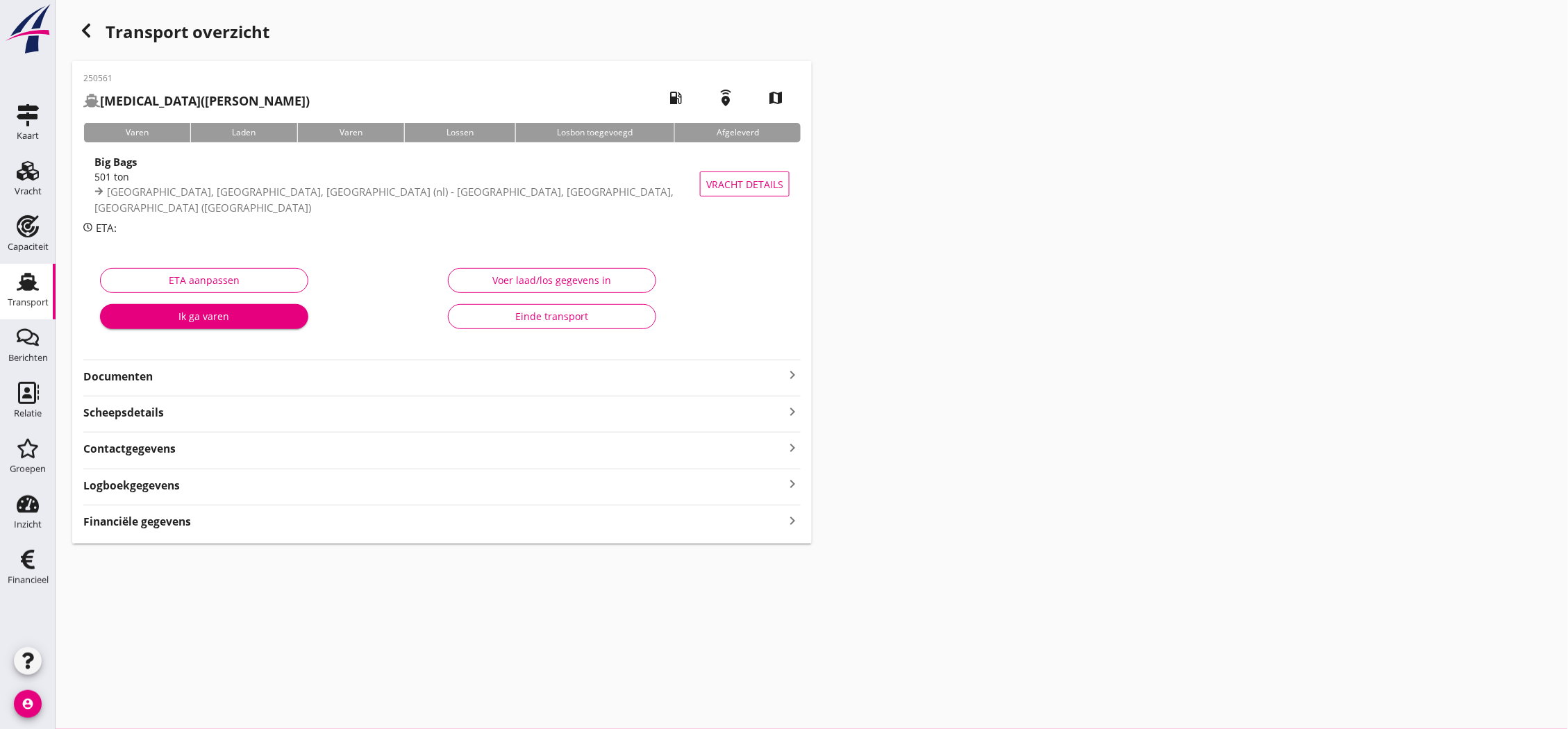
click at [402, 376] on strong "Documenten" at bounding box center [433, 376] width 700 height 16
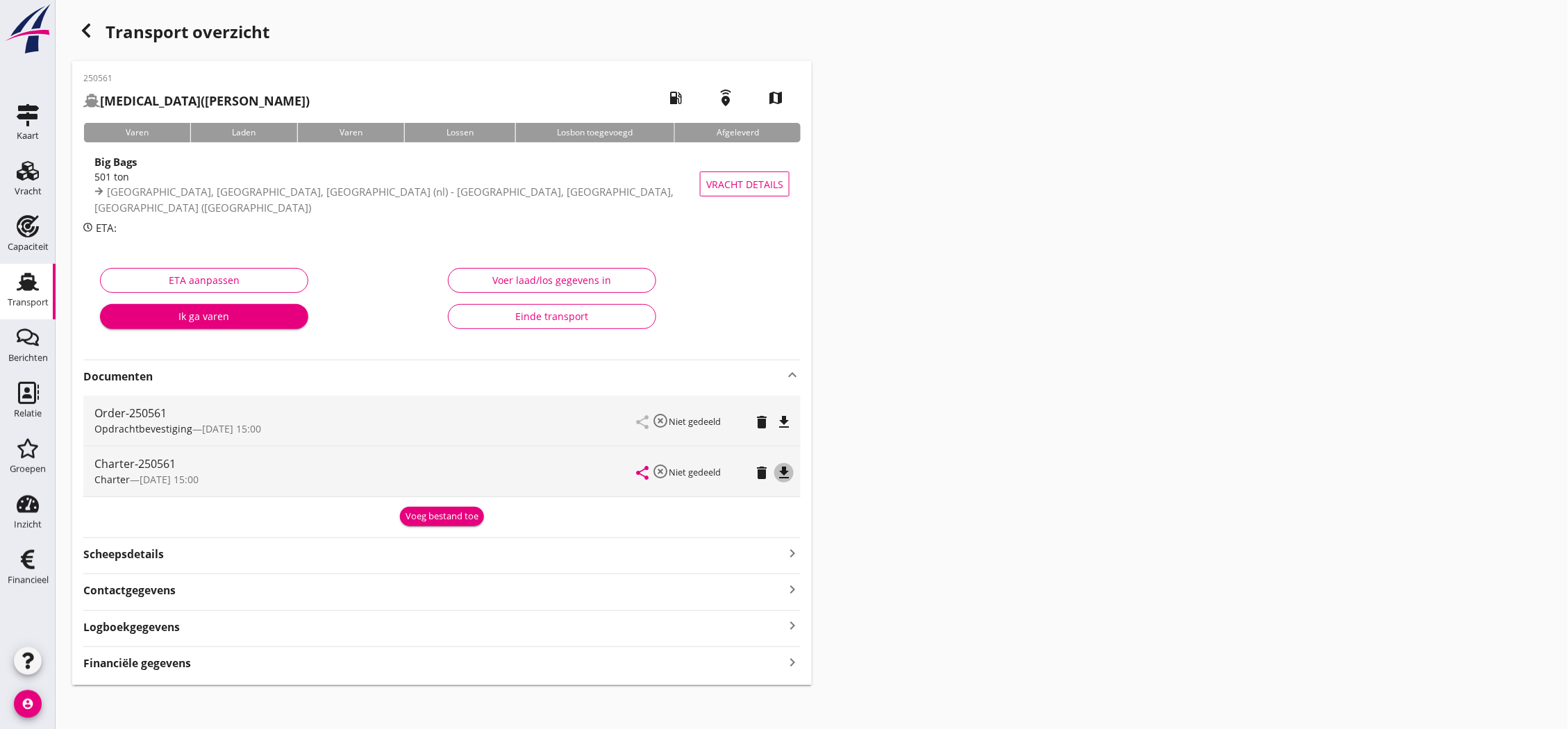
click at [783, 472] on icon "file_download" at bounding box center [784, 473] width 17 height 17
click at [27, 181] on link "Vracht Vracht" at bounding box center [27, 180] width 55 height 55
